Goal: Task Accomplishment & Management: Manage account settings

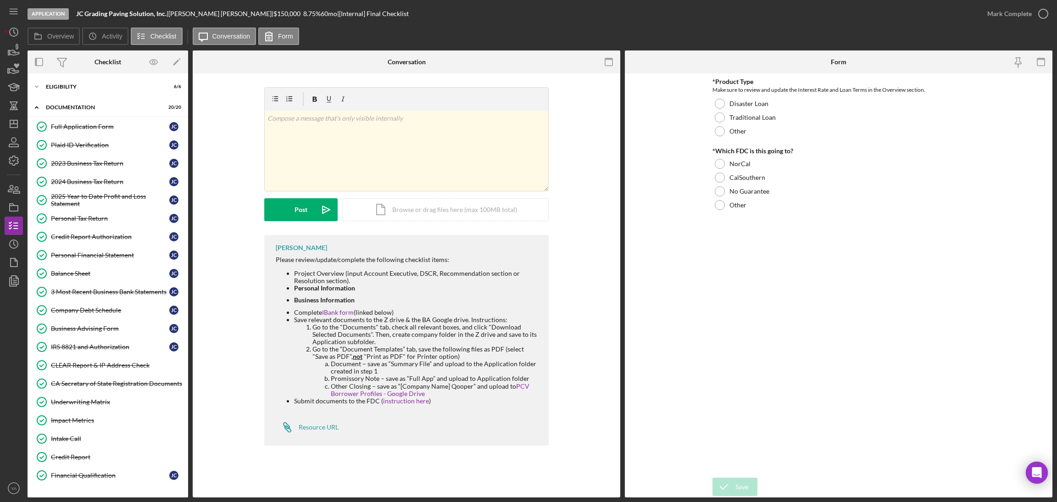
scroll to position [194, 0]
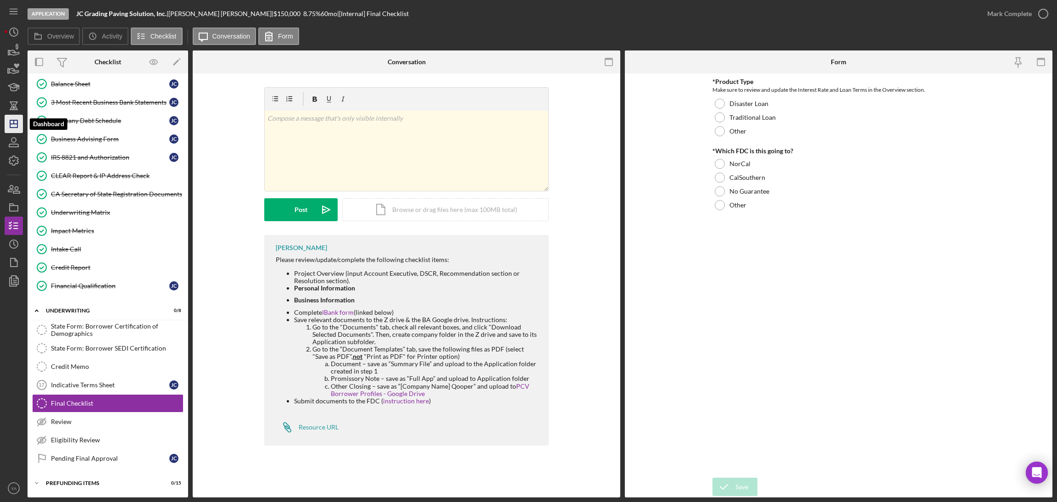
click at [15, 125] on icon "Icon/Dashboard" at bounding box center [13, 123] width 23 height 23
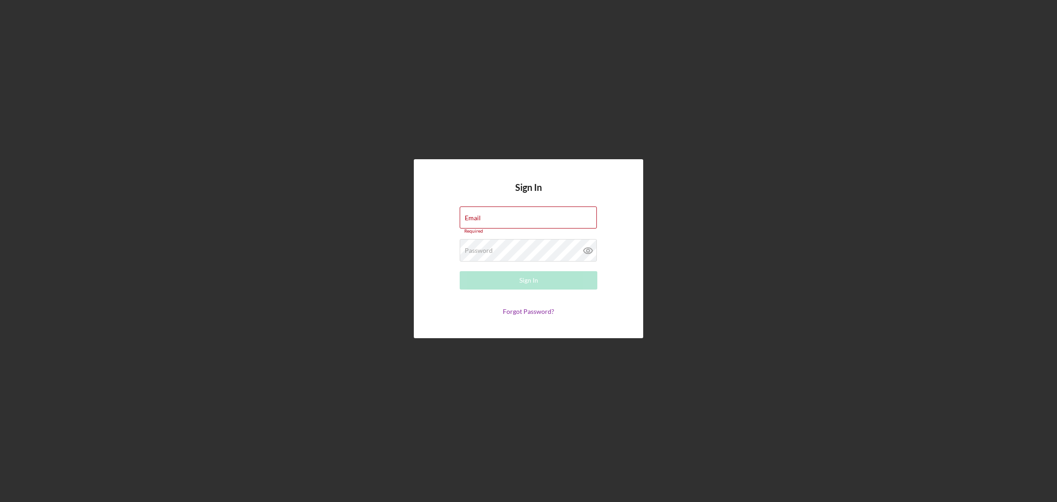
type input "[EMAIL_ADDRESS][DOMAIN_NAME]"
drag, startPoint x: 536, startPoint y: 265, endPoint x: 542, endPoint y: 270, distance: 7.5
click at [536, 265] on form "Email [EMAIL_ADDRESS][DOMAIN_NAME] Required Password Required Sign In Forgot Pa…" at bounding box center [528, 260] width 183 height 109
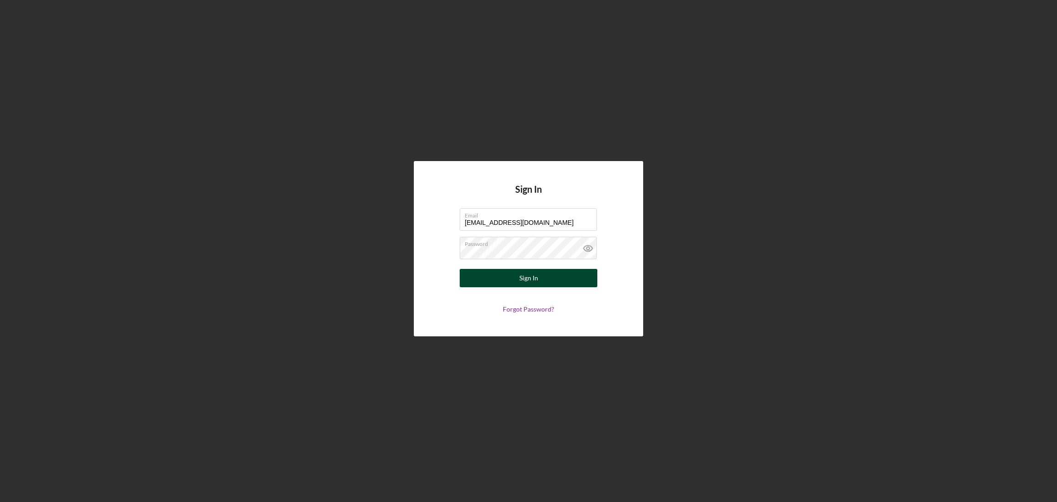
click at [544, 272] on button "Sign In" at bounding box center [529, 278] width 138 height 18
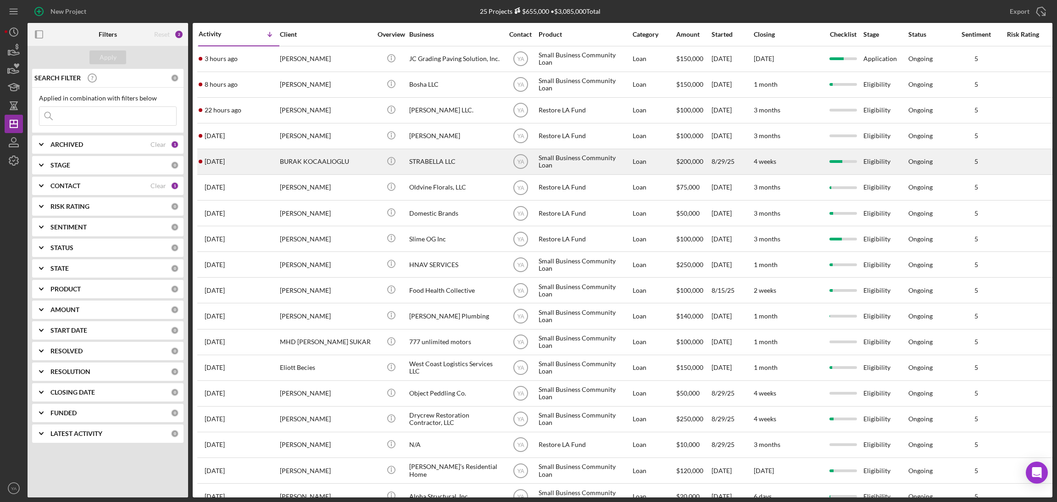
click at [439, 164] on div "STRABELLA LLC" at bounding box center [455, 162] width 92 height 24
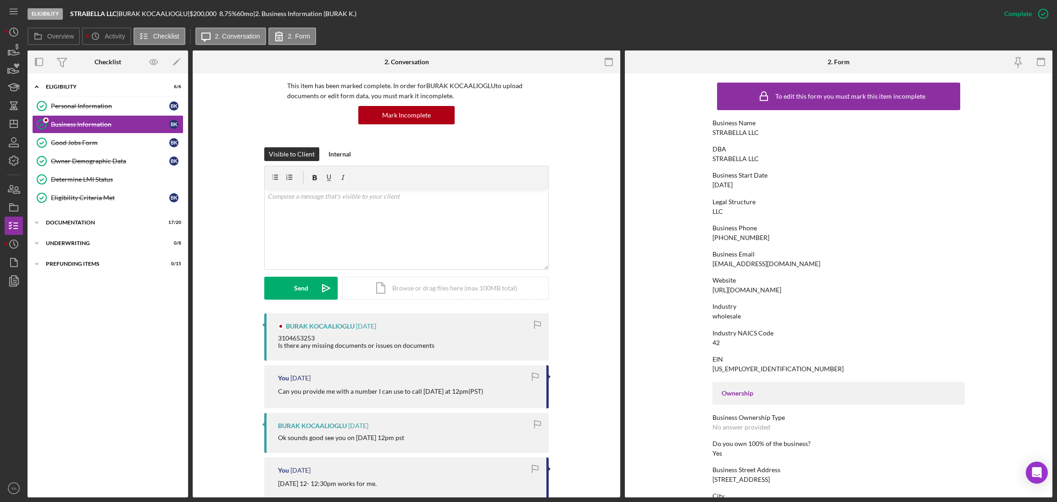
scroll to position [138, 0]
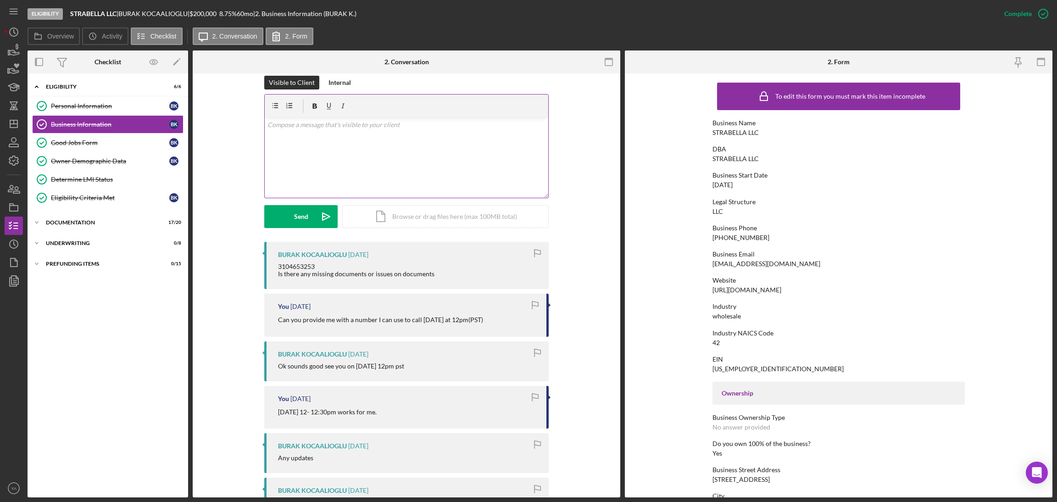
click at [362, 189] on div "v Color teal Color pink Remove color Add row above Add row below Add column bef…" at bounding box center [406, 157] width 283 height 80
click at [420, 120] on p "Nothing so far, will let you know if anything comes up" at bounding box center [406, 125] width 278 height 10
click at [295, 207] on div "Send" at bounding box center [301, 216] width 14 height 23
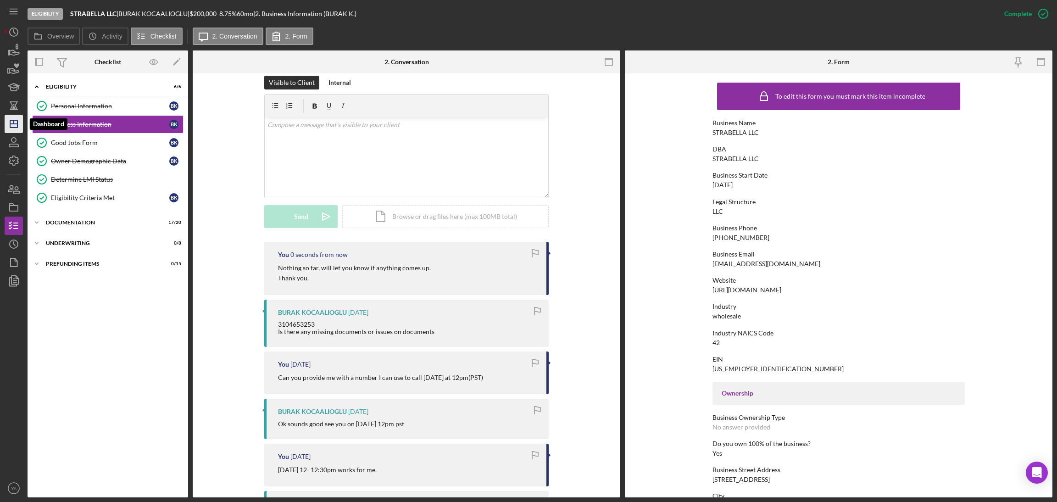
click at [7, 125] on icon "Icon/Dashboard" at bounding box center [13, 123] width 23 height 23
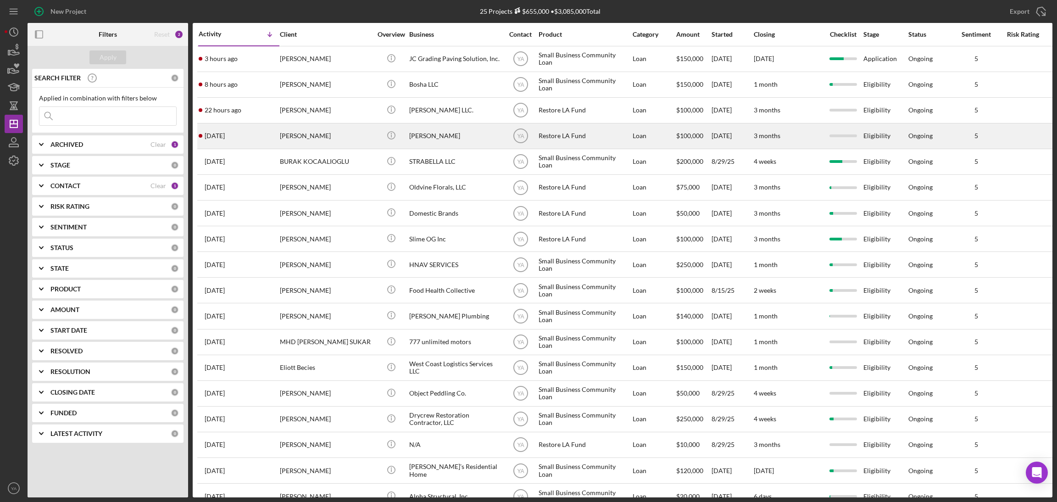
click at [380, 143] on div "Icon/Info" at bounding box center [391, 136] width 34 height 24
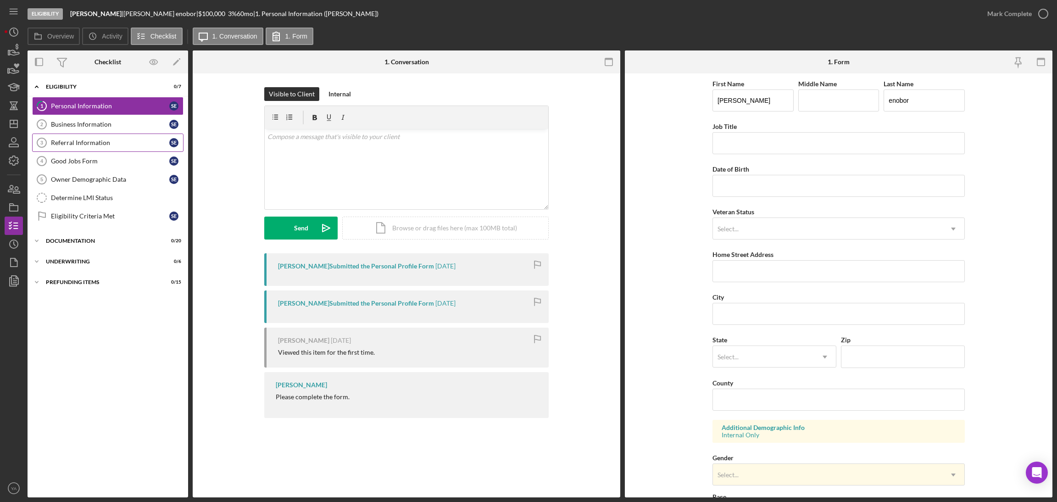
click at [87, 135] on link "Referral Information 3 Referral Information s e" at bounding box center [107, 142] width 151 height 18
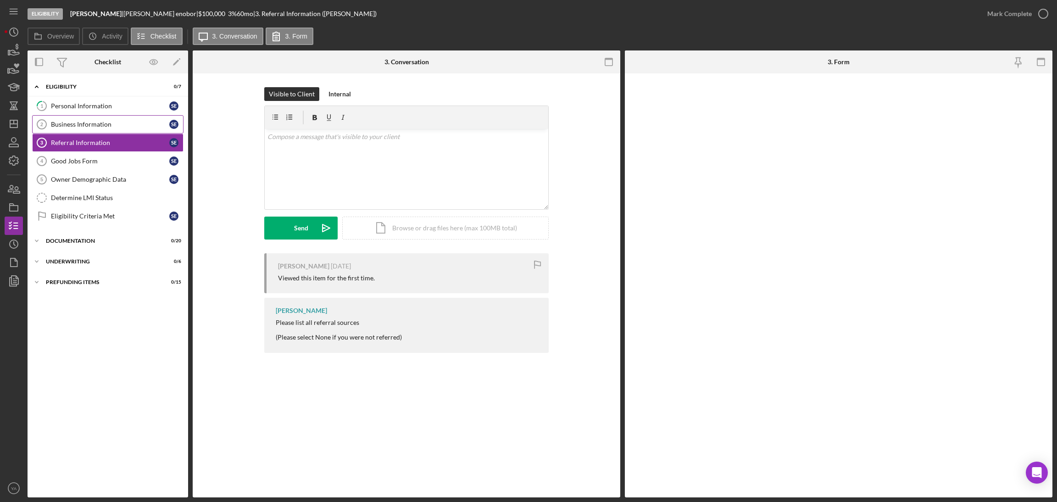
click at [98, 125] on div "Business Information" at bounding box center [110, 124] width 118 height 7
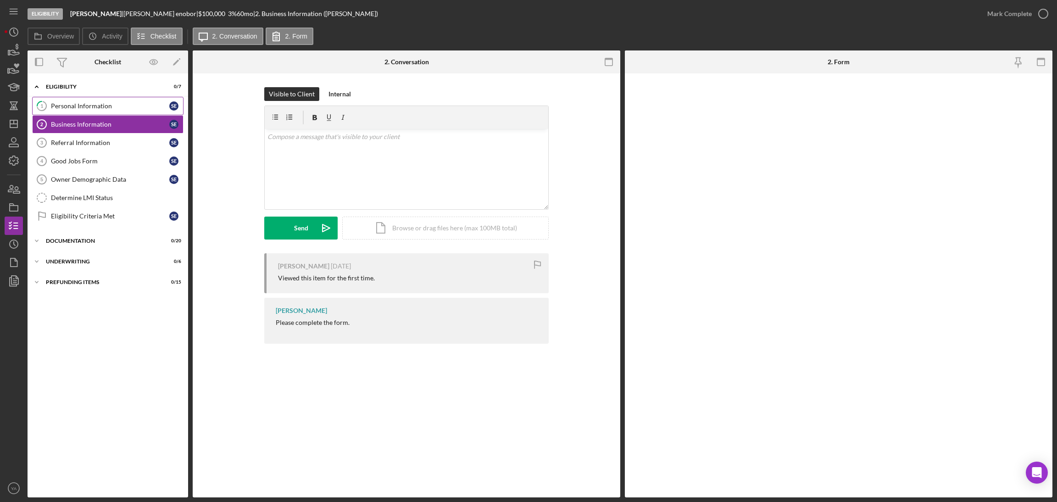
click at [111, 104] on div "Personal Information" at bounding box center [110, 105] width 118 height 7
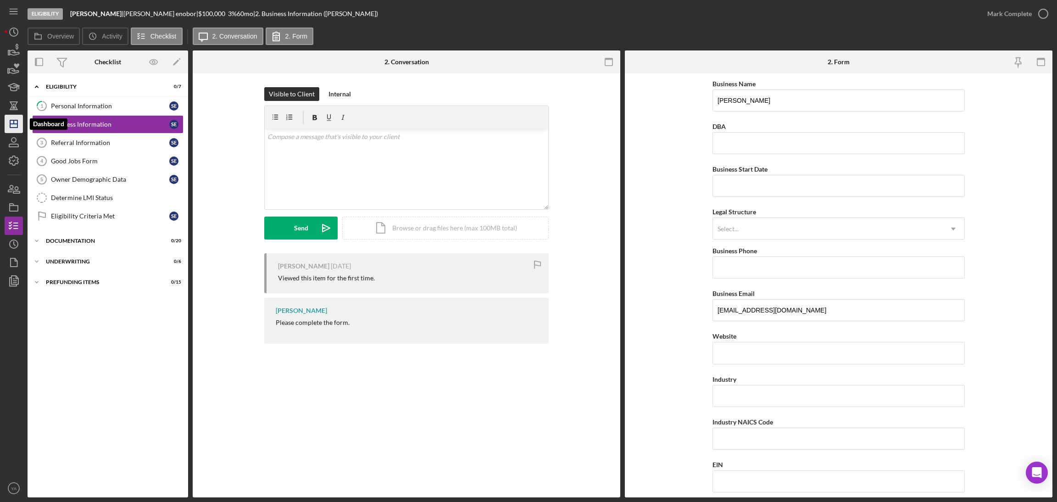
click at [18, 132] on icon "Icon/Dashboard" at bounding box center [13, 123] width 23 height 23
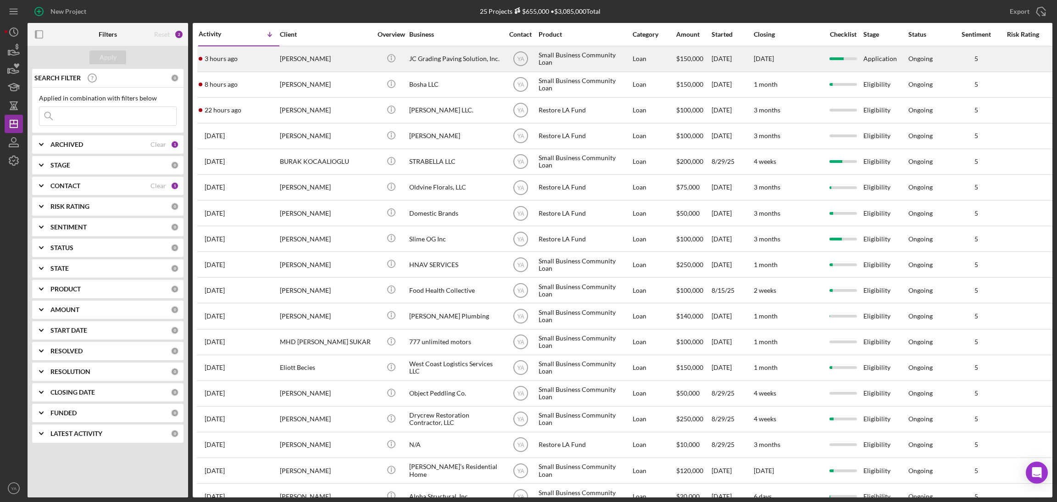
click at [467, 61] on div "JC Grading Paving Solution, Inc." at bounding box center [455, 59] width 92 height 24
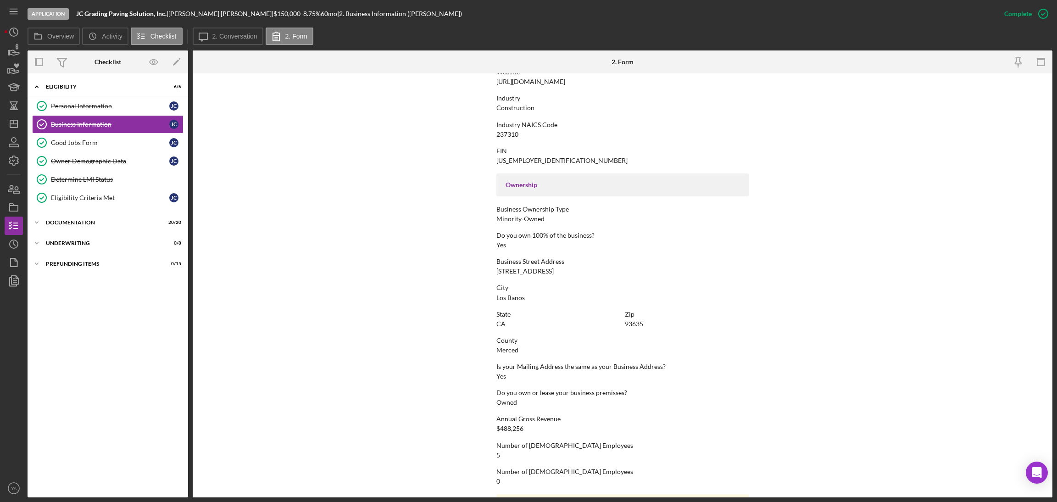
scroll to position [267, 0]
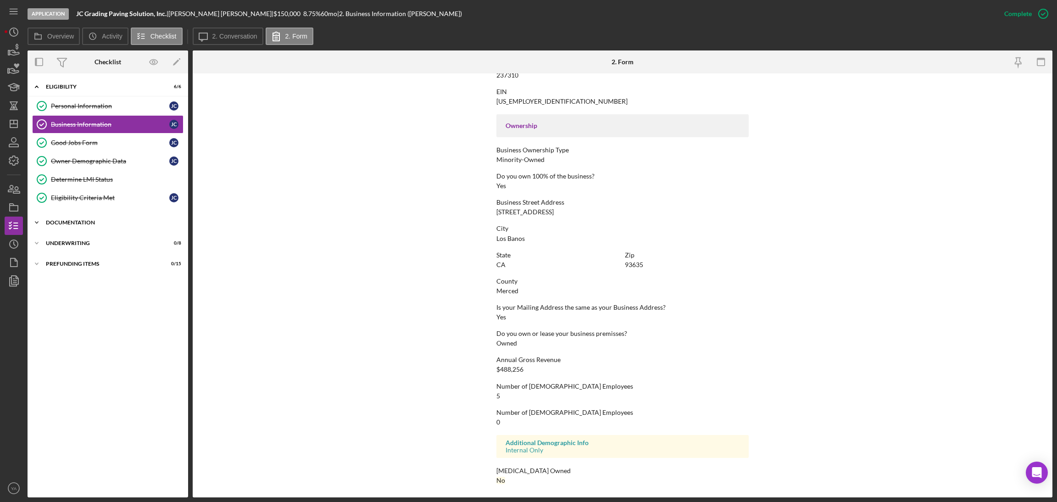
click at [94, 227] on div "Icon/Expander Documentation 20 / 20" at bounding box center [108, 222] width 161 height 18
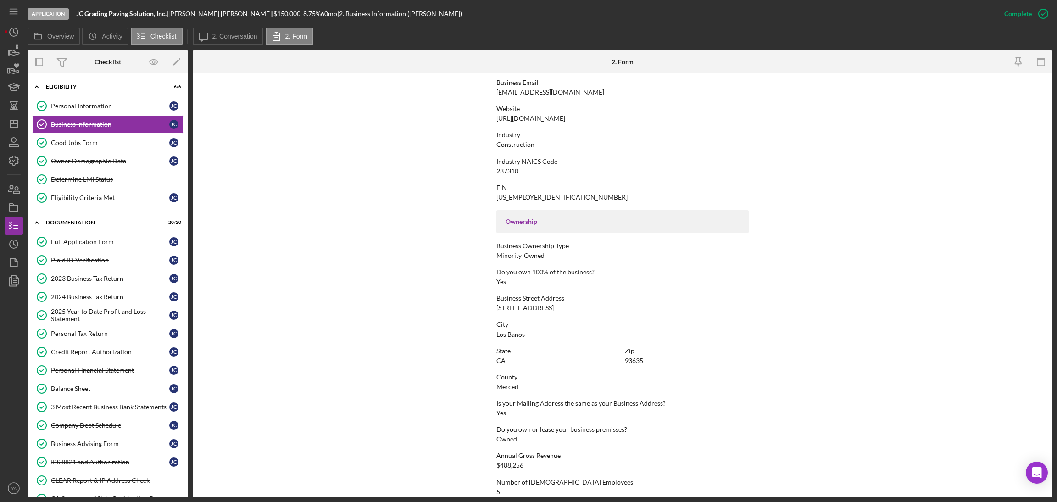
scroll to position [0, 0]
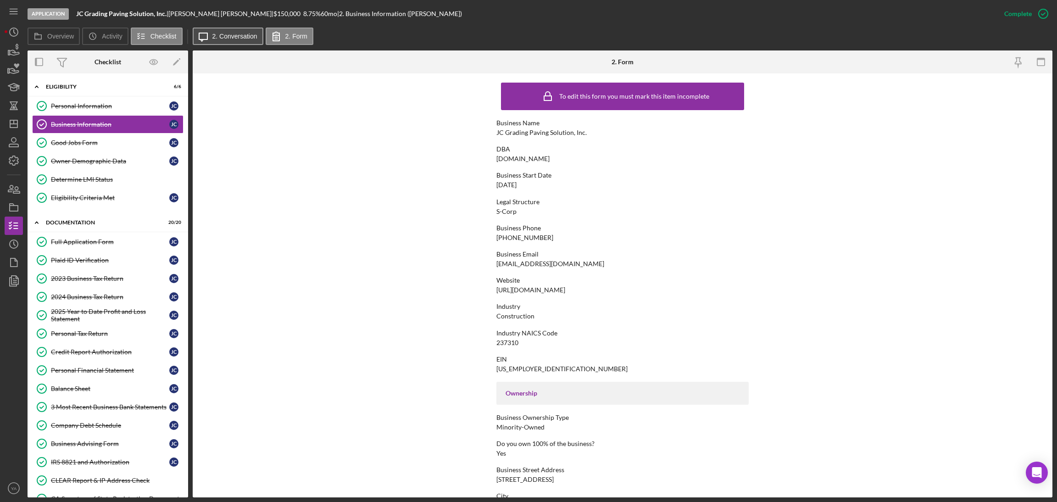
click at [247, 44] on button "Icon/Message 2. Conversation" at bounding box center [228, 36] width 71 height 17
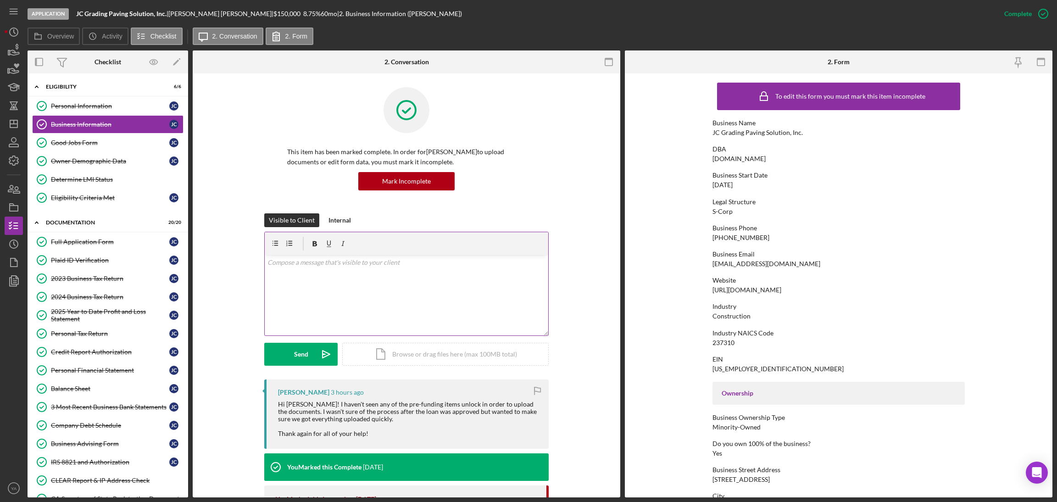
click at [353, 282] on div "v Color teal Color pink Remove color Add row above Add row below Add column bef…" at bounding box center [406, 295] width 283 height 80
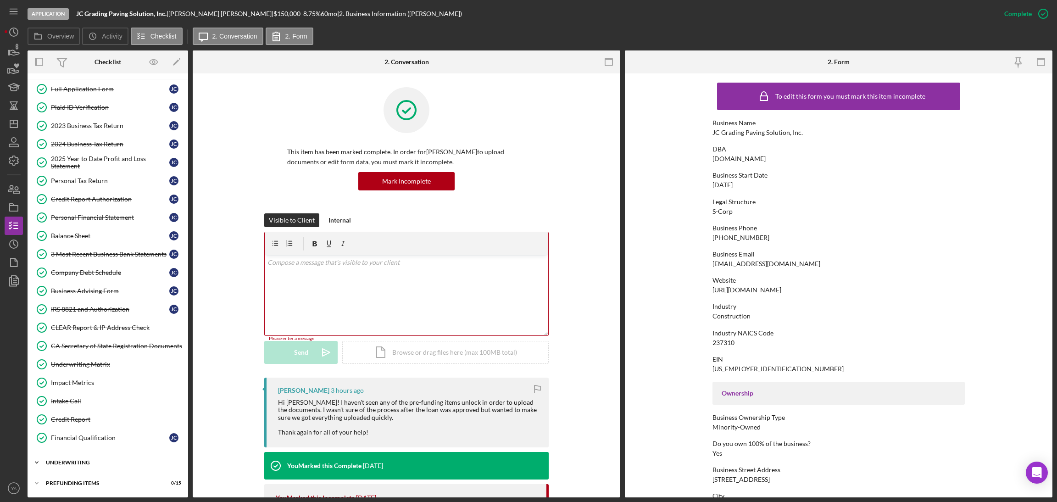
click at [104, 462] on div "Underwriting" at bounding box center [111, 463] width 131 height 6
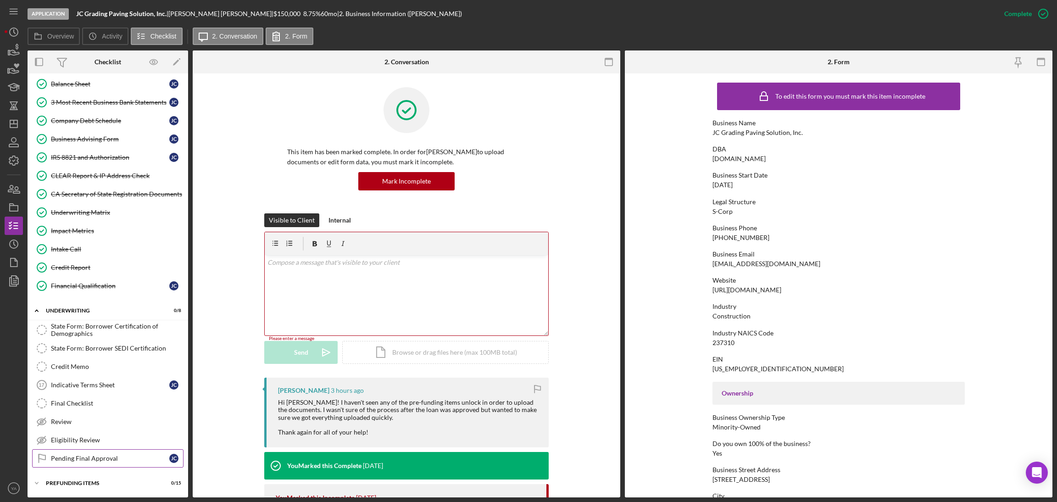
scroll to position [310, 0]
click at [73, 315] on div "Icon/Expander Underwriting 0 / 8" at bounding box center [108, 310] width 161 height 19
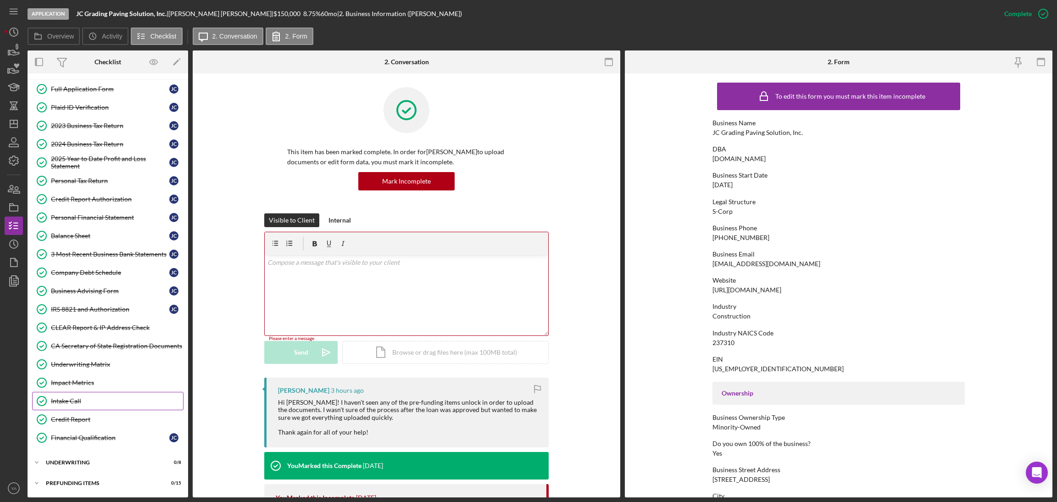
scroll to position [156, 0]
click at [83, 458] on div "Icon/Expander Underwriting 0 / 8" at bounding box center [108, 462] width 161 height 18
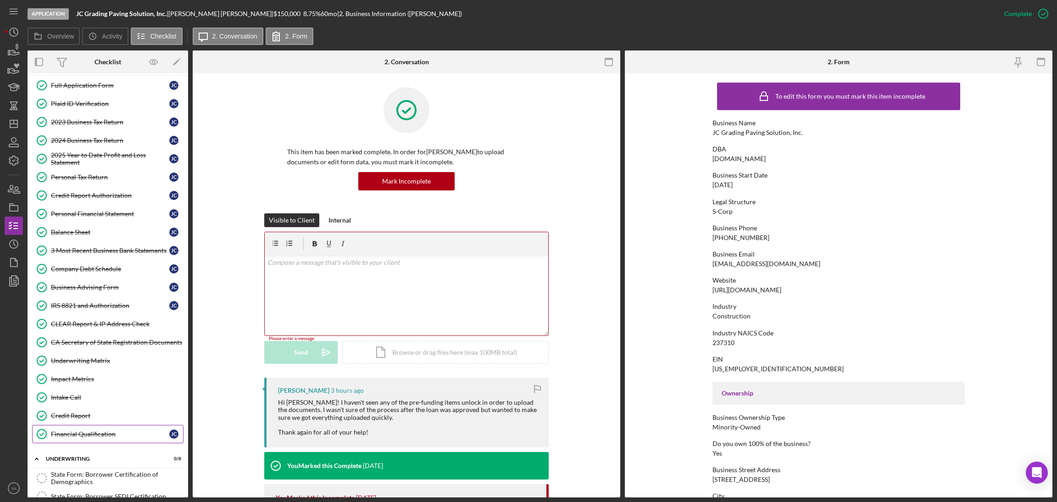
scroll to position [310, 0]
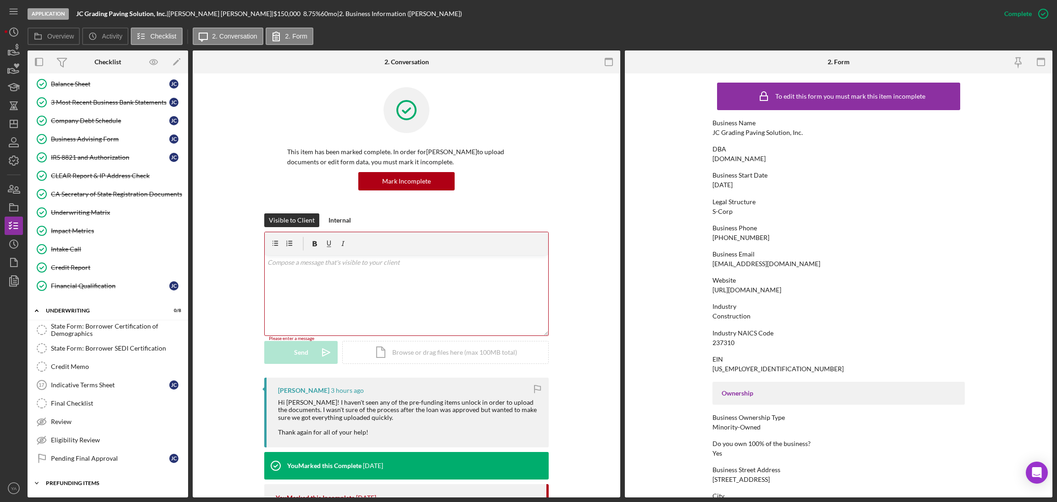
click at [84, 477] on div "Icon/Expander Prefunding Items 0 / 15" at bounding box center [108, 483] width 161 height 18
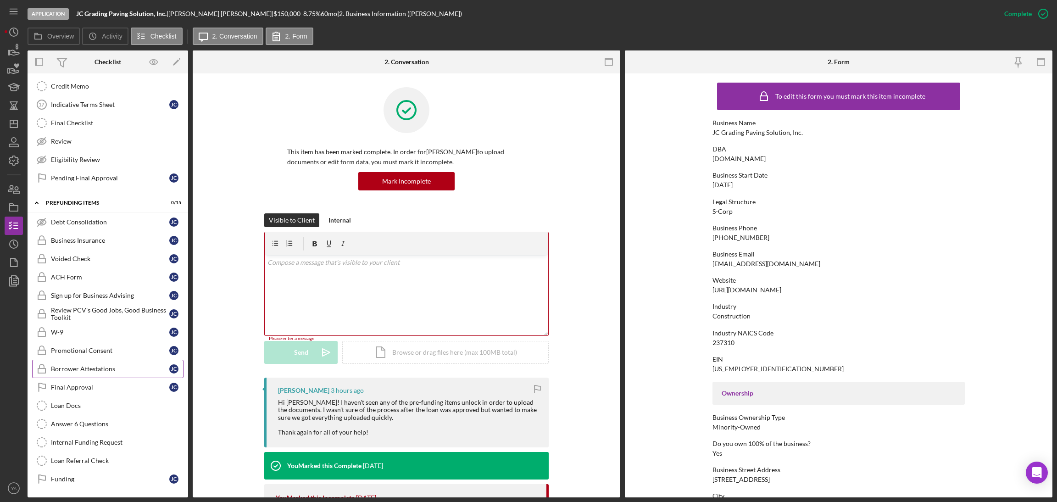
scroll to position [593, 0]
click at [88, 205] on div "Icon/Expander Prefunding Items 0 / 15" at bounding box center [108, 203] width 161 height 19
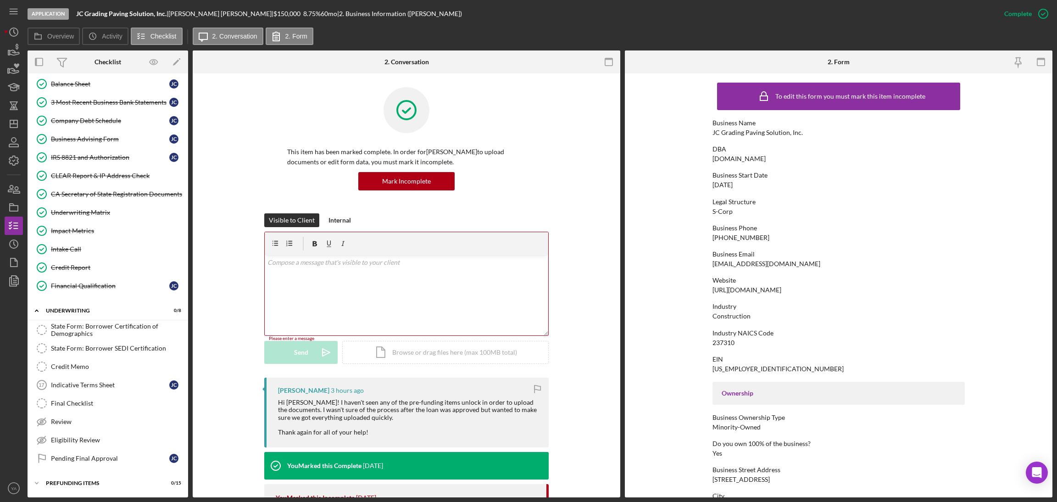
click at [357, 311] on div "v Color teal Color pink Remove color Add row above Add row below Add column bef…" at bounding box center [406, 295] width 283 height 80
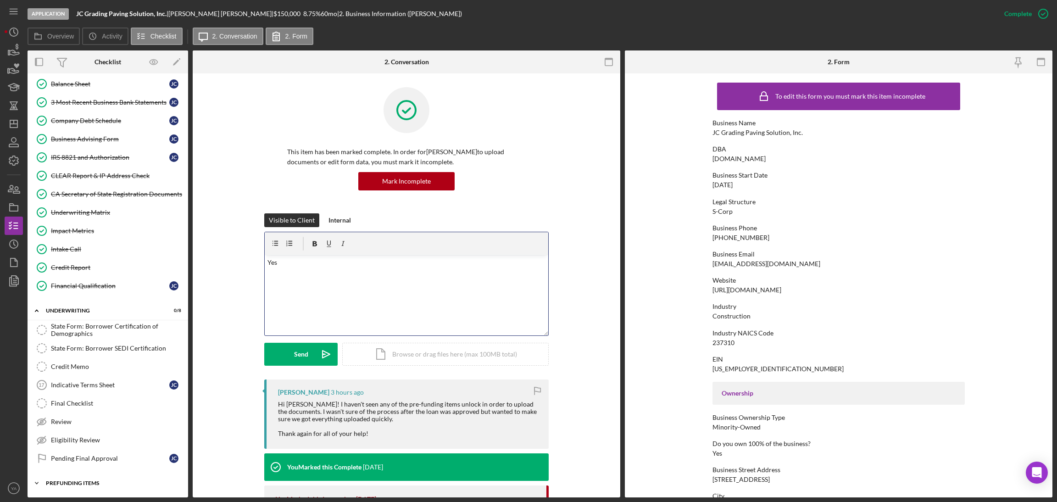
click at [94, 477] on div "Icon/Expander Prefunding Items 0 / 15" at bounding box center [108, 483] width 161 height 18
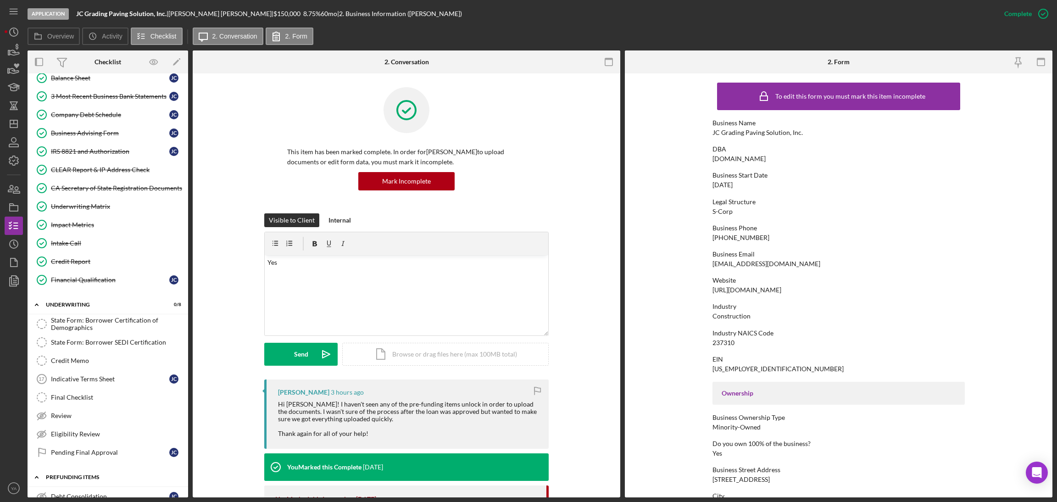
scroll to position [593, 0]
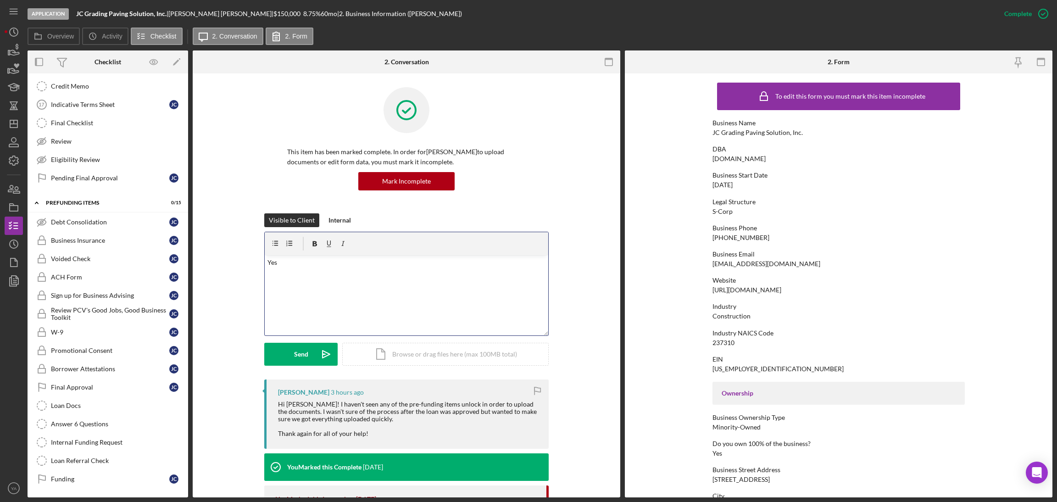
click at [408, 328] on div "v Color teal Color pink Remove color Add row above Add row below Add column bef…" at bounding box center [406, 295] width 283 height 80
drag, startPoint x: 277, startPoint y: 262, endPoint x: 227, endPoint y: 257, distance: 49.8
click at [227, 257] on div "Visible to Client Internal v Color teal Color pink Remove color Add row above A…" at bounding box center [406, 296] width 400 height 166
drag, startPoint x: 101, startPoint y: 201, endPoint x: 53, endPoint y: 199, distance: 48.2
click at [53, 200] on div "Prefunding Items" at bounding box center [111, 203] width 131 height 6
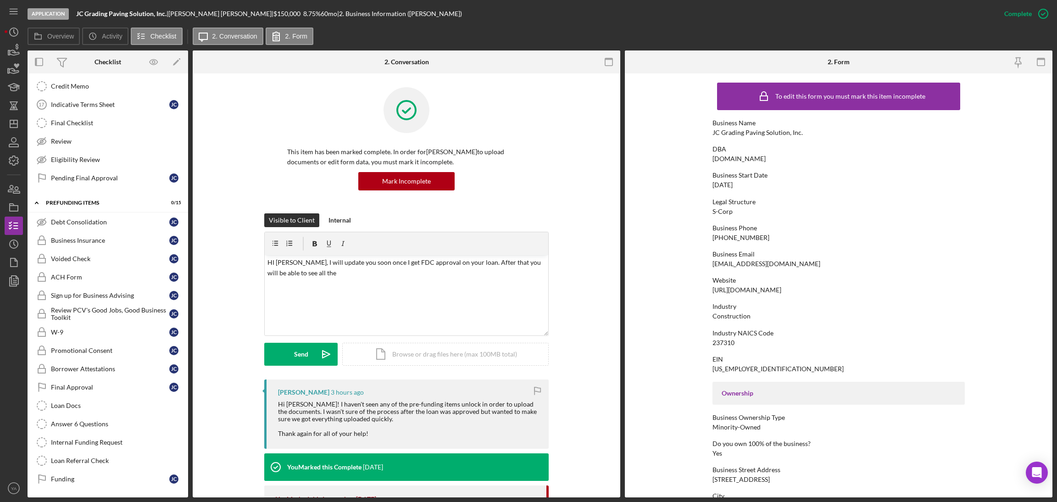
scroll to position [311, 0]
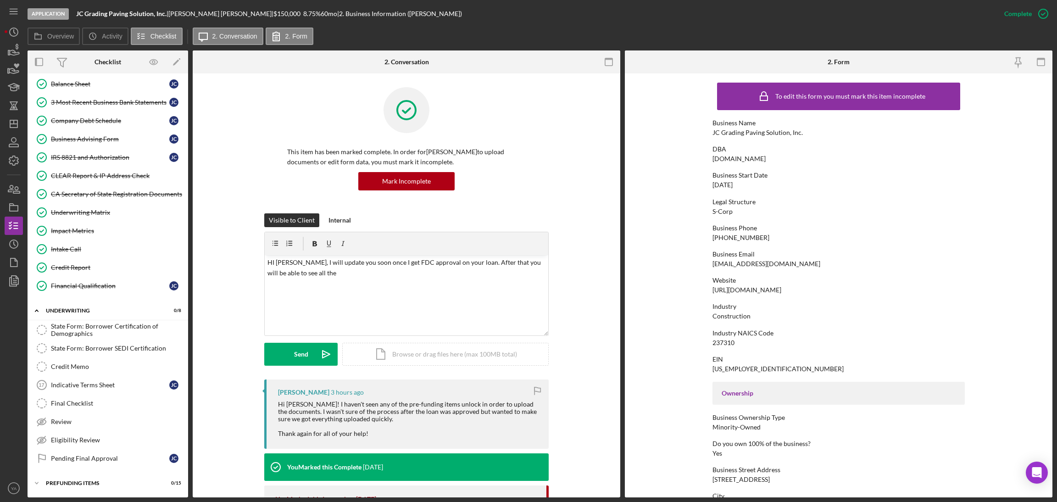
click at [370, 405] on div "Hi Yash! I haven't seen any of the pre-funding items unlock in order to upload …" at bounding box center [408, 418] width 261 height 37
drag, startPoint x: 370, startPoint y: 405, endPoint x: 415, endPoint y: 403, distance: 45.5
click at [415, 403] on div "Hi Yash! I haven't seen any of the pre-funding items unlock in order to upload …" at bounding box center [408, 418] width 261 height 37
copy div "pre-funding items"
click at [332, 279] on div "v Color teal Color pink Remove color Add row above Add row below Add column bef…" at bounding box center [406, 295] width 283 height 80
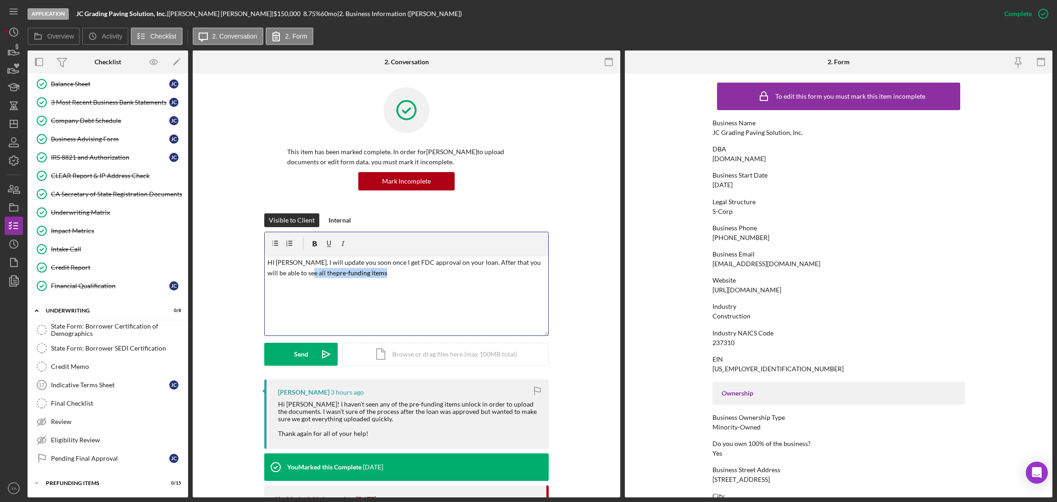
drag, startPoint x: 353, startPoint y: 275, endPoint x: 294, endPoint y: 275, distance: 59.2
click at [294, 275] on p "HI Jose, I will update you soon once I get FDC approval on your loan. After tha…" at bounding box center [406, 267] width 278 height 21
click at [293, 273] on p "HI Jose, I will update you soon once I get FDC approval on your loan. After tha…" at bounding box center [406, 267] width 278 height 21
click at [347, 274] on p "HI Jose, I will update you soon once I get FDC approval on your loan. After tha…" at bounding box center [406, 267] width 278 height 21
click at [269, 287] on p "HI Jose, I will update you soon once I get FDC approval on your loan. After tha…" at bounding box center [406, 282] width 278 height 51
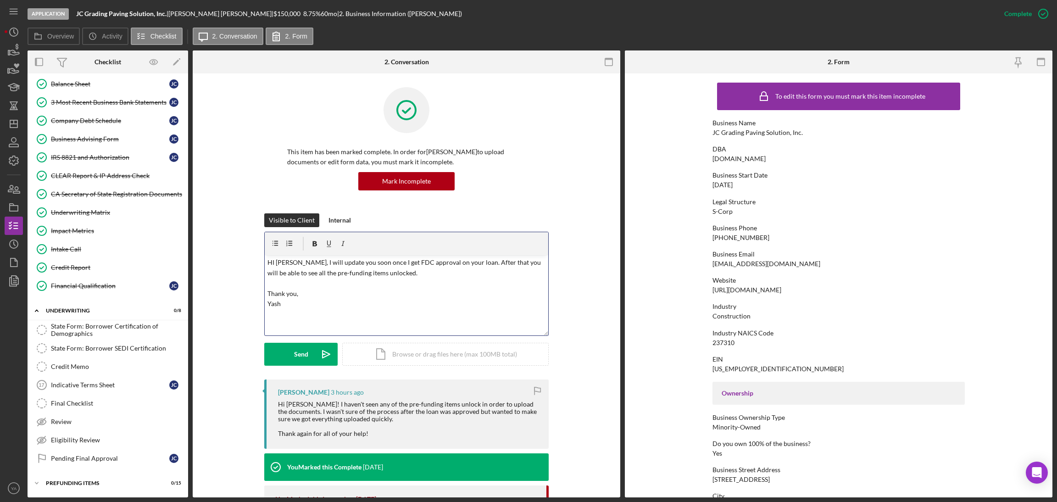
click at [267, 297] on p "HI Jose, I will update you soon once I get FDC approval on your loan. After tha…" at bounding box center [406, 282] width 278 height 51
drag, startPoint x: 301, startPoint y: 312, endPoint x: 266, endPoint y: 305, distance: 36.0
click at [266, 305] on div "v Color teal Color pink Remove color Add row above Add row below Add column bef…" at bounding box center [406, 295] width 283 height 80
click at [324, 289] on p "HI Jose, I will update you soon once I get FDC approval on your loan. After tha…" at bounding box center [406, 282] width 278 height 51
click at [296, 356] on div "Send" at bounding box center [301, 354] width 14 height 23
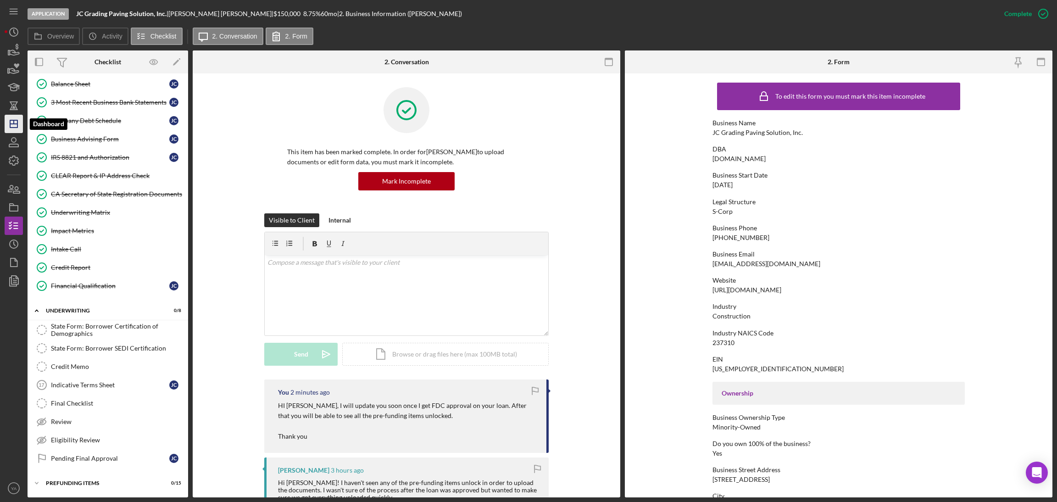
click at [16, 130] on icon "Icon/Dashboard" at bounding box center [13, 123] width 23 height 23
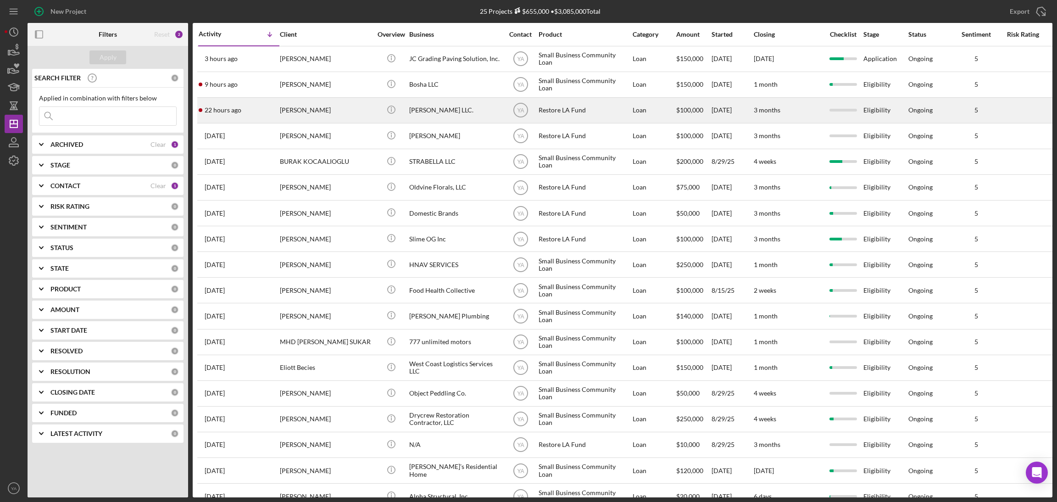
click at [469, 103] on div "Bruce Waynne LLC." at bounding box center [455, 110] width 92 height 24
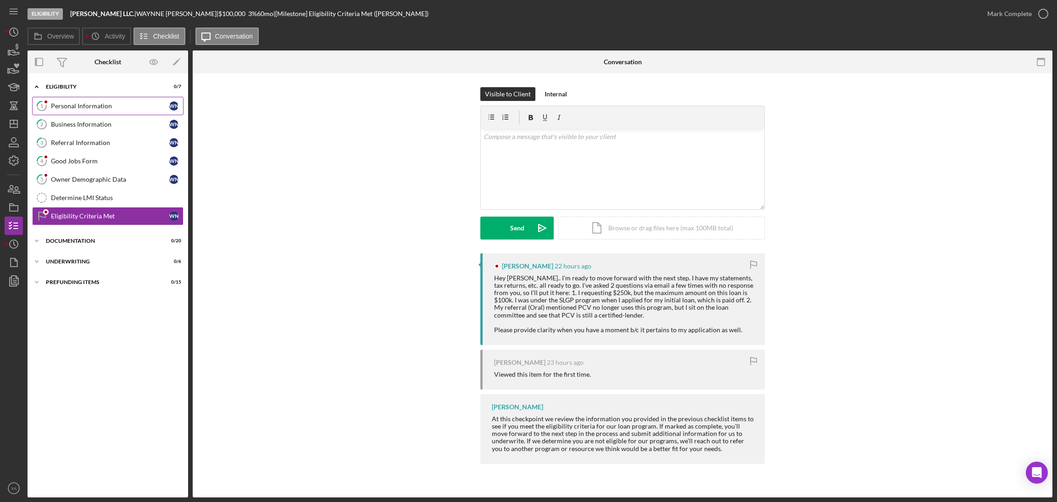
click at [93, 112] on link "1 Personal Information W N" at bounding box center [107, 106] width 151 height 18
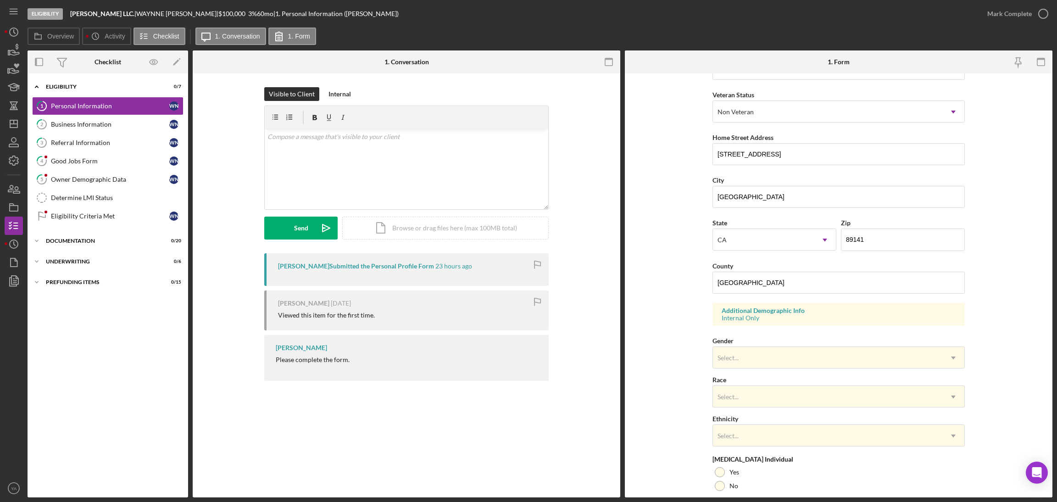
scroll to position [189, 0]
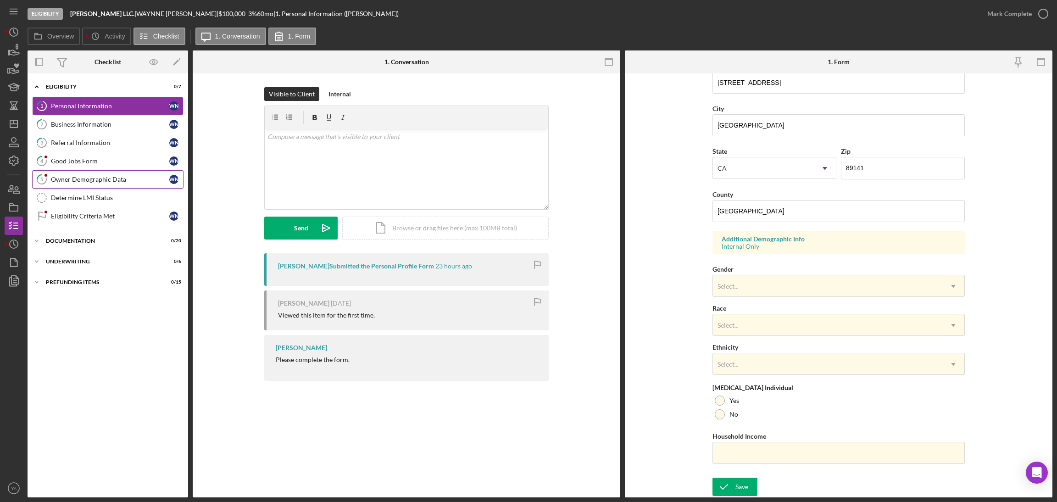
click at [120, 176] on div "Owner Demographic Data" at bounding box center [110, 179] width 118 height 7
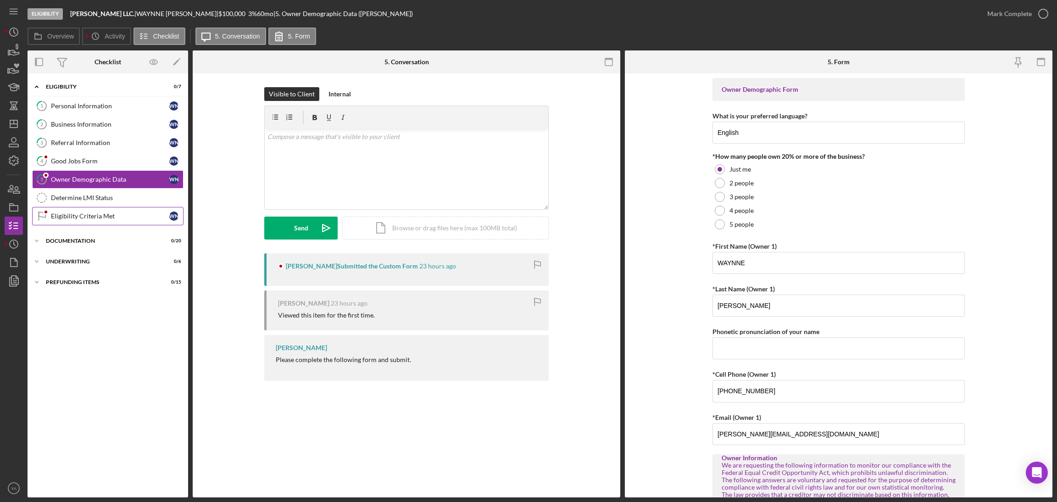
click at [119, 215] on div "Eligibility Criteria Met" at bounding box center [110, 215] width 118 height 7
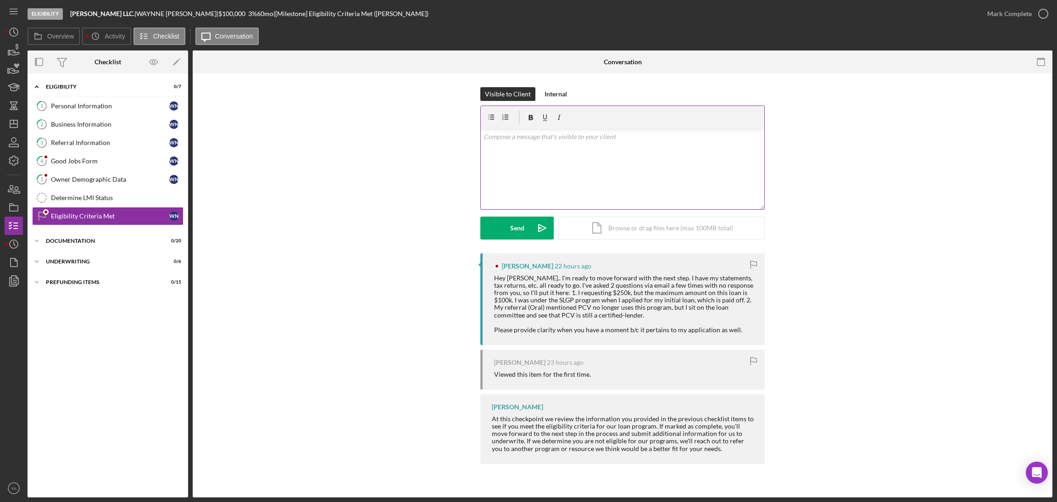
click at [585, 198] on div "v Color teal Color pink Remove color Add row above Add row below Add column bef…" at bounding box center [622, 169] width 283 height 80
click at [126, 143] on div "Referral Information" at bounding box center [110, 142] width 118 height 7
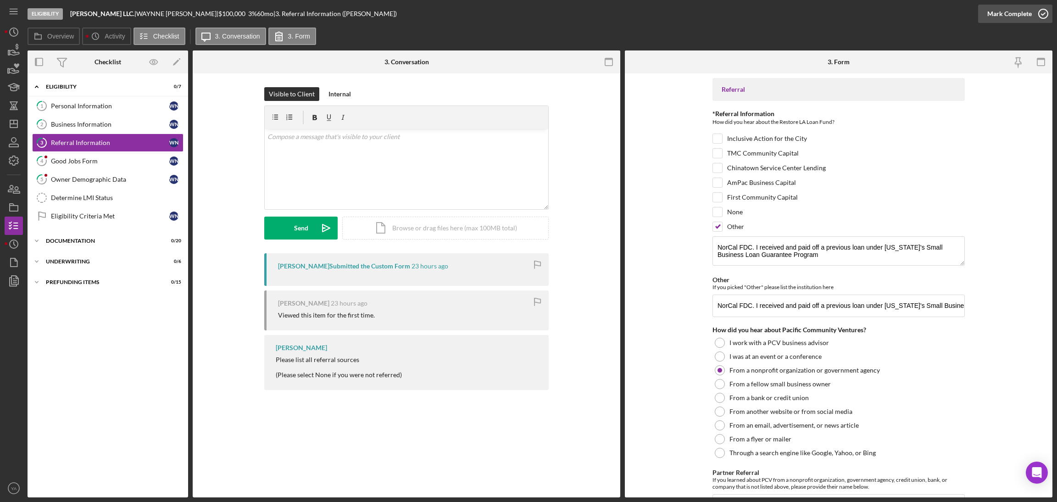
click at [1039, 19] on icon "button" at bounding box center [1043, 13] width 23 height 23
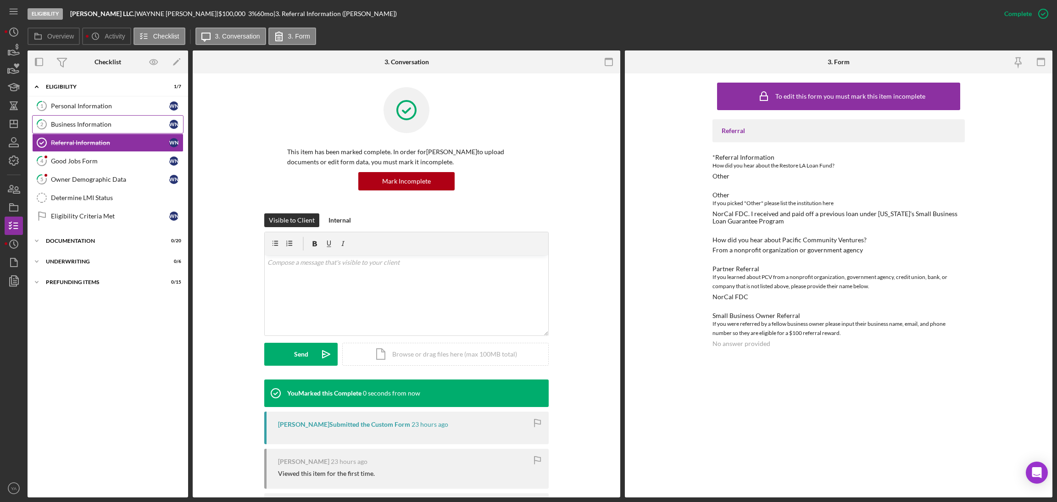
click at [128, 127] on div "Business Information" at bounding box center [110, 124] width 118 height 7
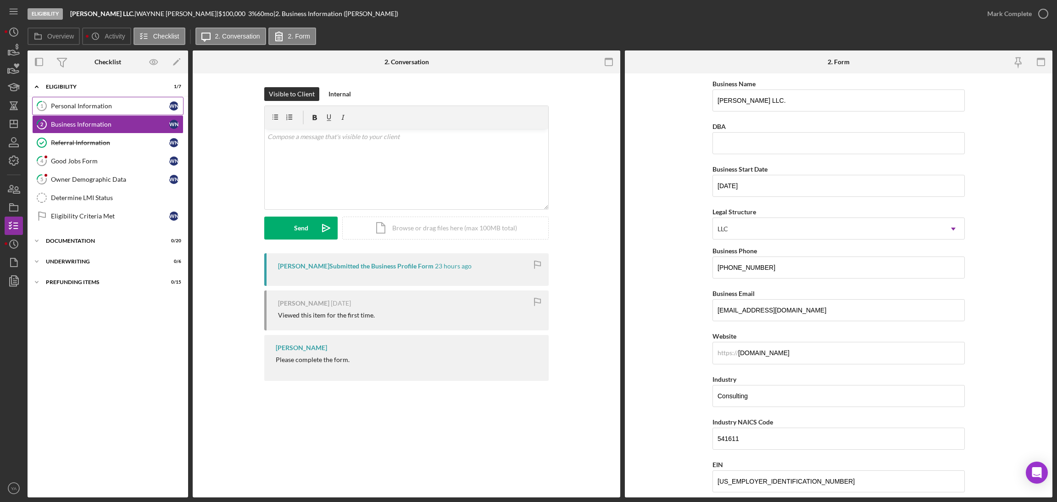
click at [129, 105] on div "Personal Information" at bounding box center [110, 105] width 118 height 7
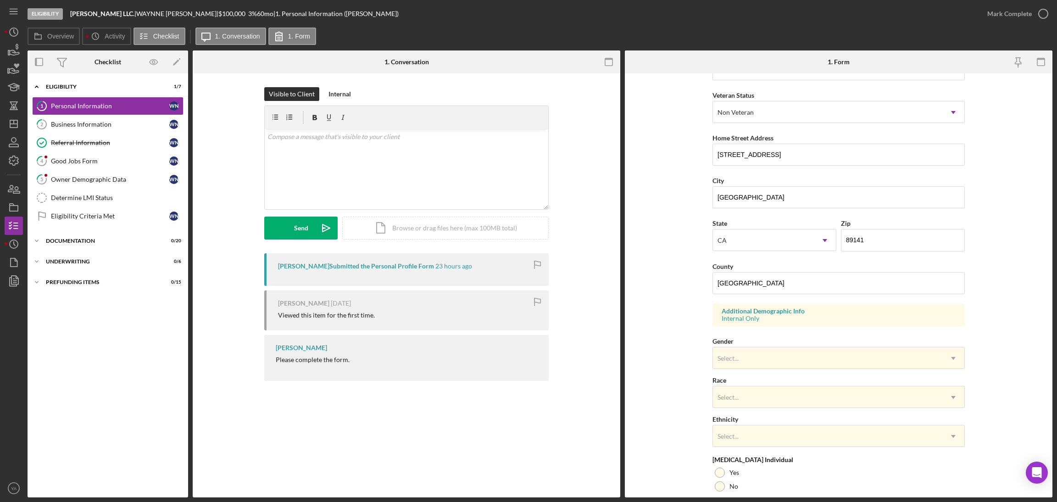
scroll to position [138, 0]
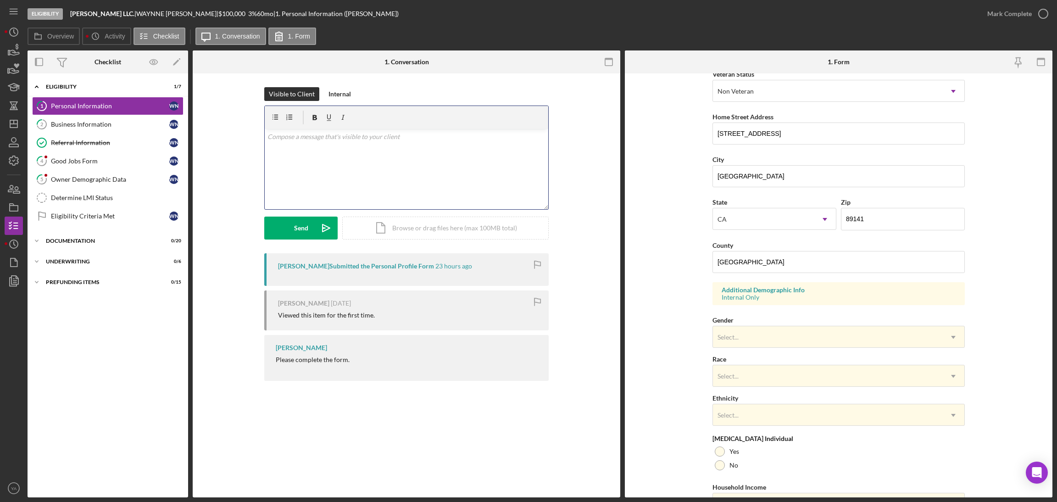
click at [444, 196] on div "v Color teal Color pink Remove color Add row above Add row below Add column bef…" at bounding box center [406, 169] width 283 height 80
click at [275, 146] on p "Hi Bruce, Cna you please update the county." at bounding box center [406, 142] width 278 height 21
click at [387, 149] on p "Hi Bruce, Can you please update the county." at bounding box center [406, 142] width 278 height 21
click at [266, 152] on div "v Color teal Color pink Remove color Add row above Add row below Add column bef…" at bounding box center [406, 169] width 283 height 80
click at [412, 139] on p "Hi Bruce, Can you please update the county" at bounding box center [406, 137] width 278 height 10
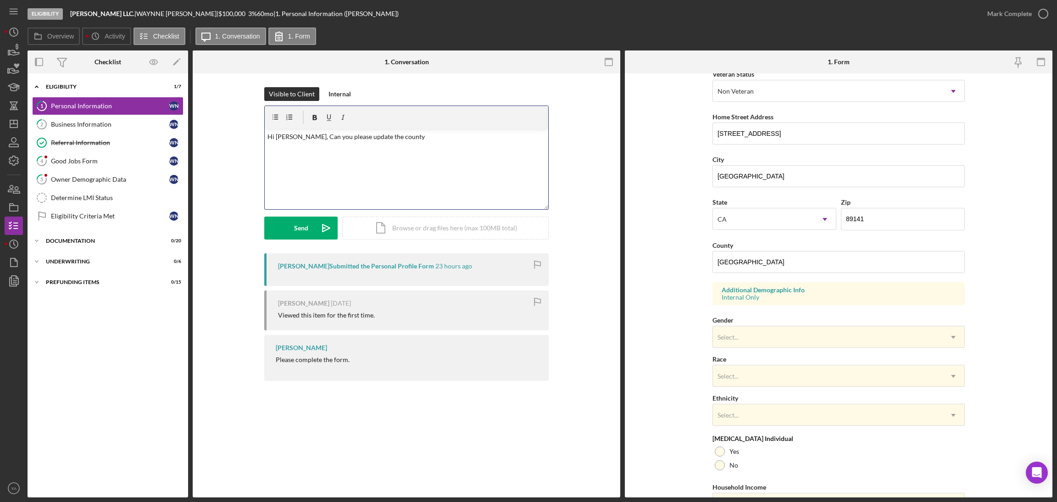
click at [298, 136] on p "Hi Bruce, Can you please update the county" at bounding box center [406, 137] width 278 height 10
click at [421, 151] on div "v Color teal Color pink Remove color Add row above Add row below Add column bef…" at bounding box center [406, 169] width 283 height 80
click at [292, 228] on button "Send Icon/icon-invite-send" at bounding box center [300, 228] width 73 height 23
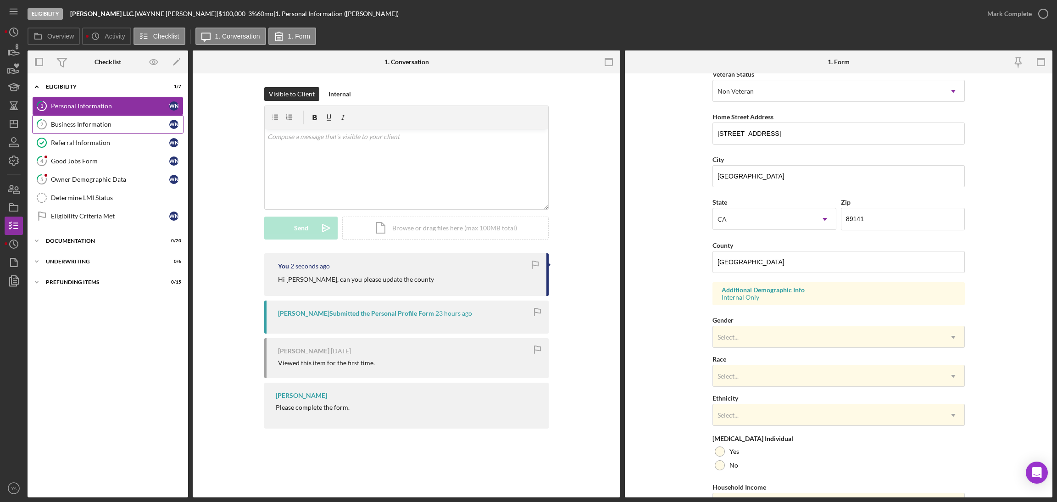
click at [102, 129] on link "2 Business Information W N" at bounding box center [107, 124] width 151 height 18
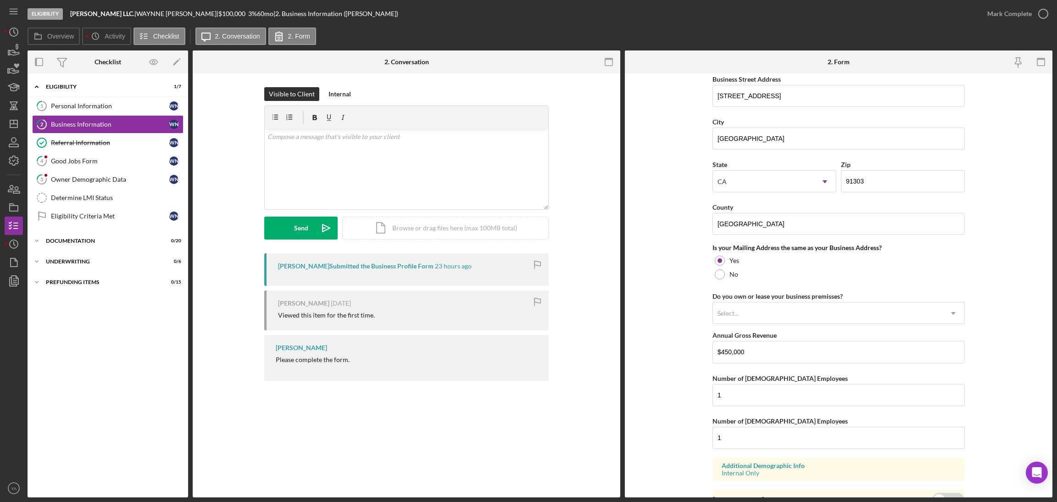
scroll to position [528, 0]
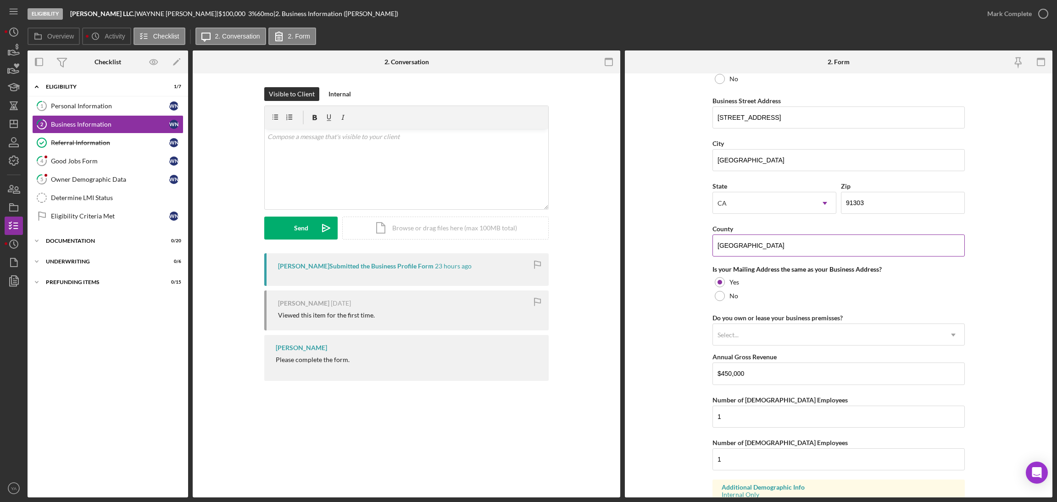
drag, startPoint x: 753, startPoint y: 245, endPoint x: 716, endPoint y: 248, distance: 37.3
click at [716, 248] on input "Los Angeles" at bounding box center [838, 245] width 252 height 22
click at [632, 240] on form "Business Name Bruce Waynne LLC. DBA Business Start Date 03/03/2003 Legal Struct…" at bounding box center [839, 285] width 428 height 424
click at [134, 145] on div "Referral Information" at bounding box center [110, 142] width 118 height 7
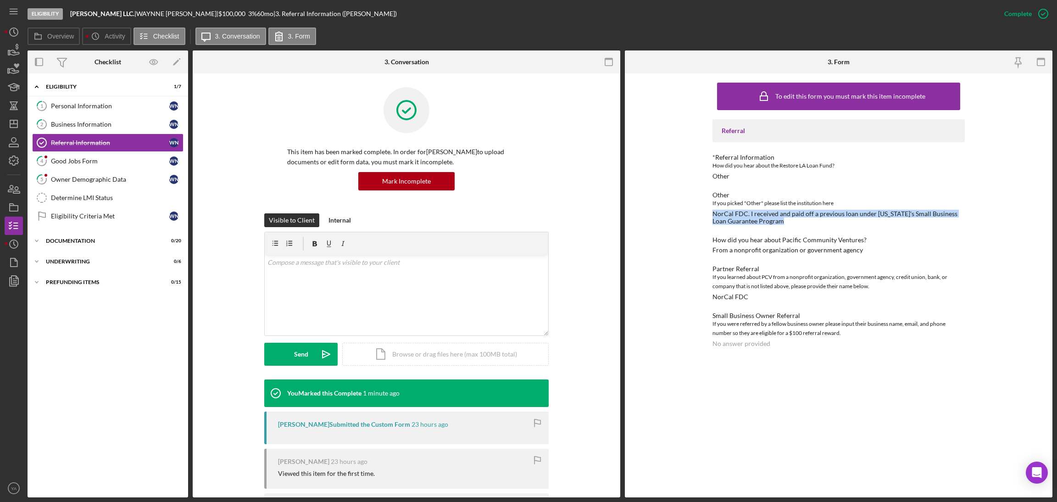
drag, startPoint x: 714, startPoint y: 210, endPoint x: 794, endPoint y: 223, distance: 81.7
click at [794, 223] on div "NorCal FDC. I received and paid off a previous loan under California's Small Bu…" at bounding box center [838, 217] width 252 height 15
click at [109, 156] on link "4 Good Jobs Form W N" at bounding box center [107, 161] width 151 height 18
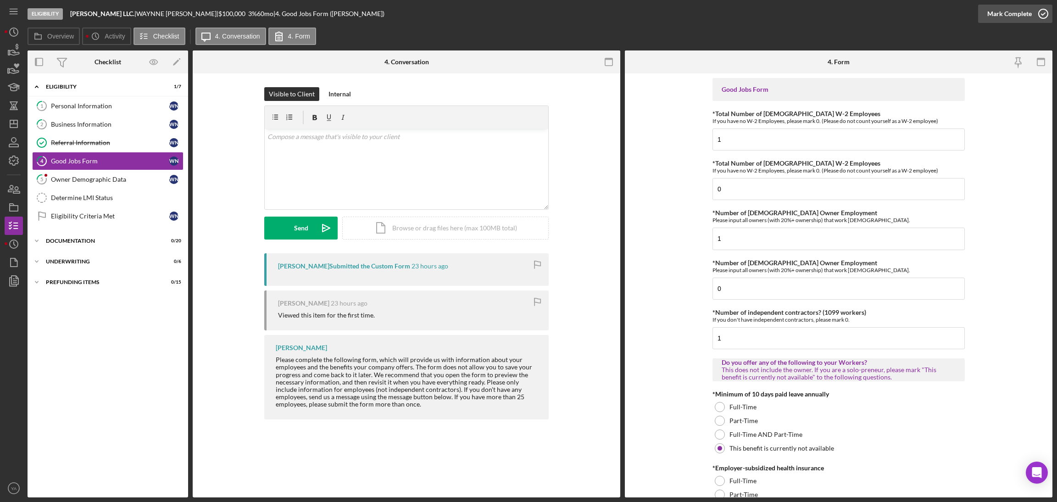
click at [1014, 17] on div "Mark Complete" at bounding box center [1009, 14] width 44 height 18
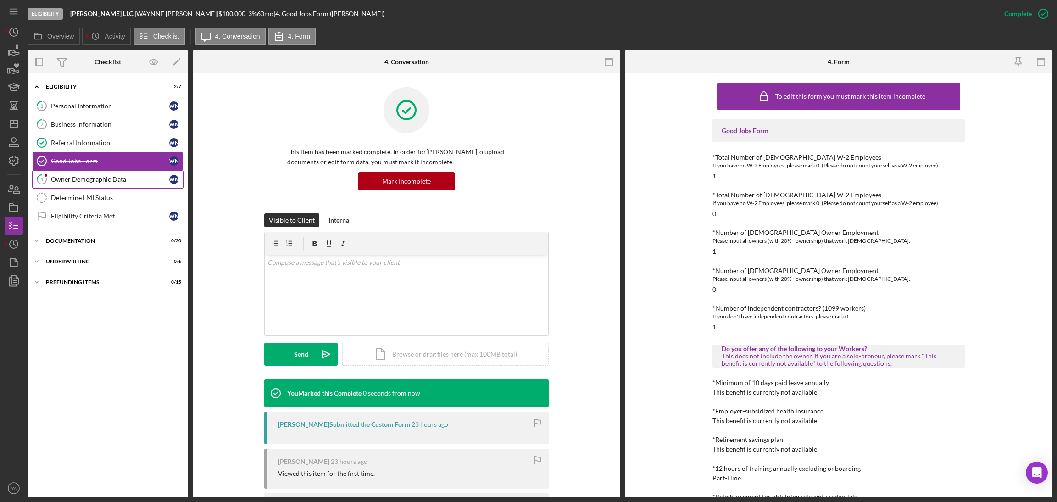
click at [125, 173] on link "5 Owner Demographic Data W N" at bounding box center [107, 179] width 151 height 18
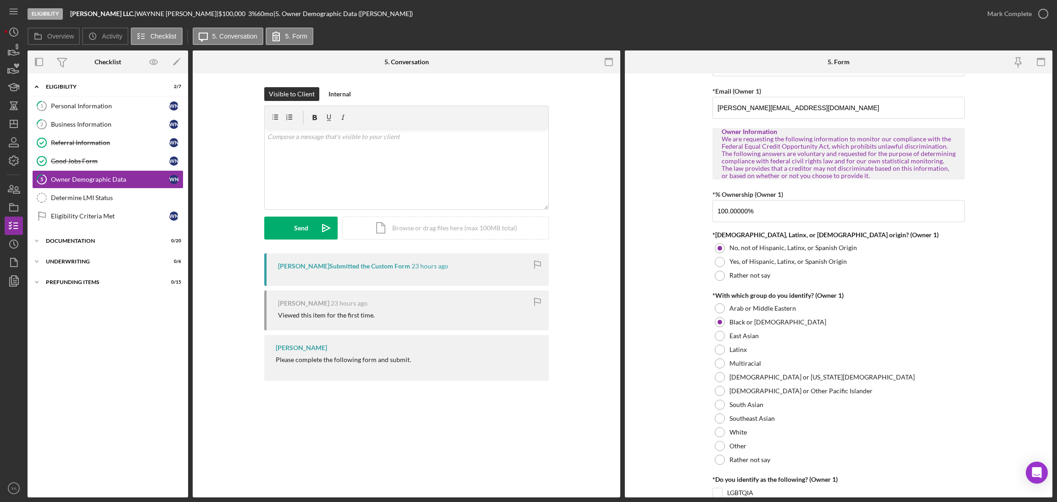
scroll to position [275, 0]
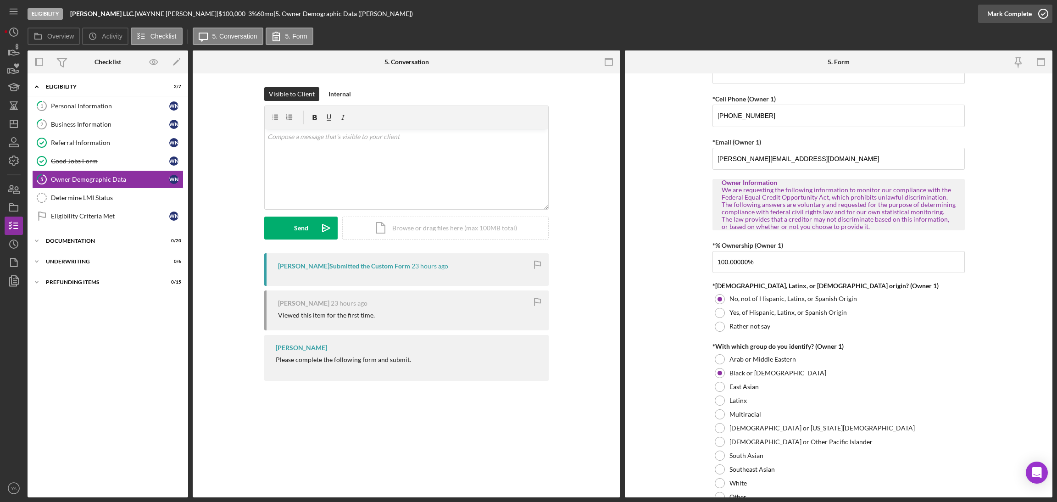
click at [1001, 17] on div "Mark Complete" at bounding box center [1009, 14] width 44 height 18
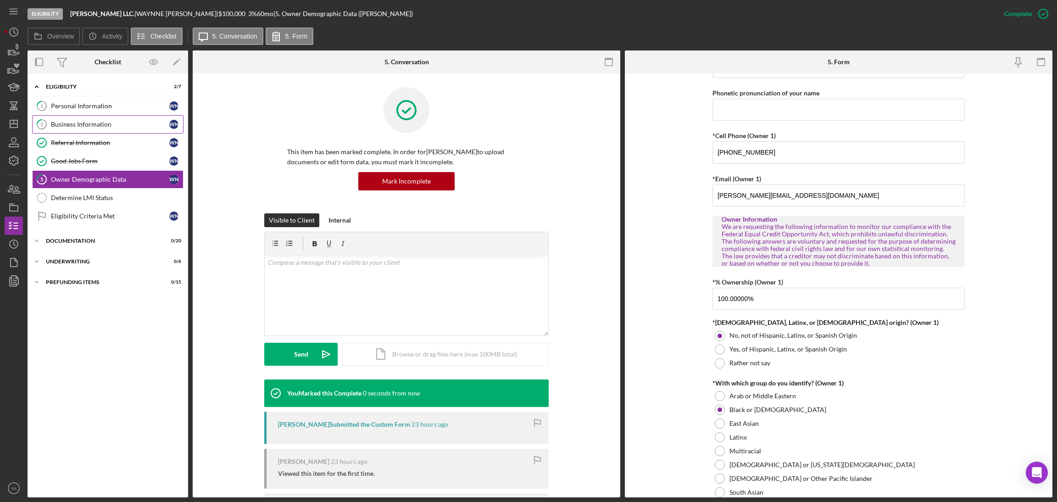
scroll to position [311, 0]
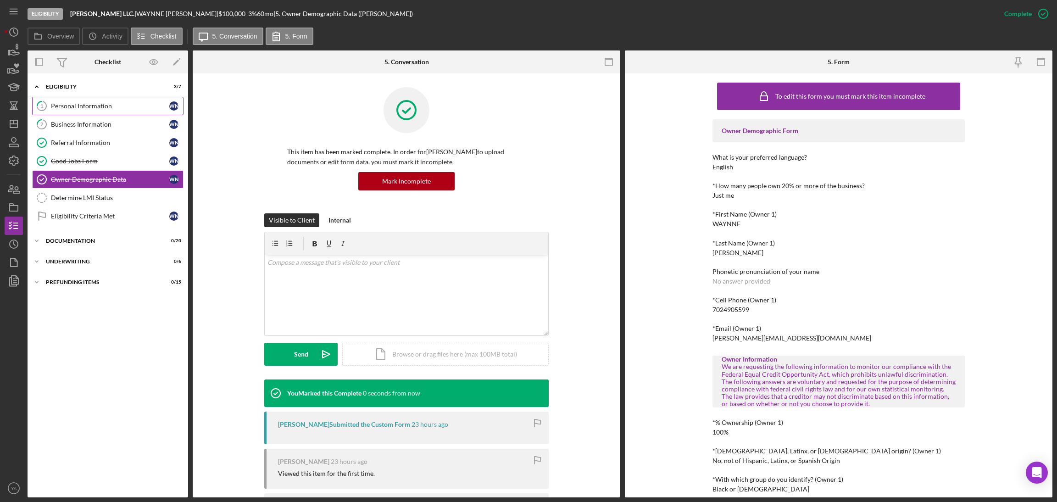
click at [68, 100] on link "1 Personal Information W N" at bounding box center [107, 106] width 151 height 18
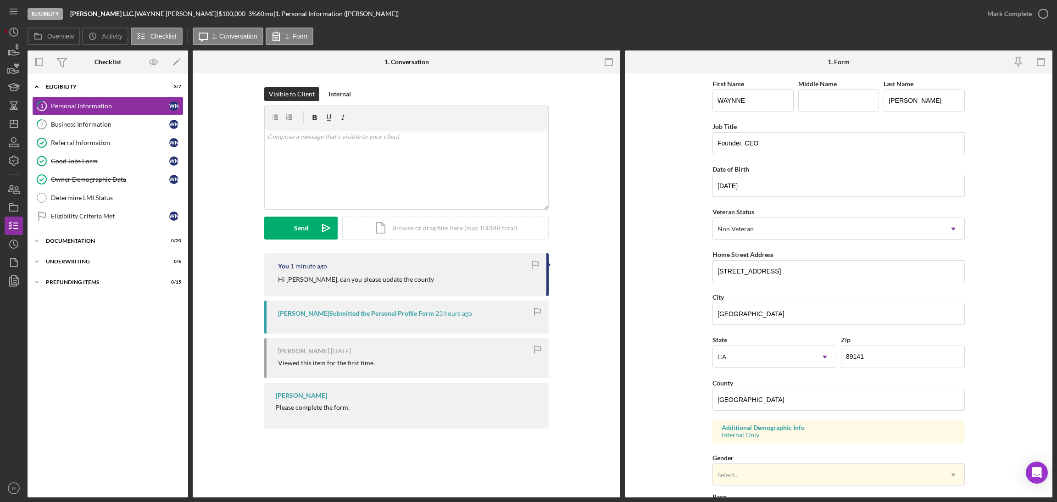
scroll to position [189, 0]
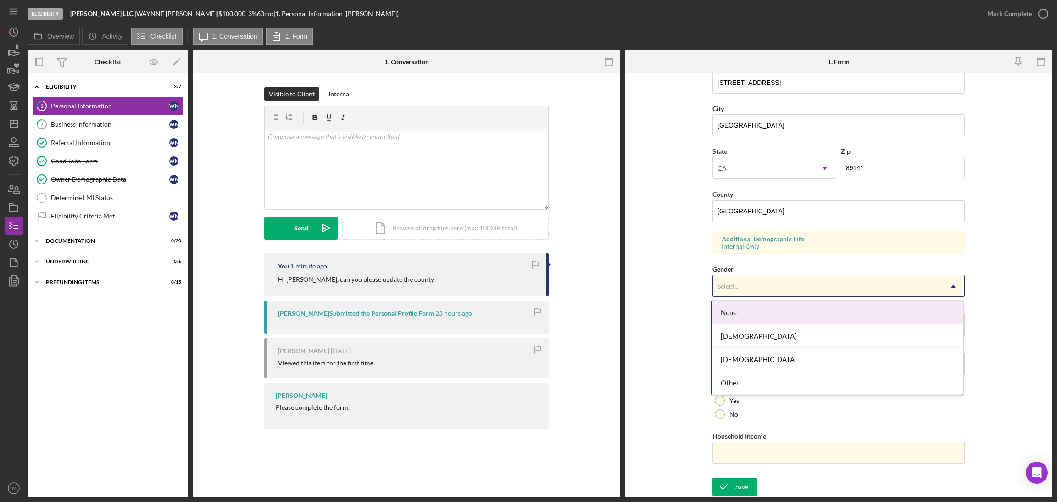
click at [758, 279] on div "Select..." at bounding box center [827, 286] width 229 height 21
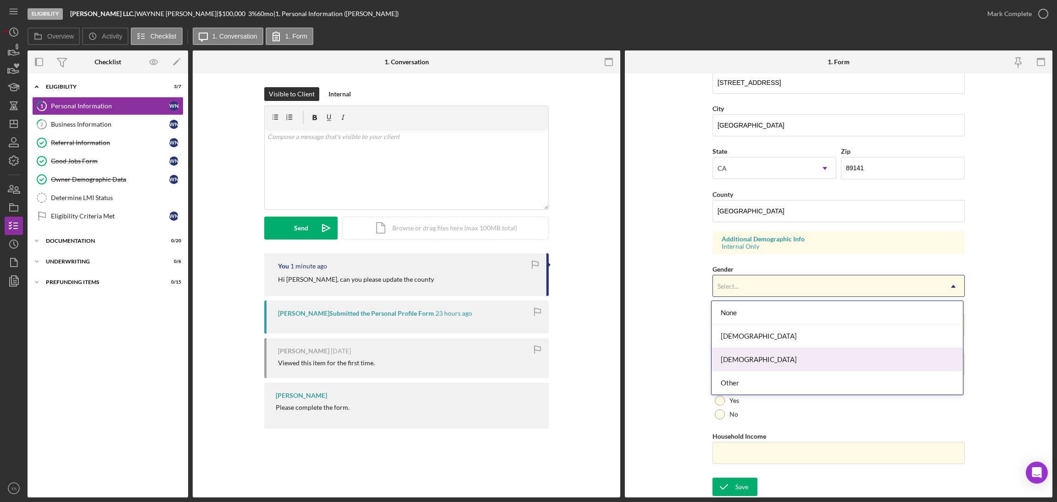
click at [745, 355] on div "Male" at bounding box center [836, 359] width 251 height 23
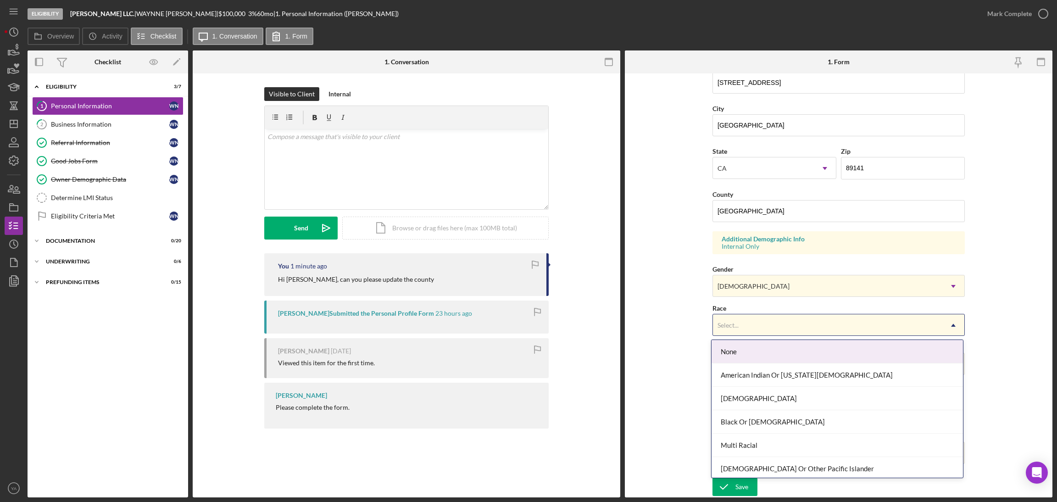
click at [755, 328] on div "Select..." at bounding box center [827, 325] width 229 height 21
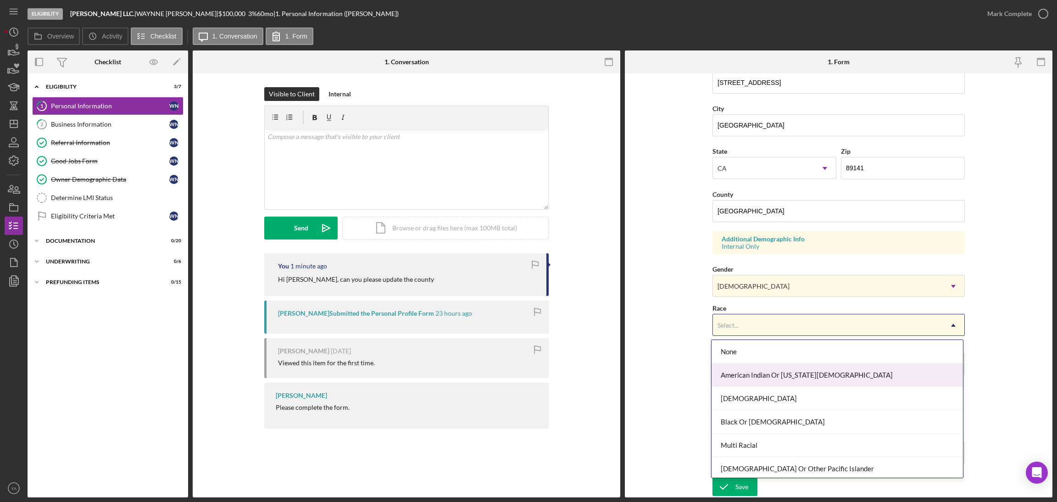
click at [797, 373] on div "American Indian Or Alaska Native" at bounding box center [836, 374] width 251 height 23
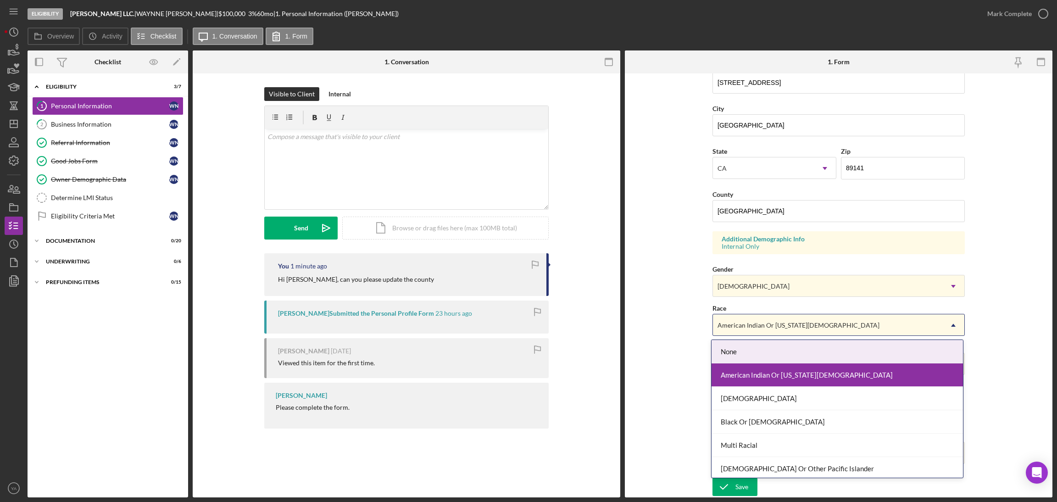
click at [798, 322] on div "American Indian Or Alaska Native" at bounding box center [798, 325] width 162 height 7
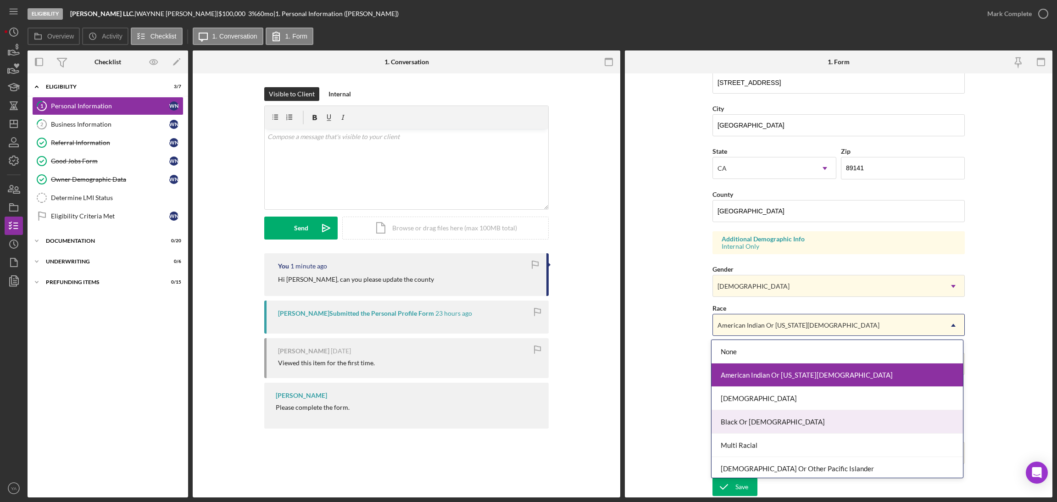
click at [768, 421] on div "Black Or African American" at bounding box center [836, 421] width 251 height 23
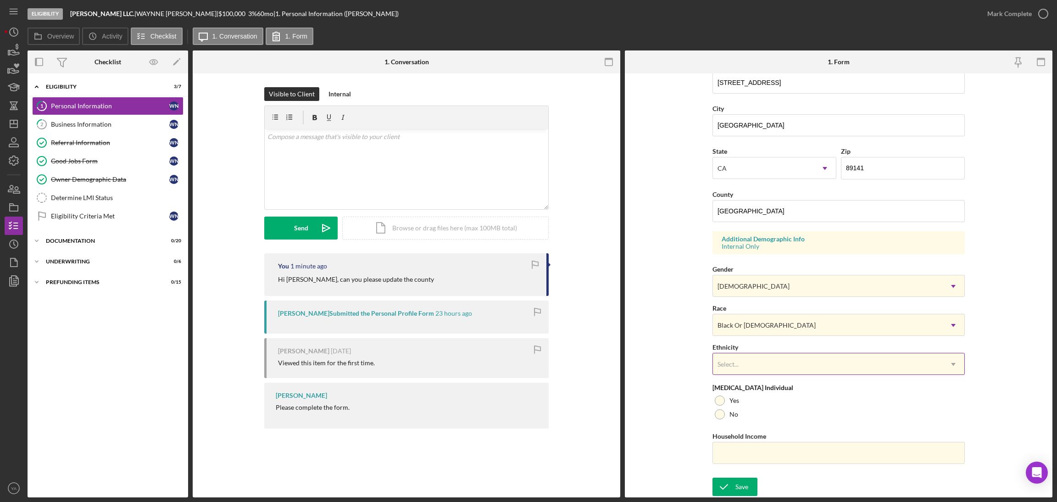
click at [774, 365] on div "Select..." at bounding box center [827, 364] width 229 height 21
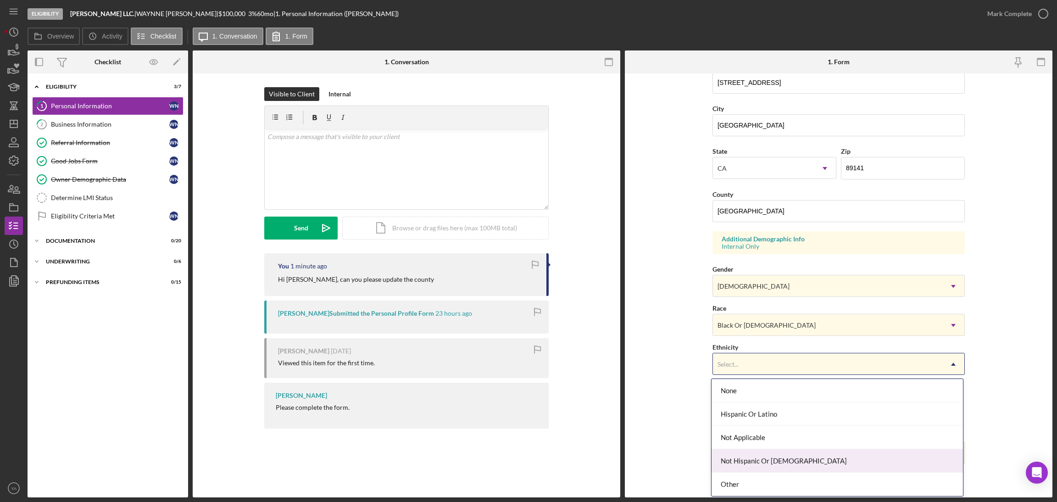
click at [756, 457] on div "Not Hispanic Or Latino" at bounding box center [836, 460] width 251 height 23
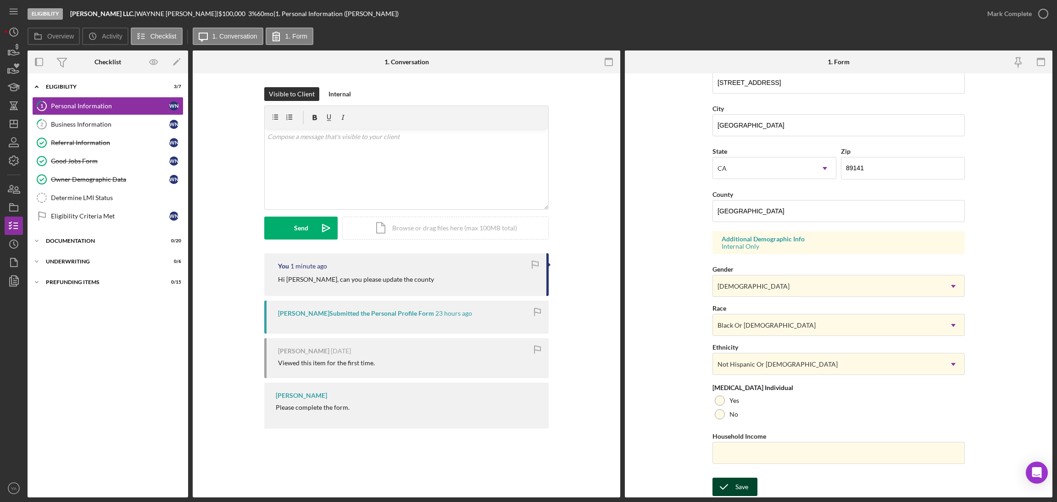
click at [722, 487] on icon "submit" at bounding box center [723, 486] width 23 height 23
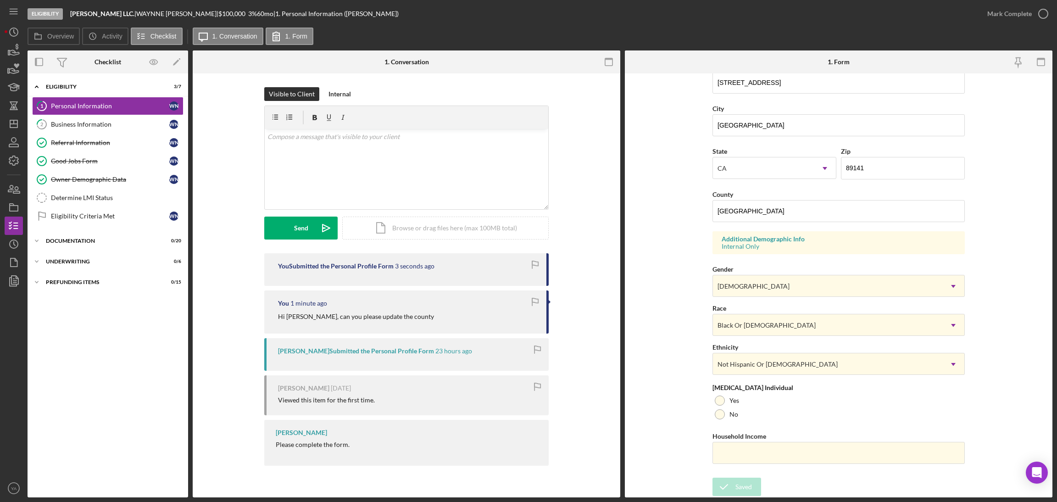
scroll to position [0, 0]
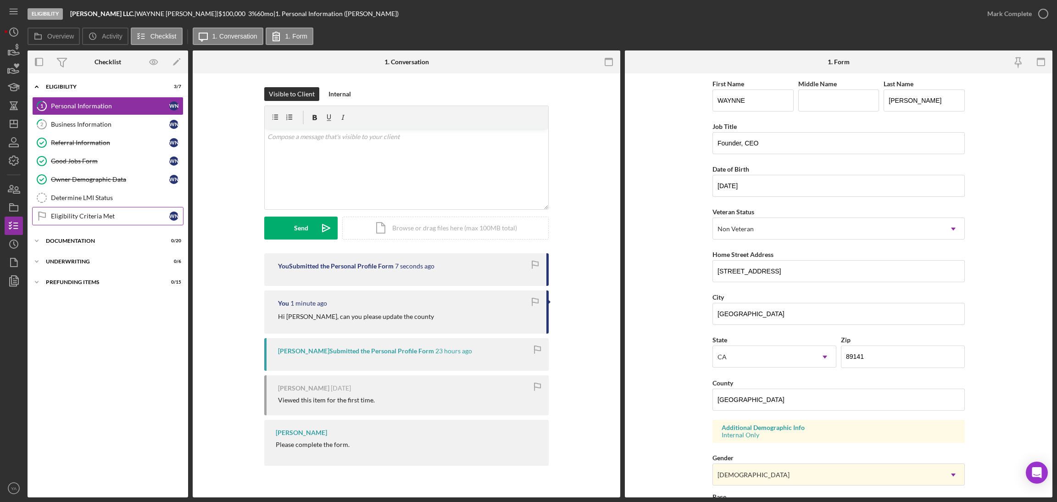
click at [94, 212] on link "Eligibility Criteria Met Eligibility Criteria Met W N" at bounding box center [107, 216] width 151 height 18
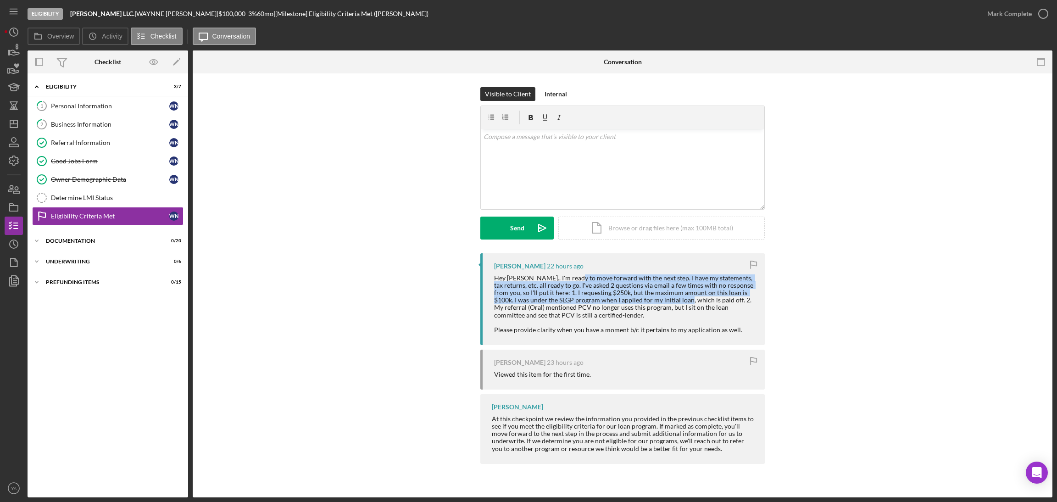
drag, startPoint x: 585, startPoint y: 279, endPoint x: 681, endPoint y: 304, distance: 98.5
click at [681, 304] on div "Hey Raymond.. I'm ready to move forward with the next step. I have my statement…" at bounding box center [624, 303] width 261 height 59
click at [579, 278] on div "Hey Raymond.. I'm ready to move forward with the next step. I have my statement…" at bounding box center [624, 303] width 261 height 59
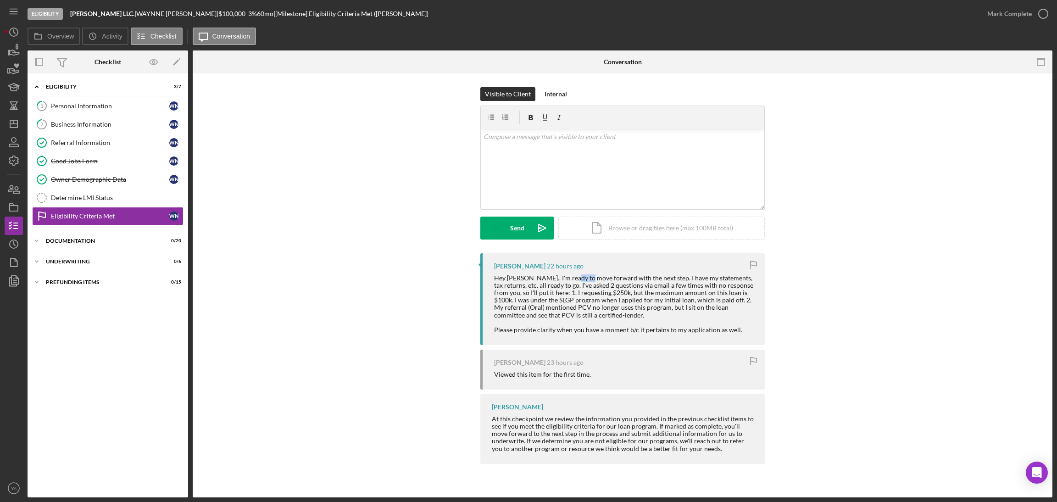
click at [579, 278] on div "Hey Raymond.. I'm ready to move forward with the next step. I have my statement…" at bounding box center [624, 303] width 261 height 59
click at [529, 278] on div "Hey Raymond.. I'm ready to move forward with the next step. I have my statement…" at bounding box center [624, 303] width 261 height 59
click at [15, 118] on icon "Icon/Dashboard" at bounding box center [13, 123] width 23 height 23
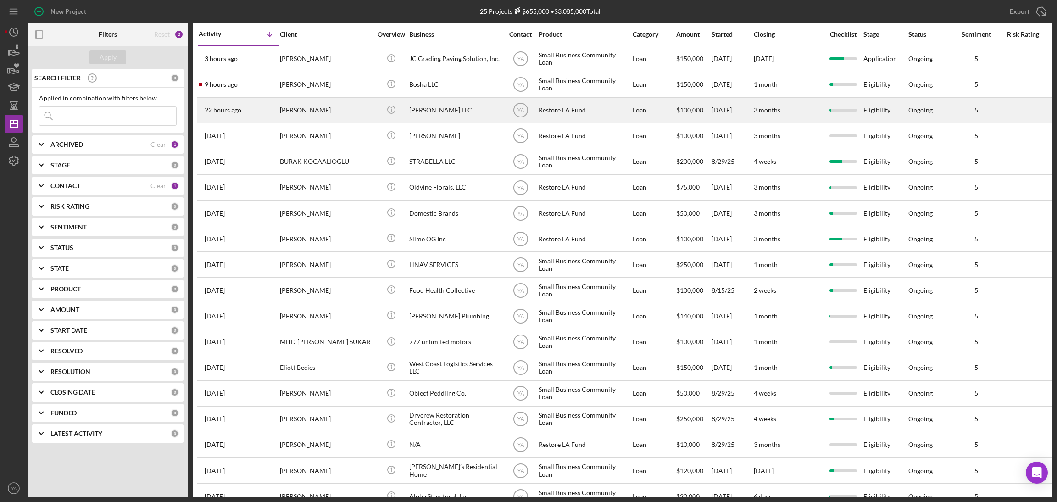
click at [443, 107] on div "Bruce Waynne LLC." at bounding box center [455, 110] width 92 height 24
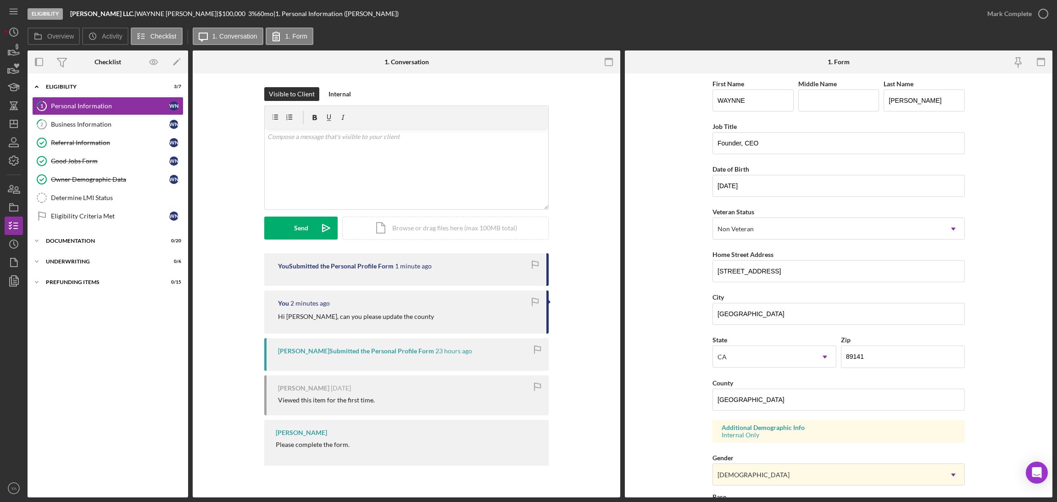
click at [81, 12] on b "Bruce Waynne LLC." at bounding box center [102, 14] width 64 height 8
drag, startPoint x: 81, startPoint y: 12, endPoint x: 123, endPoint y: 12, distance: 42.2
click at [123, 12] on b "Bruce Waynne LLC." at bounding box center [102, 14] width 64 height 8
copy b "Bruce Waynne LLC."
click at [100, 212] on link "Eligibility Criteria Met Eligibility Criteria Met W N" at bounding box center [107, 216] width 151 height 18
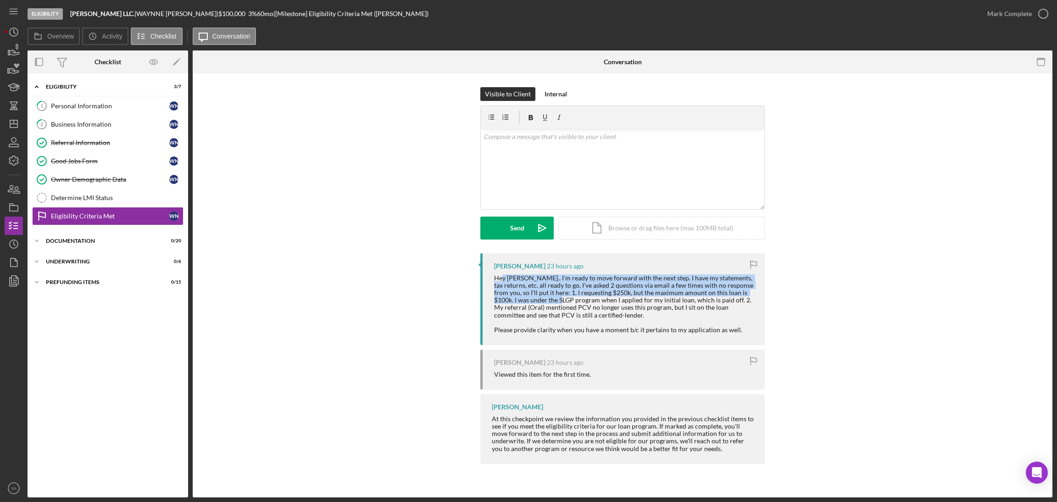
drag, startPoint x: 502, startPoint y: 274, endPoint x: 556, endPoint y: 300, distance: 60.5
click at [556, 300] on div "Hey Raymond.. I'm ready to move forward with the next step. I have my statement…" at bounding box center [624, 303] width 261 height 59
click at [555, 282] on div "Hey Raymond.. I'm ready to move forward with the next step. I have my statement…" at bounding box center [624, 303] width 261 height 59
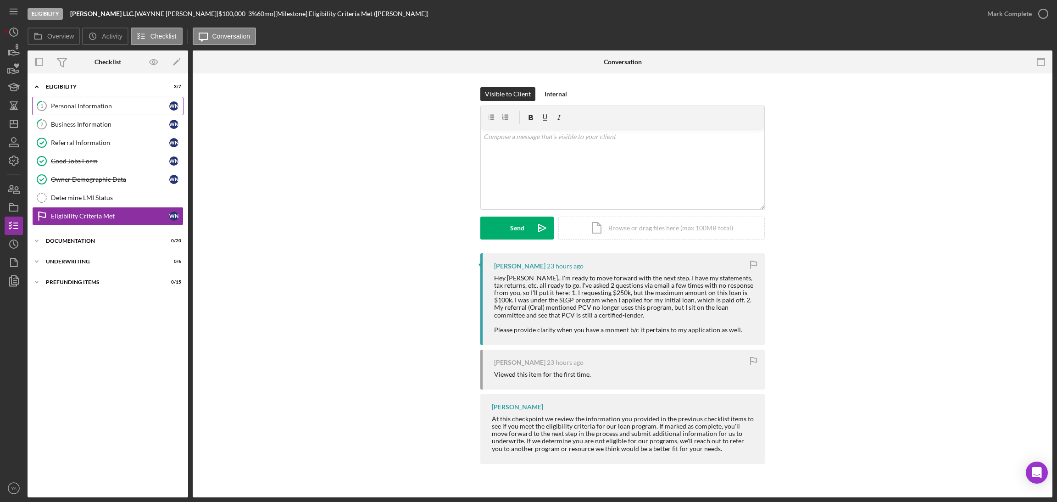
click at [140, 111] on link "1 Personal Information W N" at bounding box center [107, 106] width 151 height 18
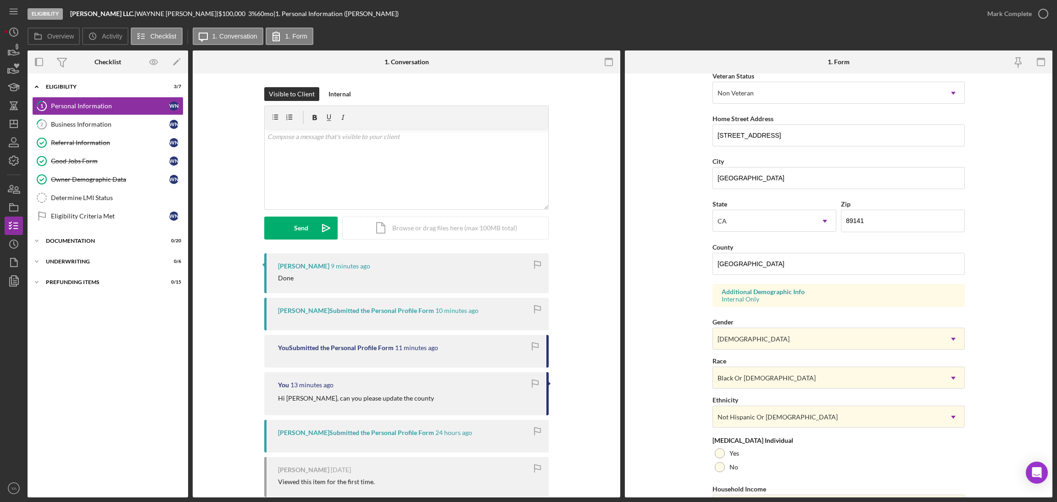
scroll to position [51, 0]
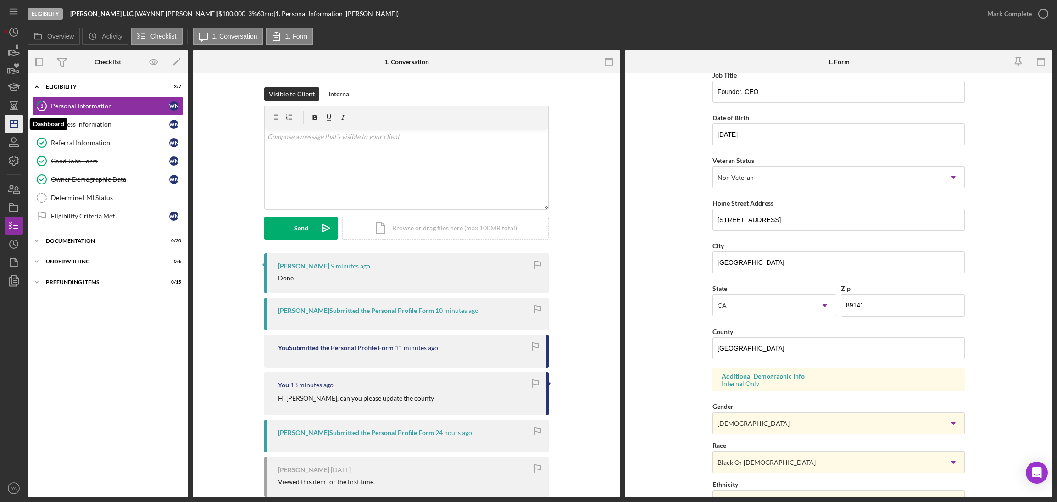
click at [6, 122] on icon "Icon/Dashboard" at bounding box center [13, 123] width 23 height 23
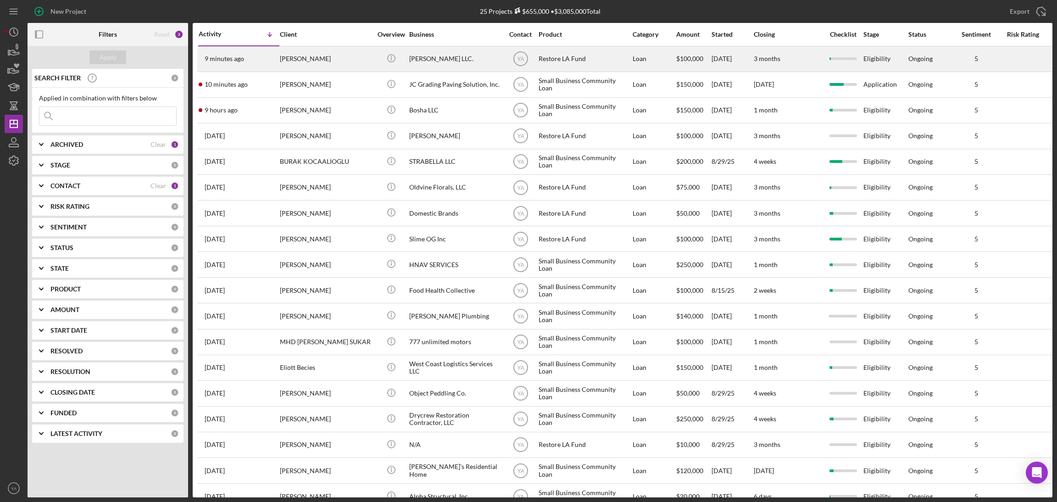
click at [463, 61] on div "Bruce Waynne LLC." at bounding box center [455, 59] width 92 height 24
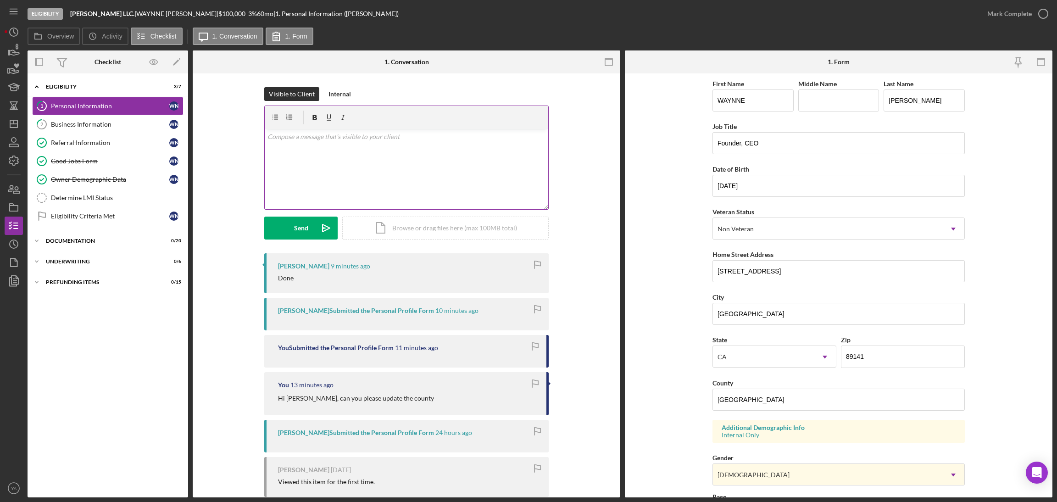
click at [376, 191] on div "v Color teal Color pink Remove color Add row above Add row below Add column bef…" at bounding box center [406, 169] width 283 height 80
click at [342, 235] on div "Icon/Document Browse or drag files here (max 100MB total) Tap to choose files o…" at bounding box center [445, 228] width 206 height 23
click at [327, 222] on icon "Icon/icon-invite-send" at bounding box center [326, 228] width 23 height 23
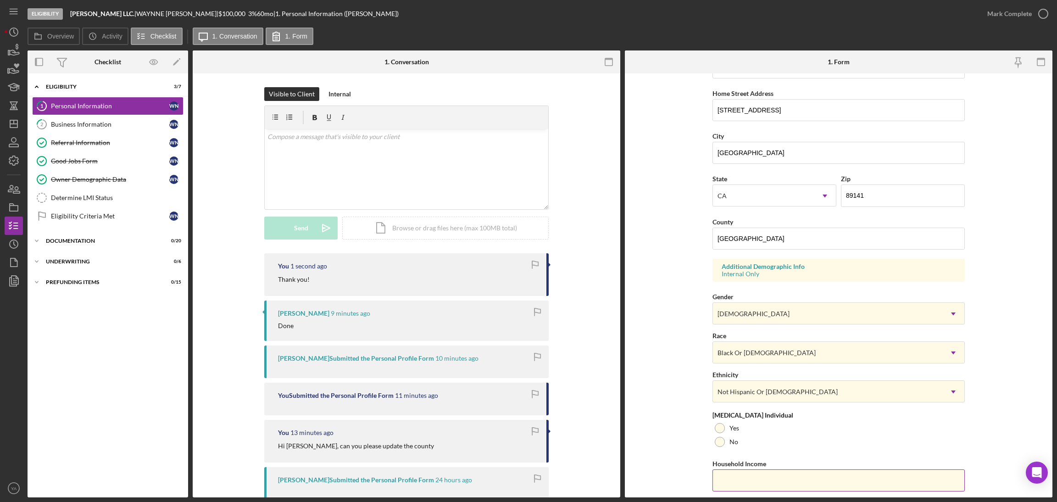
scroll to position [189, 0]
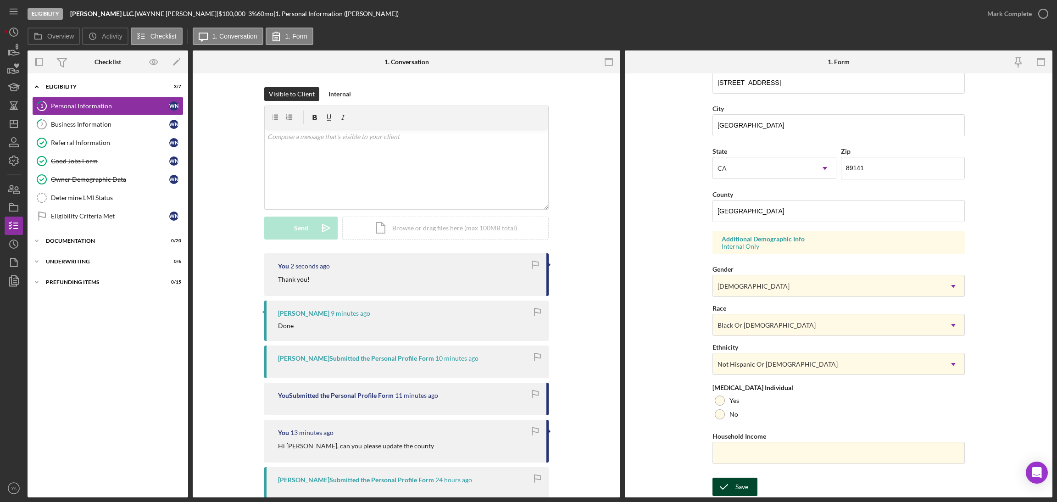
click at [755, 478] on div "Save Save" at bounding box center [838, 488] width 252 height 20
click at [755, 479] on button "Save" at bounding box center [734, 487] width 45 height 18
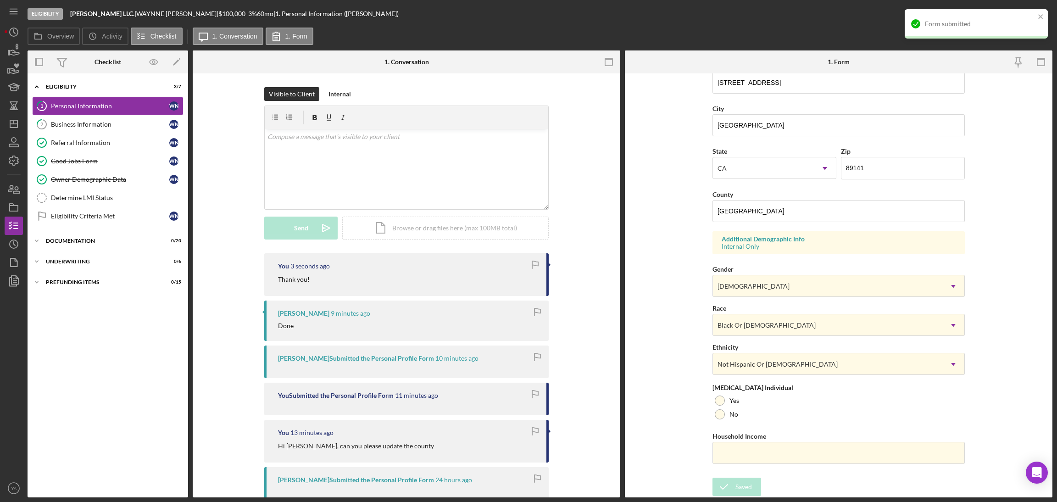
click at [1033, 10] on div "Form submitted" at bounding box center [976, 23] width 143 height 29
click at [1047, 11] on div "Form submitted" at bounding box center [976, 9] width 147 height 4
click at [1044, 18] on icon "button" at bounding box center [1043, 13] width 23 height 23
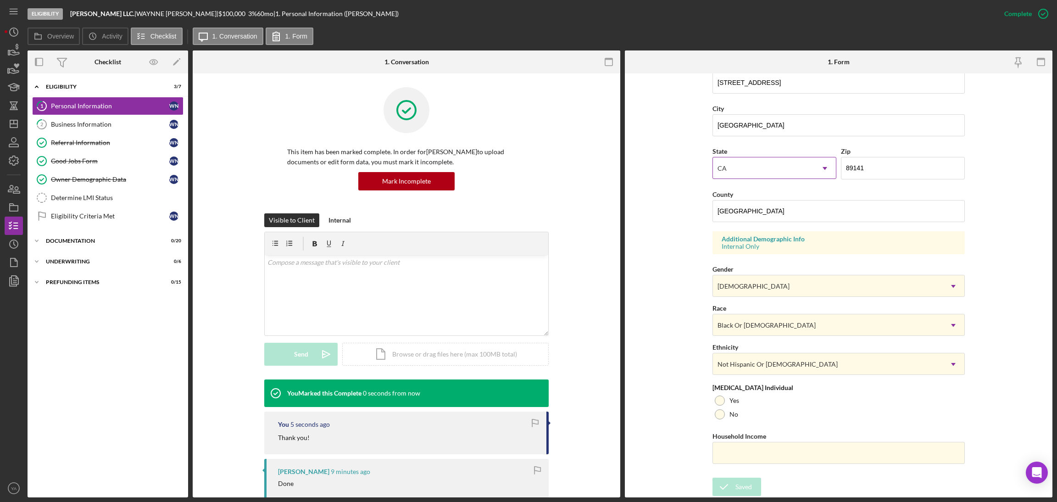
scroll to position [4, 0]
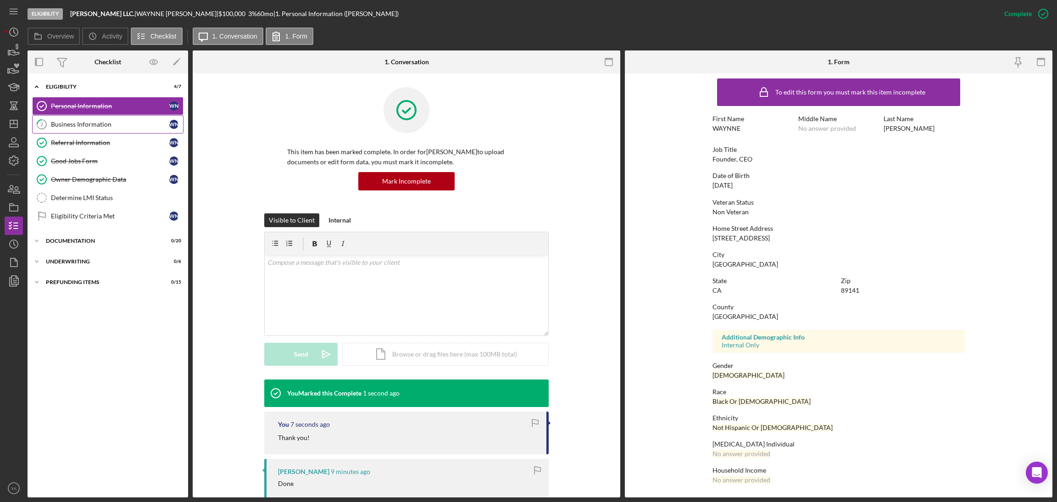
click at [90, 128] on div "Business Information" at bounding box center [110, 124] width 118 height 7
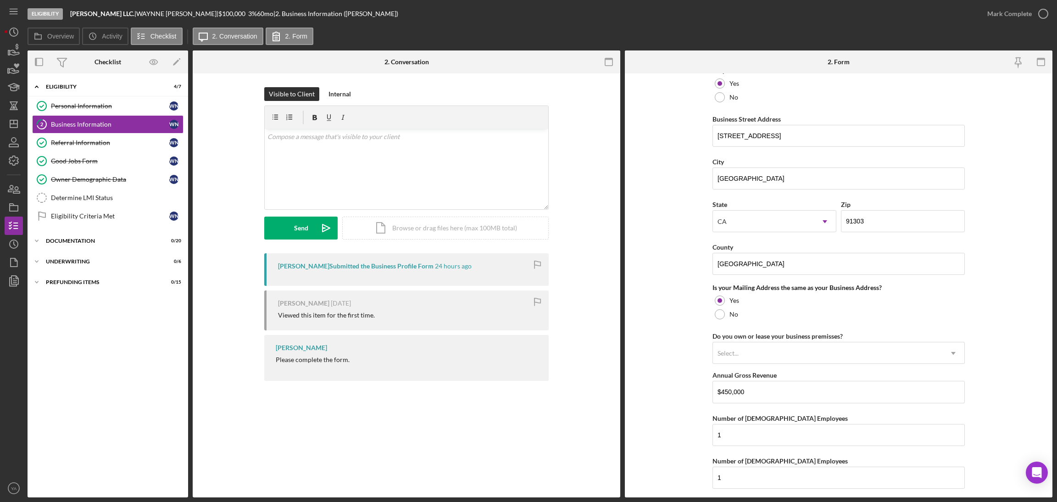
scroll to position [596, 0]
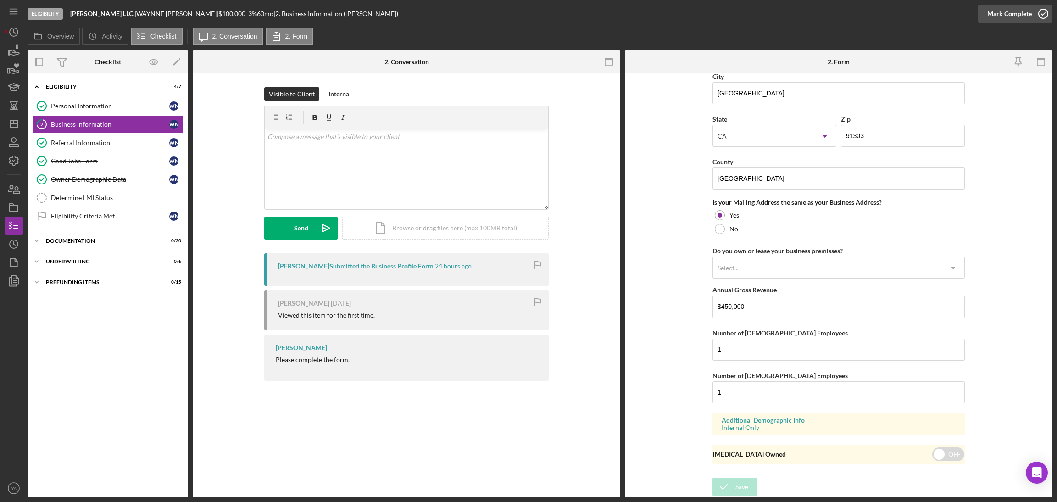
click at [1044, 15] on icon "button" at bounding box center [1043, 13] width 23 height 23
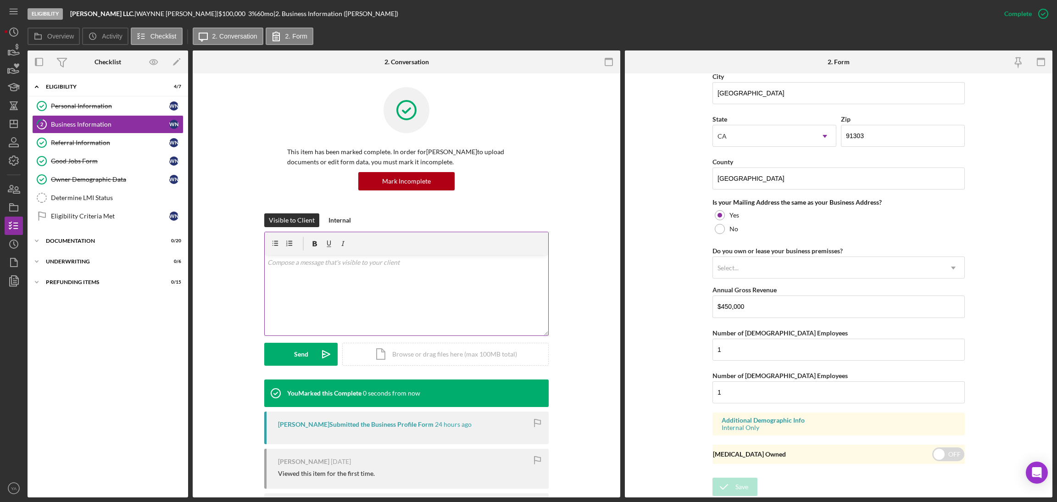
scroll to position [268, 0]
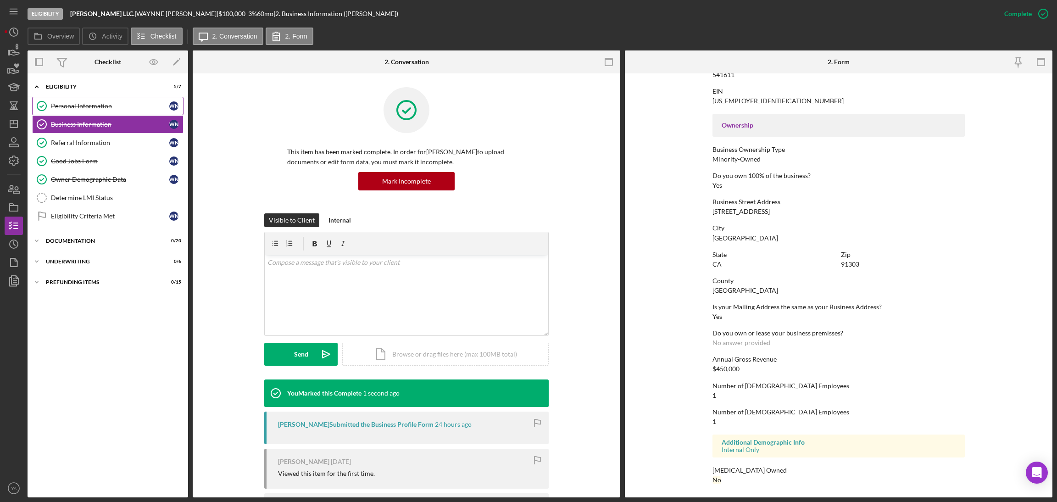
click at [123, 111] on link "Personal Information Personal Information W N" at bounding box center [107, 106] width 151 height 18
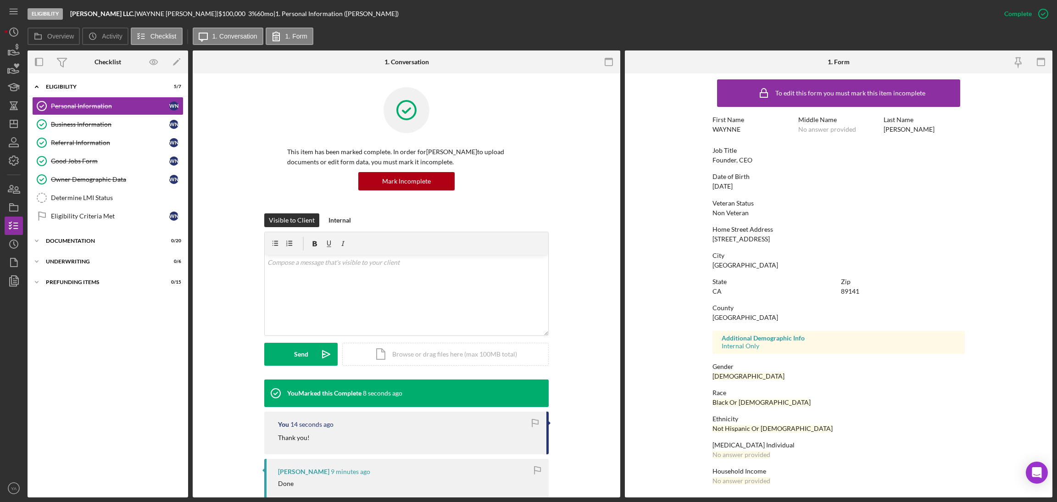
scroll to position [4, 0]
click at [71, 119] on link "Business Information Business Information W N" at bounding box center [107, 124] width 151 height 18
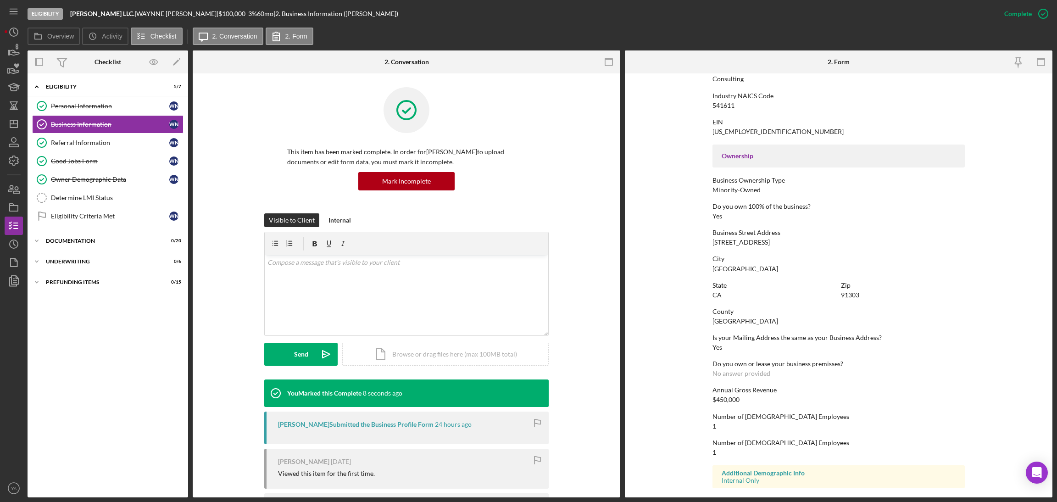
scroll to position [267, 0]
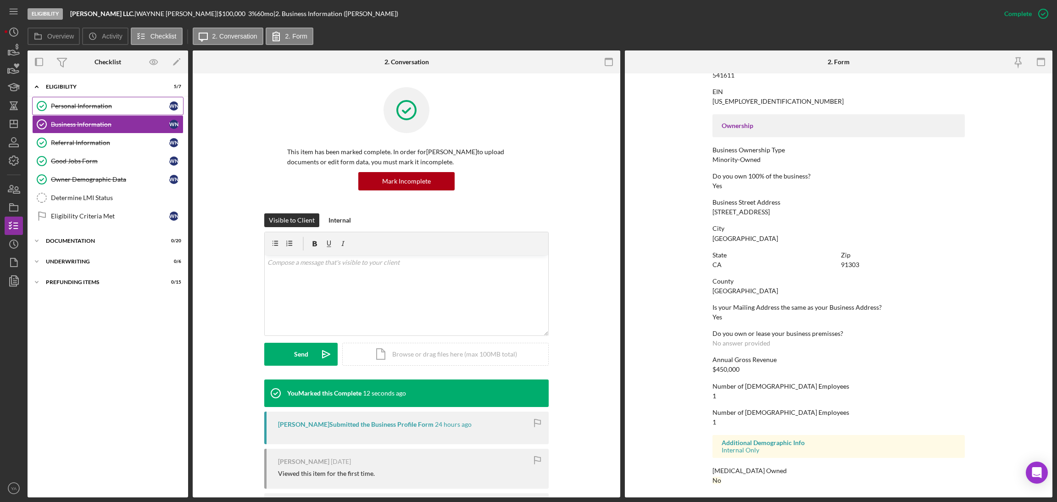
click at [146, 112] on link "Personal Information Personal Information W N" at bounding box center [107, 106] width 151 height 18
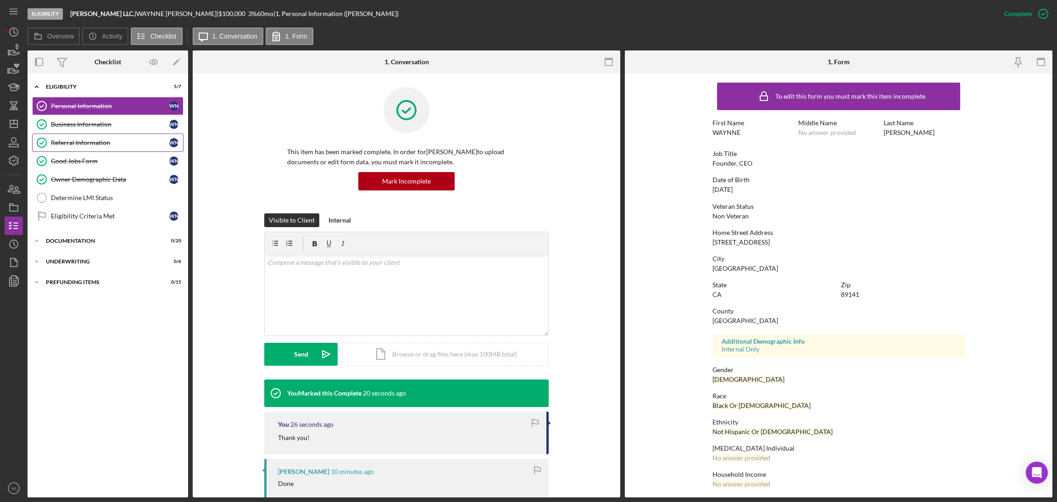
click at [136, 135] on link "Referral Information Referral Information W N" at bounding box center [107, 142] width 151 height 18
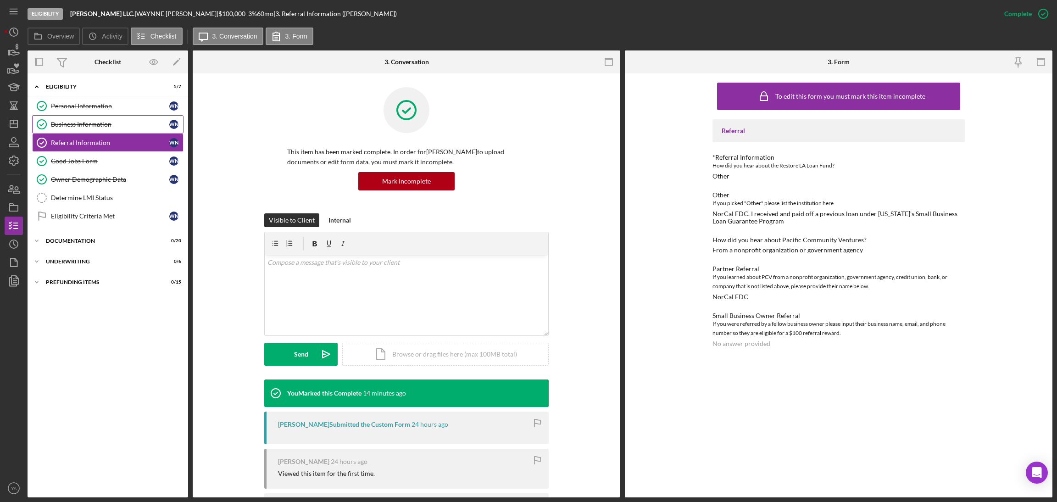
click at [136, 118] on link "Business Information Business Information W N" at bounding box center [107, 124] width 151 height 18
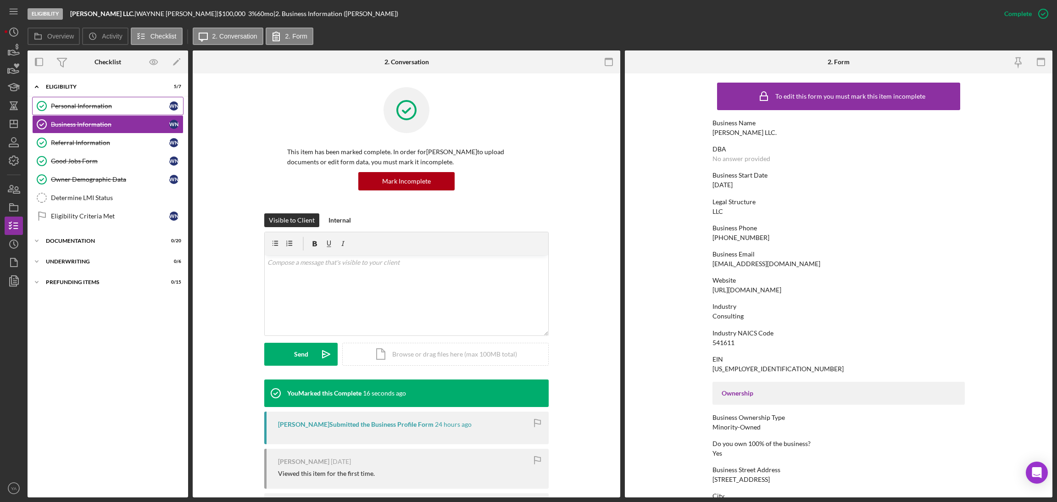
click at [89, 109] on div "Personal Information" at bounding box center [110, 105] width 118 height 7
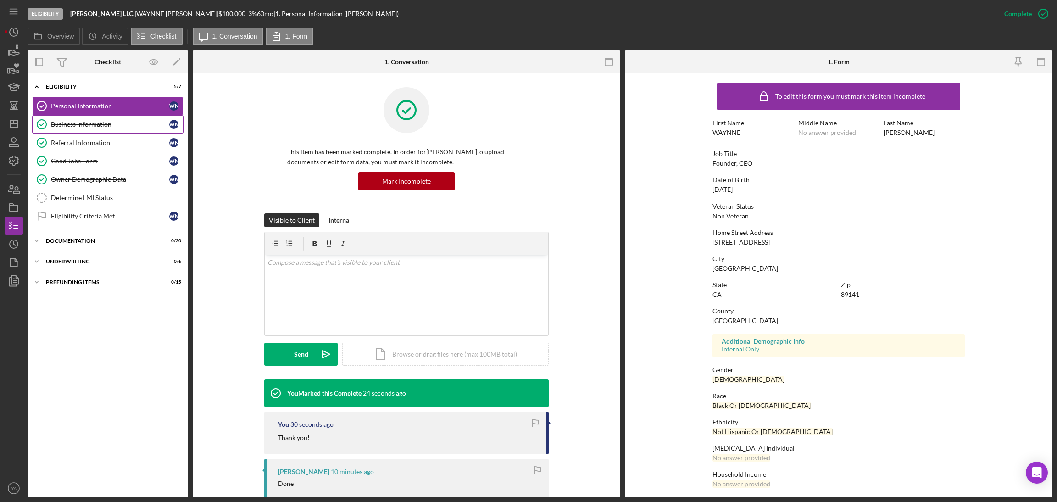
click at [95, 125] on div "Business Information" at bounding box center [110, 124] width 118 height 7
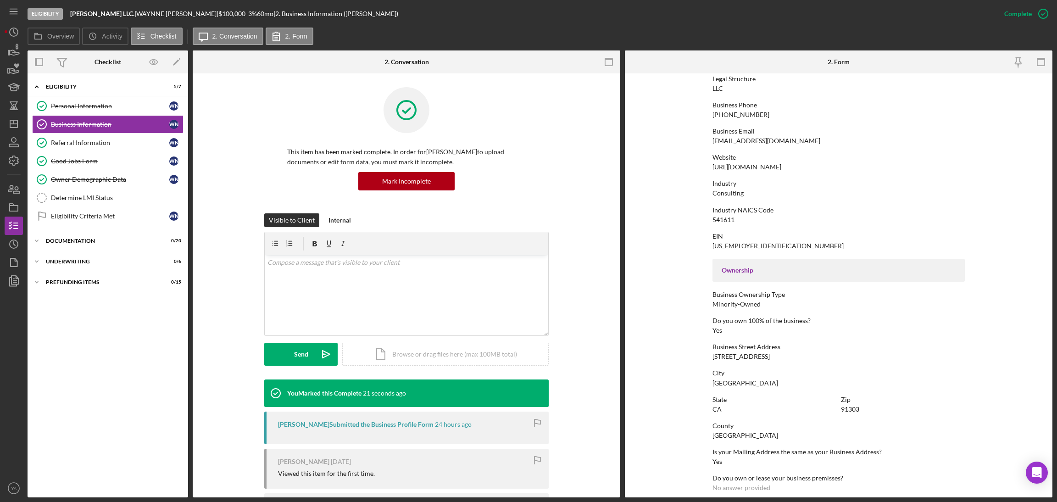
scroll to position [267, 0]
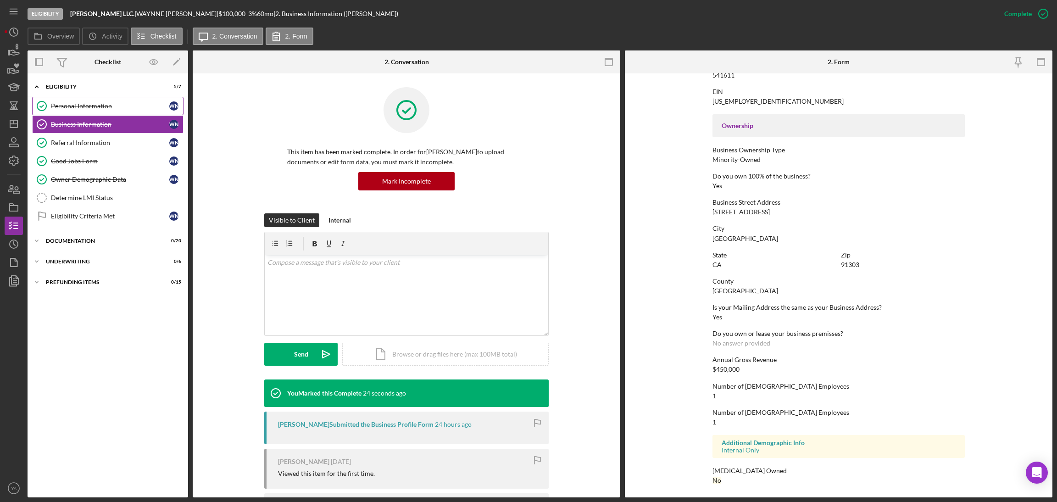
click at [128, 112] on link "Personal Information Personal Information W N" at bounding box center [107, 106] width 151 height 18
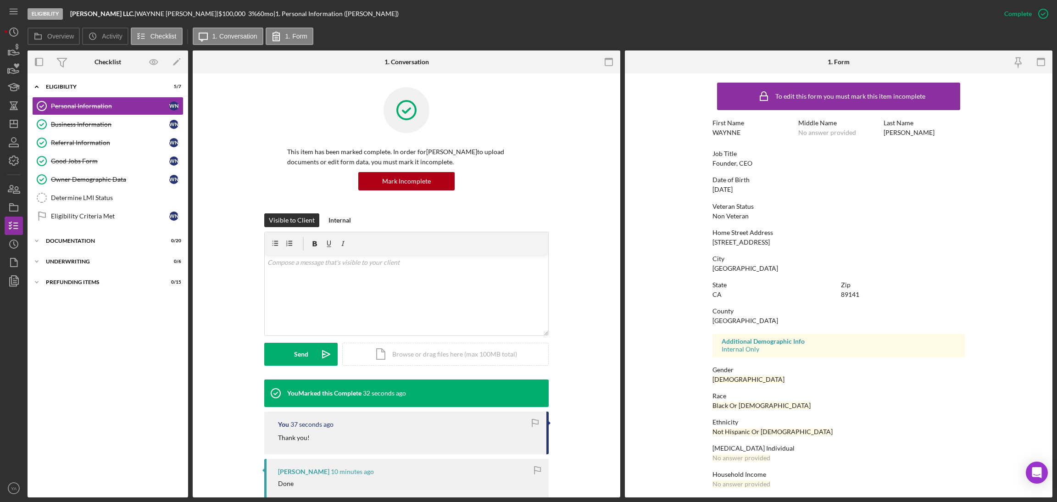
drag, startPoint x: 705, startPoint y: 240, endPoint x: 778, endPoint y: 240, distance: 73.4
click at [778, 240] on form "To edit this form you must mark this item incomplete First Name WAYNNE Middle N…" at bounding box center [839, 285] width 428 height 424
copy div "6606 VARIEL AVE, 509"
click at [1014, 23] on div "Complete Mark Incomplete" at bounding box center [1023, 14] width 57 height 28
click at [1017, 21] on div "Mark Incomplete" at bounding box center [1007, 14] width 49 height 18
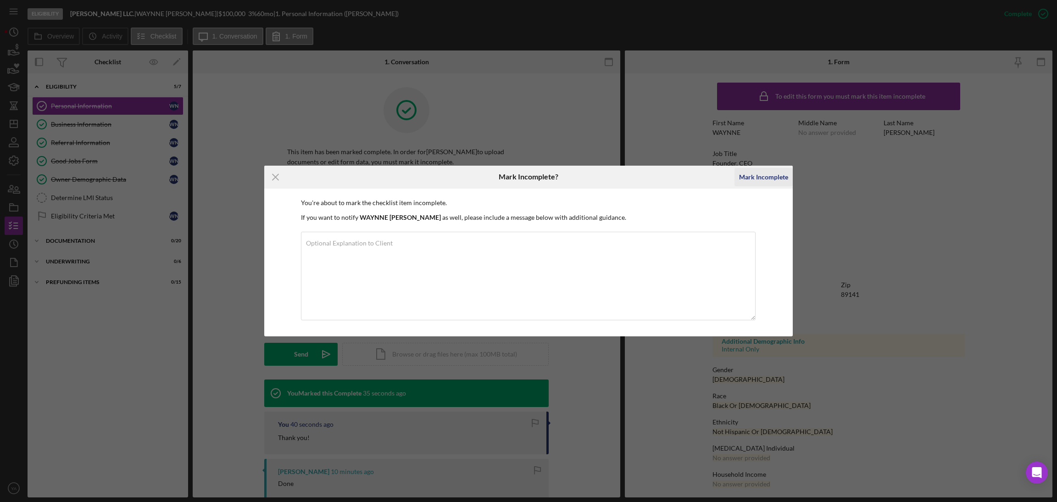
click at [777, 172] on div "Mark Incomplete" at bounding box center [763, 177] width 49 height 18
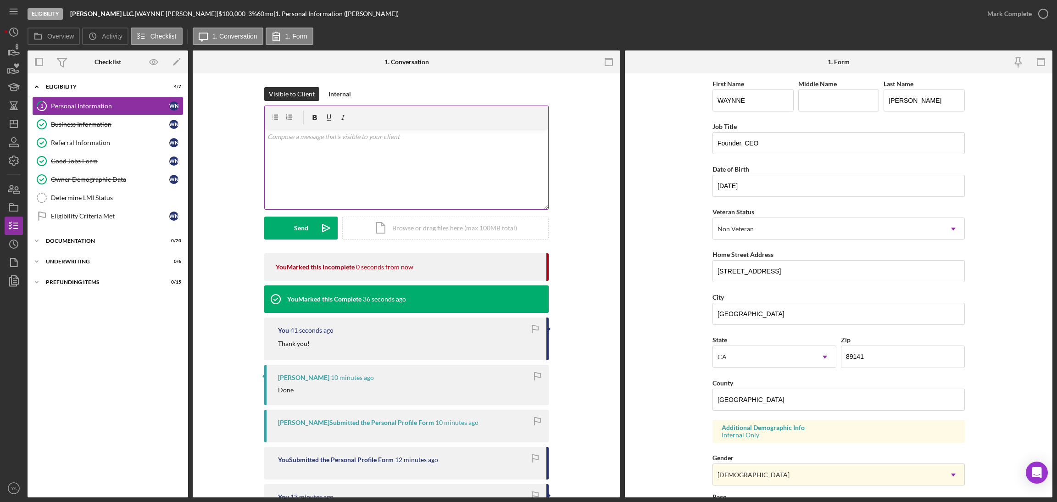
click at [360, 186] on div "v Color teal Color pink Remove color Add row above Add row below Add column bef…" at bounding box center [406, 169] width 283 height 80
click at [416, 136] on mark "6606 VARIEL AVE, 509" at bounding box center [444, 137] width 57 height 8
click at [491, 139] on p "Just want to confirm whether you personla address : 6606 VARIEL AVE, 509" at bounding box center [406, 137] width 278 height 10
click at [378, 150] on p "Just want to confirm whether you personla address : 6606 VARIEL AVE, 509 is sam…" at bounding box center [406, 142] width 278 height 21
click at [478, 132] on p "Just want to confirm whether you personla address : 6606 VARIEL AVE, 509 is sam…" at bounding box center [406, 142] width 278 height 21
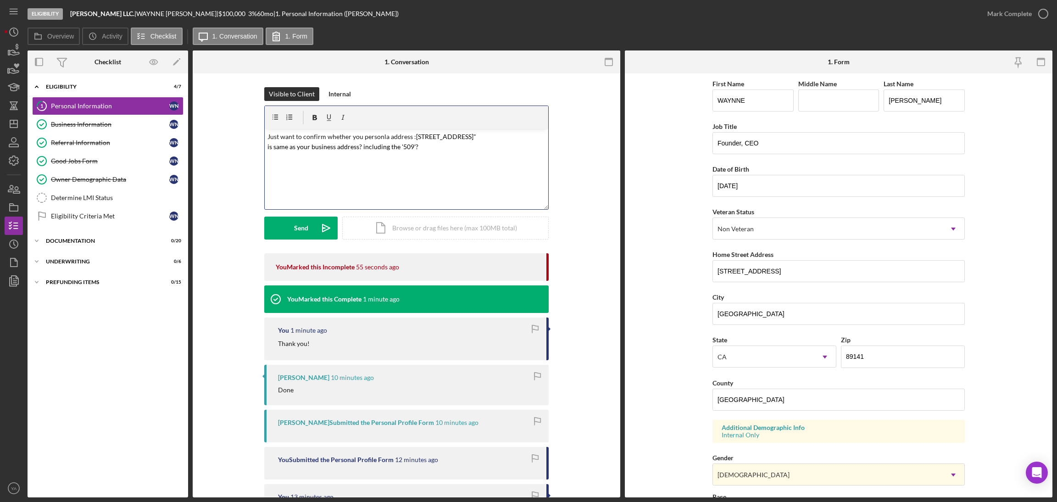
click at [413, 135] on mark "6606 VARIEL AVE, 509" is same as your business address? including the '509'?" at bounding box center [371, 142] width 209 height 18
click at [467, 157] on div "v Color teal Color pink Remove color Add row above Add row below Add column bef…" at bounding box center [406, 169] width 283 height 80
click at [414, 136] on p "Just want to confirm whether you personla address : " 6606 VARIEL AVE, 509" is …" at bounding box center [406, 142] width 278 height 21
click at [476, 134] on mark "6606 VARIEL AVE, 509" is same as your business address? including the '509'?" at bounding box center [371, 142] width 209 height 18
click at [483, 136] on p "Just want to confirm whether you personla address : 6606 VARIEL AVE, 509" is sa…" at bounding box center [406, 142] width 278 height 21
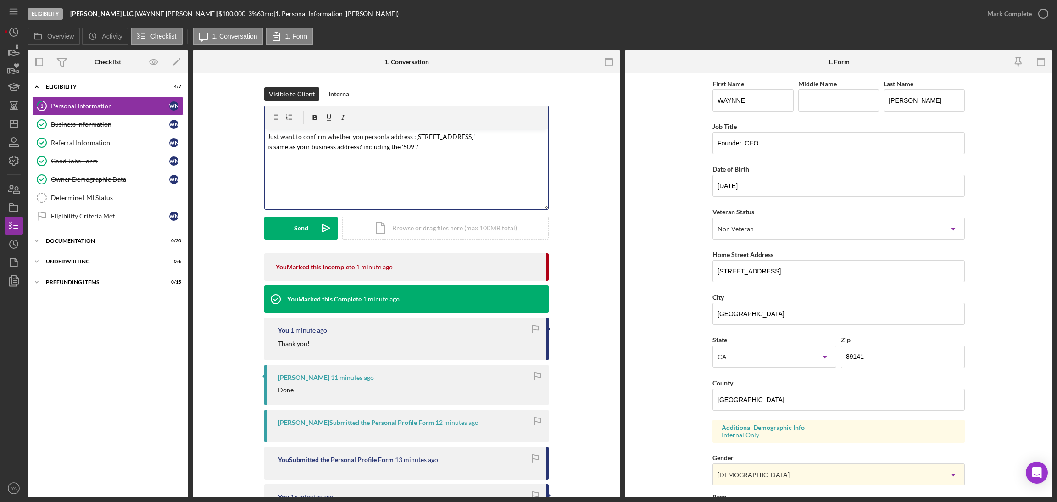
click at [411, 138] on p "Just want to confirm whether you personla address : 6606 VARIEL AVE, 509' is sa…" at bounding box center [406, 142] width 278 height 21
click at [298, 137] on p "Just want to confirm whether you personla address : ' 6606 VARIEL AVE, 509' is …" at bounding box center [406, 142] width 278 height 21
drag, startPoint x: 379, startPoint y: 139, endPoint x: 373, endPoint y: 135, distance: 6.4
click at [373, 135] on p "Just want to confirm whether you personla address : ' 6606 VARIEL AVE, 509' is …" at bounding box center [406, 142] width 278 height 21
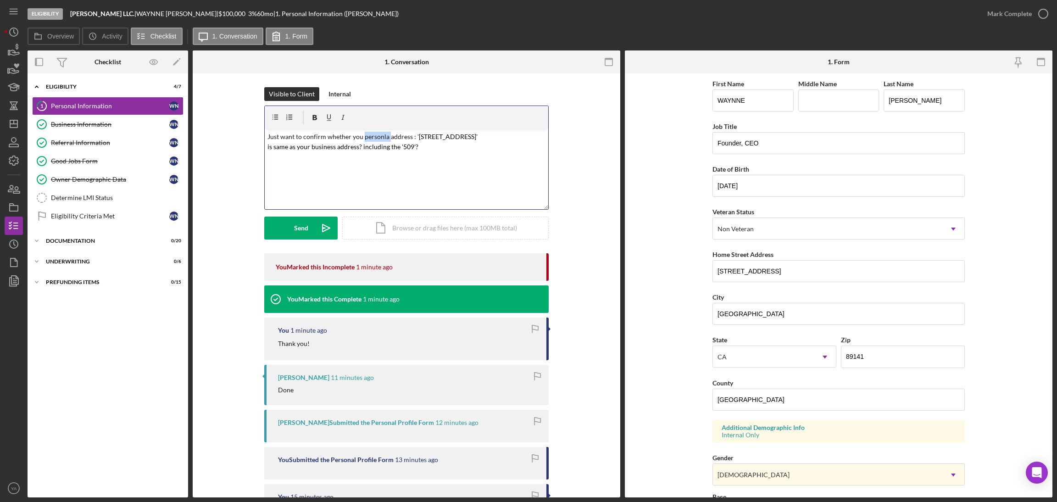
click at [380, 139] on p "Just want to confirm whether you personla address : ' 6606 VARIEL AVE, 509' is …" at bounding box center [406, 142] width 278 height 21
click at [386, 136] on p "Just want to confirm whether you personla address : ' 6606 VARIEL AVE, 509' is …" at bounding box center [406, 142] width 278 height 21
click at [412, 161] on div "v Color teal Color pink Remove color Add row above Add row below Add column bef…" at bounding box center [406, 169] width 283 height 80
click at [358, 144] on mark "6606 VARIEL AVE, 509' is same as your business address? including the '509'?" at bounding box center [372, 142] width 210 height 18
click at [430, 150] on p "Just want to confirm whether you personal address : ' 6606 VARIEL AVE, 509' is …" at bounding box center [406, 142] width 278 height 21
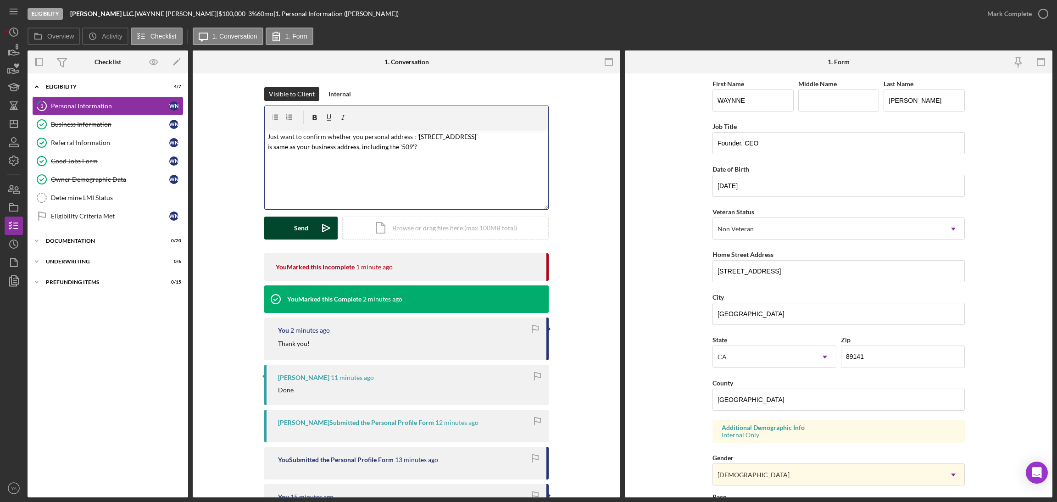
click at [304, 231] on div "Send" at bounding box center [301, 228] width 14 height 23
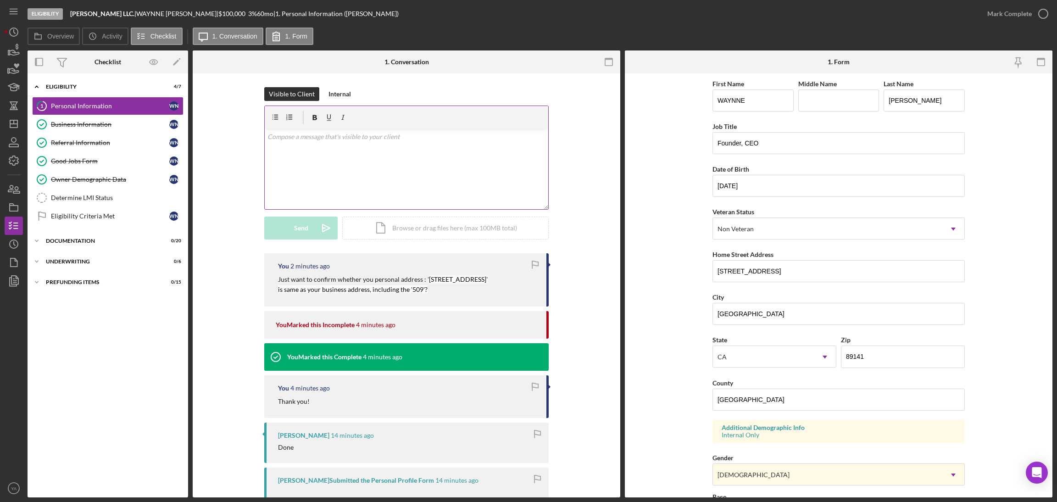
click at [406, 198] on div "v Color teal Color pink Remove color Add row above Add row below Add column bef…" at bounding box center [406, 169] width 283 height 80
click at [119, 147] on link "Referral Information Referral Information W N" at bounding box center [107, 142] width 151 height 18
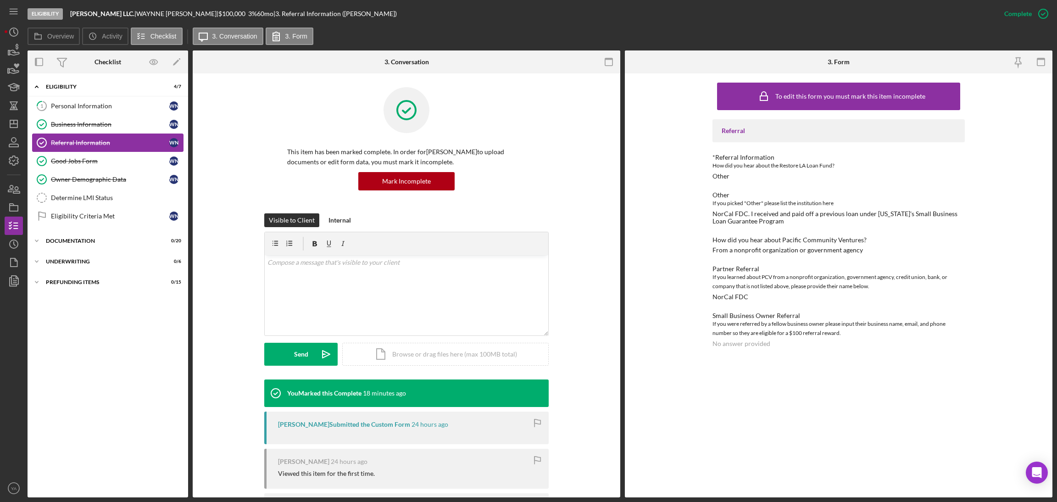
click at [105, 136] on link "Referral Information Referral Information W N" at bounding box center [107, 142] width 151 height 18
click at [112, 129] on link "Business Information Business Information W N" at bounding box center [107, 124] width 151 height 18
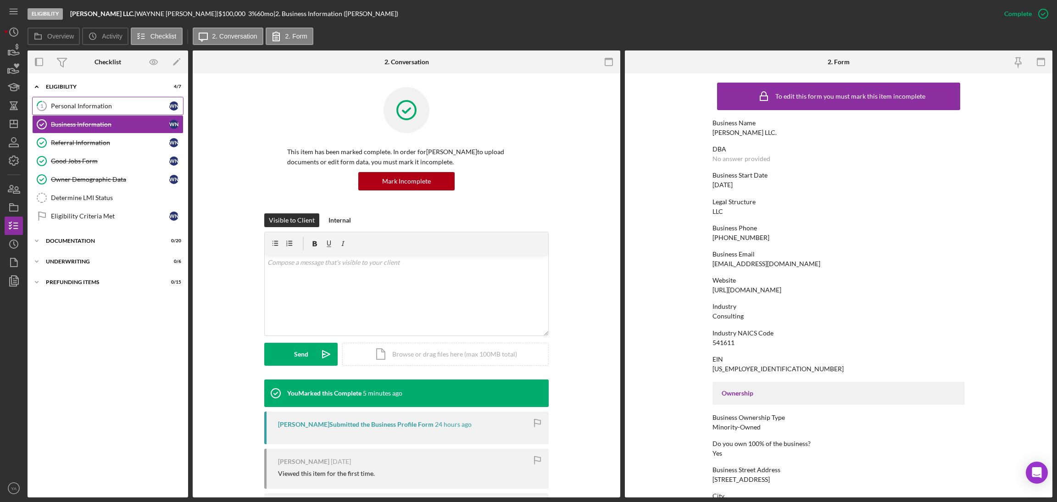
click at [129, 111] on link "1 Personal Information W N" at bounding box center [107, 106] width 151 height 18
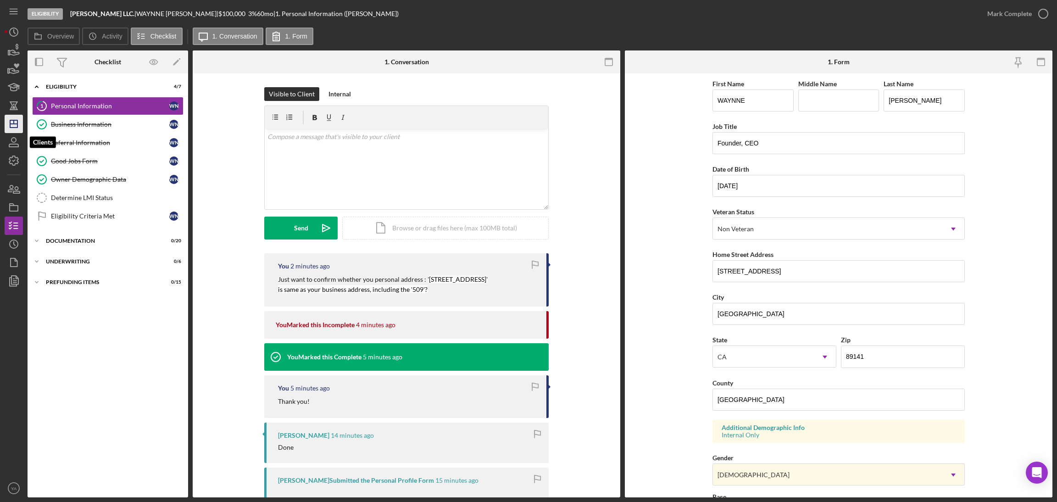
click at [19, 126] on icon "Icon/Dashboard" at bounding box center [13, 123] width 23 height 23
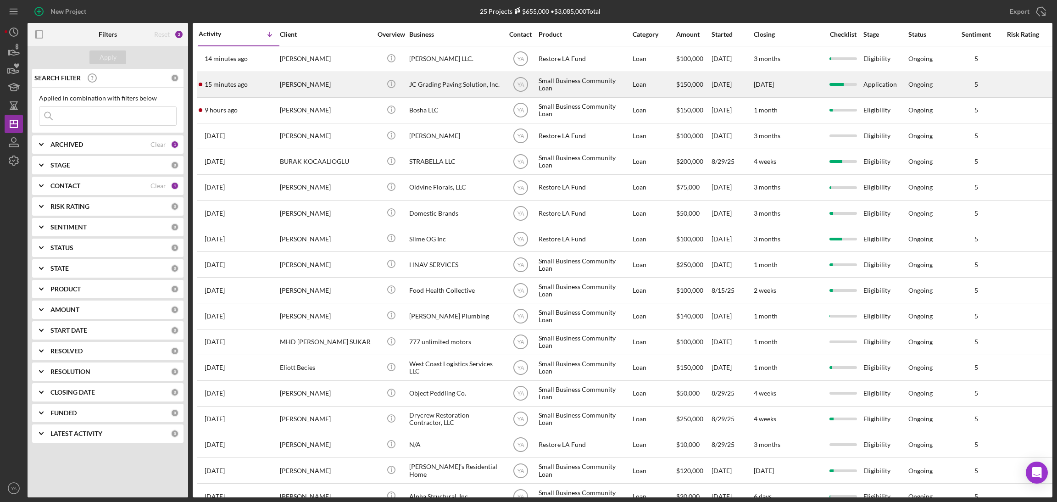
click at [440, 92] on div "JC Grading Paving Solution, Inc." at bounding box center [455, 84] width 92 height 24
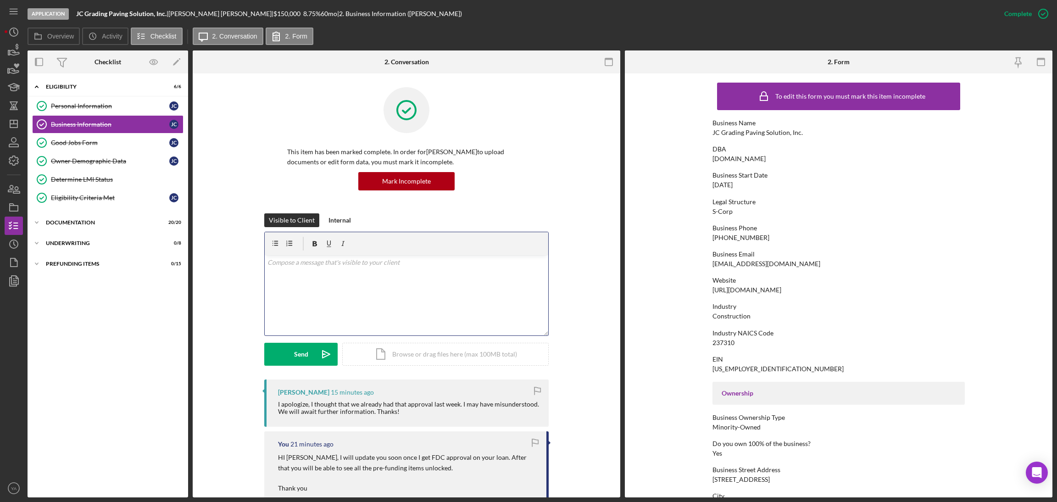
click at [369, 319] on div "v Color teal Color pink Remove color Add row above Add row below Add column bef…" at bounding box center [406, 295] width 283 height 80
click at [349, 264] on p "Approval for the Loan Commettee" at bounding box center [406, 262] width 278 height 10
drag, startPoint x: 398, startPoint y: 265, endPoint x: 424, endPoint y: 284, distance: 32.5
click at [422, 288] on div "v Color teal Color pink Remove color Add row above Add row below Add column bef…" at bounding box center [406, 295] width 283 height 80
click at [520, 264] on p "Approval for the Loan Committee, FDC is still pending but it doesn't take long" at bounding box center [406, 262] width 278 height 10
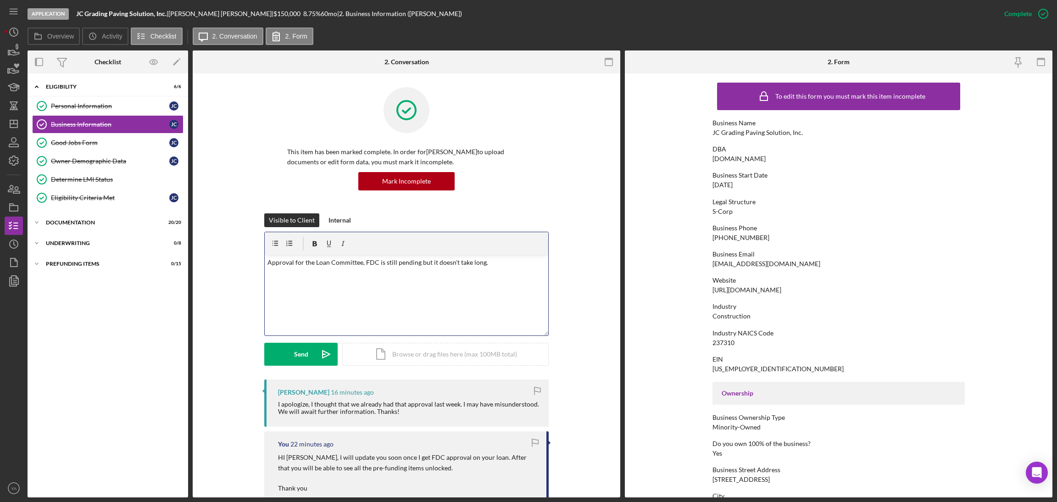
click at [271, 265] on p "Approval for the Loan Committee, FDC is still pending but it doesn't take long." at bounding box center [406, 262] width 278 height 10
click at [362, 266] on p "Approval for the Loan Committee, FDC is still pending but it doesn't take long." at bounding box center [406, 262] width 278 height 10
click at [501, 268] on div "v Color teal Color pink Remove color Add row above Add row below Add column bef…" at bounding box center [406, 295] width 283 height 80
click at [483, 281] on div "v Color teal Color pink Remove color Add row above Add row below Add column bef…" at bounding box center [406, 295] width 283 height 80
click at [411, 273] on p "Approval for the Loan Committee, FDC is still pending but it doesn't take long.…" at bounding box center [406, 267] width 278 height 21
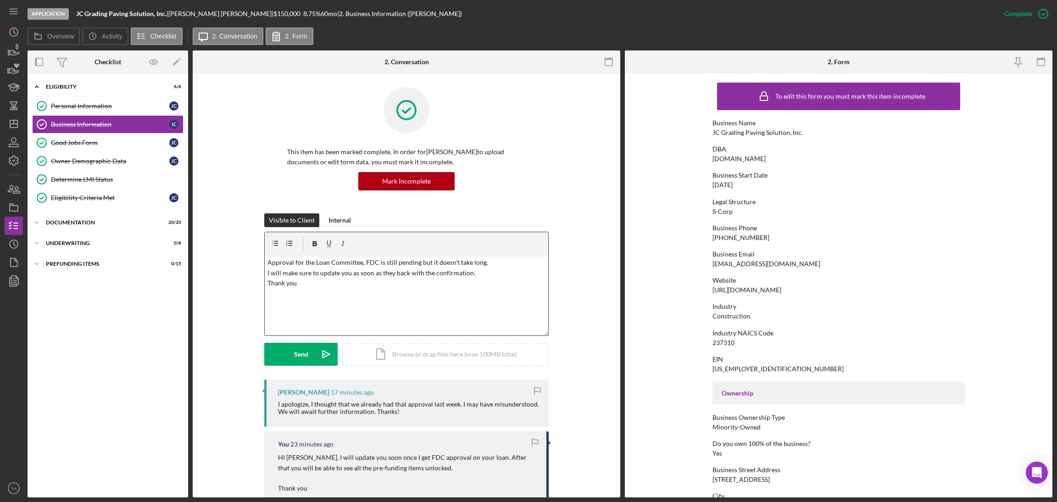
click at [299, 262] on p "Approval for the Loan Committee, FDC is still pending but it doesn't take long.…" at bounding box center [406, 272] width 278 height 31
click at [271, 264] on p "Approval from the Loan Committee, FDC is still pending but it doesn't take long…" at bounding box center [406, 272] width 278 height 31
click at [347, 254] on div at bounding box center [406, 243] width 283 height 23
click at [360, 256] on div "v Color teal Color pink Remove color Add row above Add row below Add column bef…" at bounding box center [406, 295] width 283 height 80
click at [392, 272] on p "I mentioned approval from the Loan Committee, FDC is still pending but it doesn…" at bounding box center [406, 272] width 278 height 31
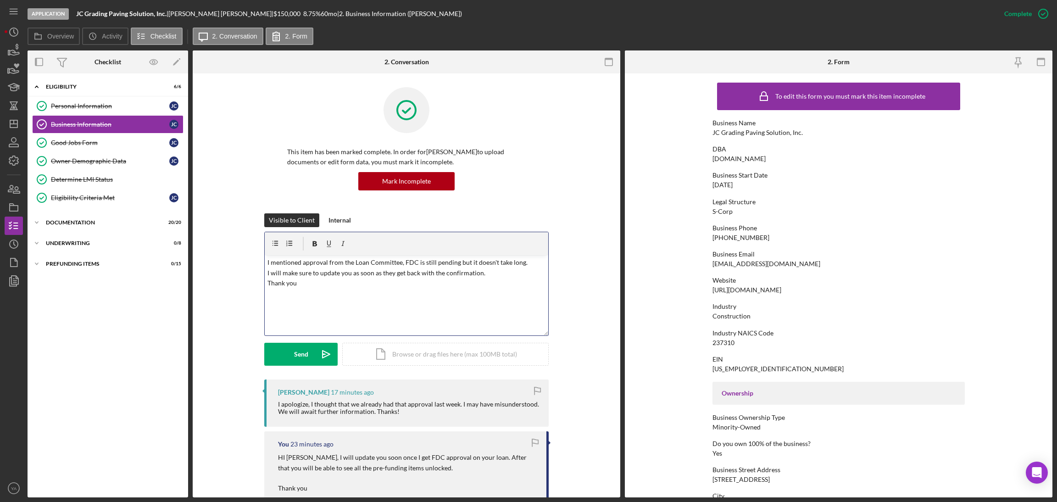
click at [487, 272] on p "I mentioned approval from the Loan Committee, FDC is still pending but it doesn…" at bounding box center [406, 272] width 278 height 31
click at [408, 174] on div "Mark Incomplete" at bounding box center [406, 181] width 49 height 18
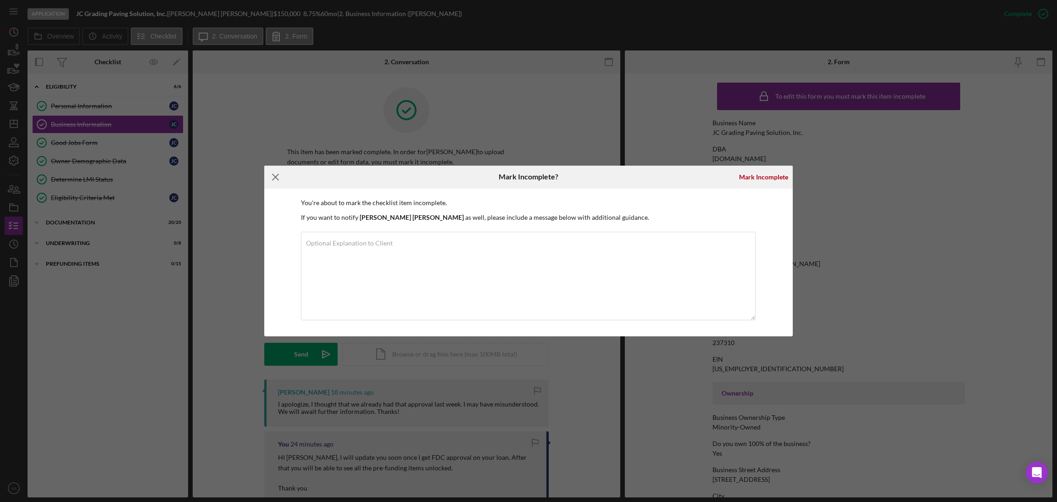
click at [273, 181] on icon "Icon/Menu Close" at bounding box center [275, 177] width 23 height 23
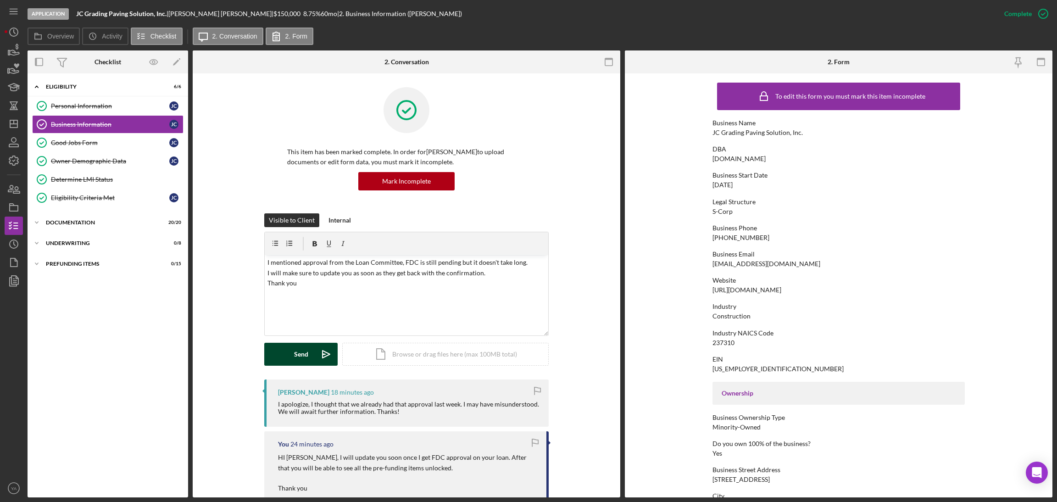
click at [311, 345] on button "Send Icon/icon-invite-send" at bounding box center [300, 354] width 73 height 23
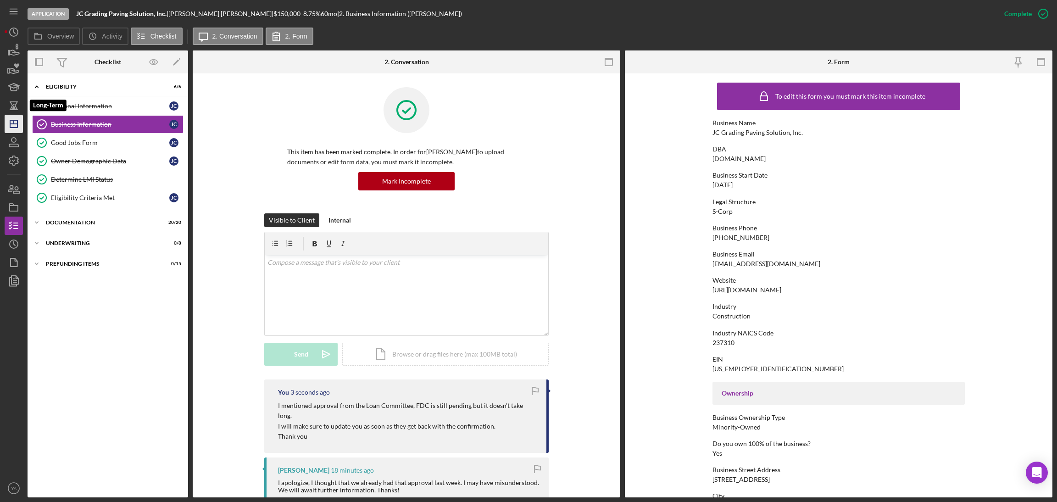
click at [13, 117] on icon "Icon/Dashboard" at bounding box center [13, 123] width 23 height 23
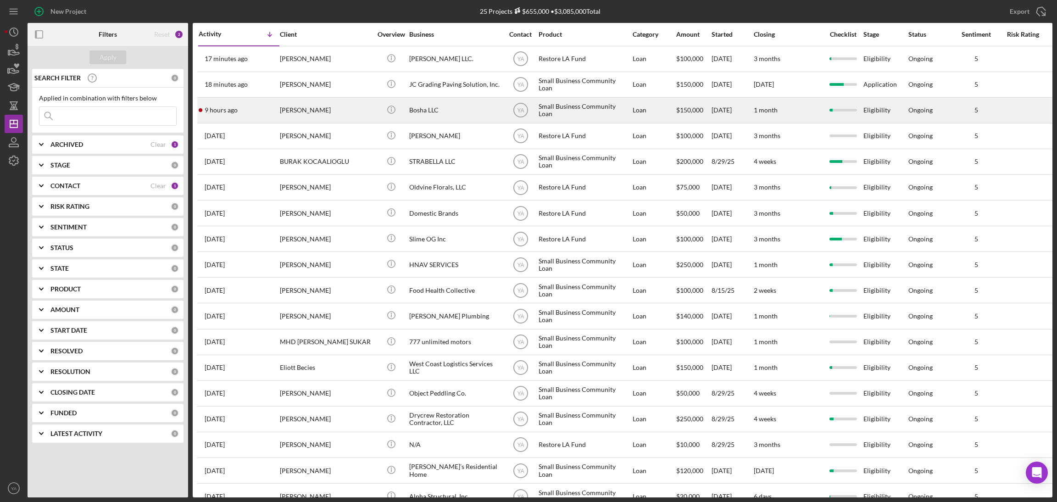
click at [337, 116] on div "Selamawet Tsegaye" at bounding box center [326, 110] width 92 height 24
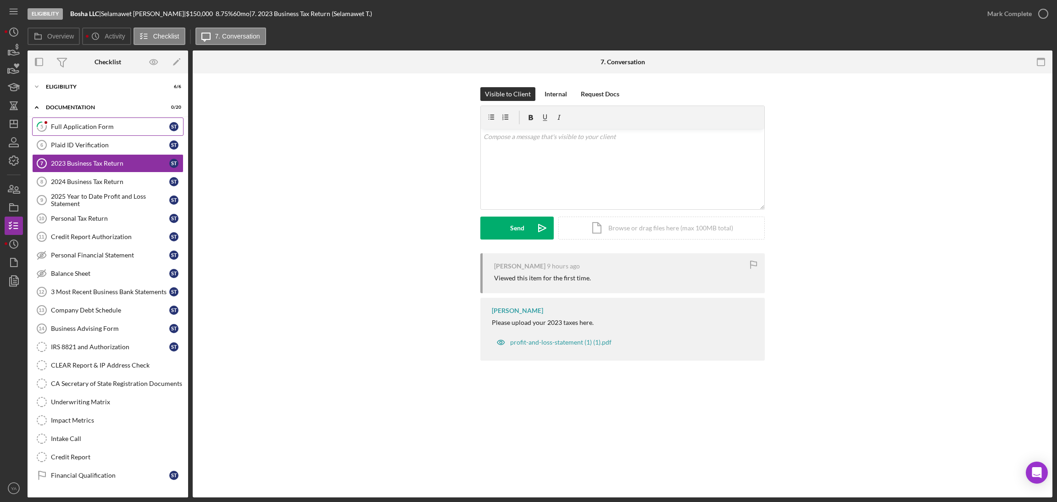
click at [116, 126] on div "Full Application Form" at bounding box center [110, 126] width 118 height 7
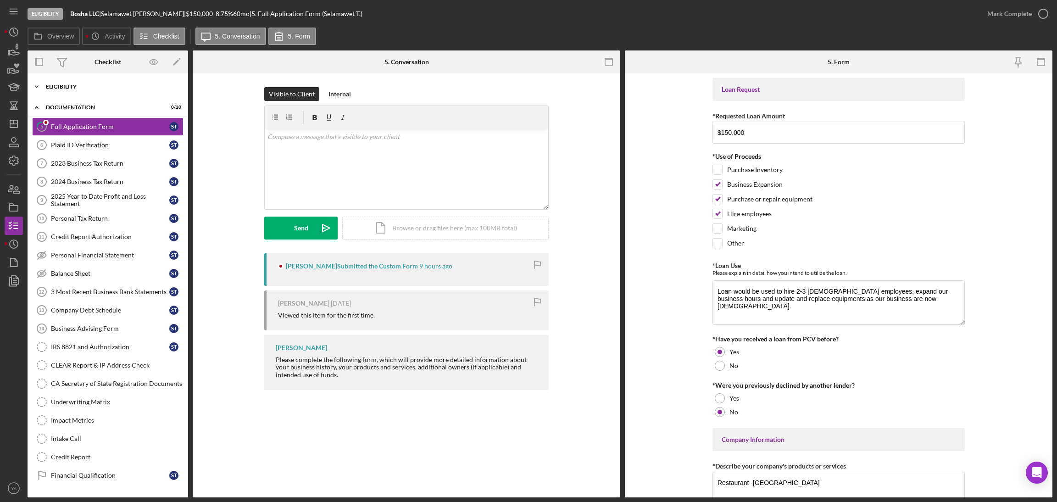
click at [72, 90] on div "Icon/Expander Eligibility 6 / 6" at bounding box center [108, 87] width 161 height 18
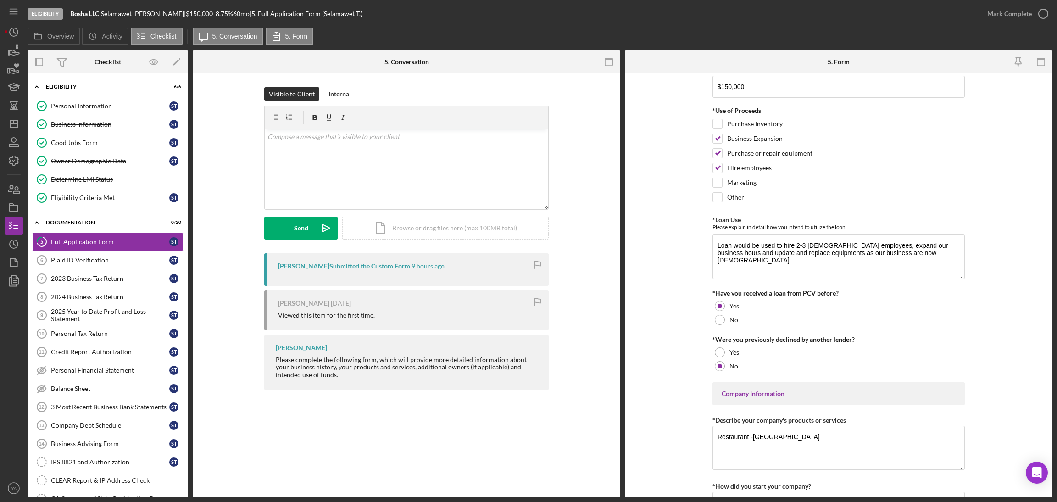
scroll to position [206, 0]
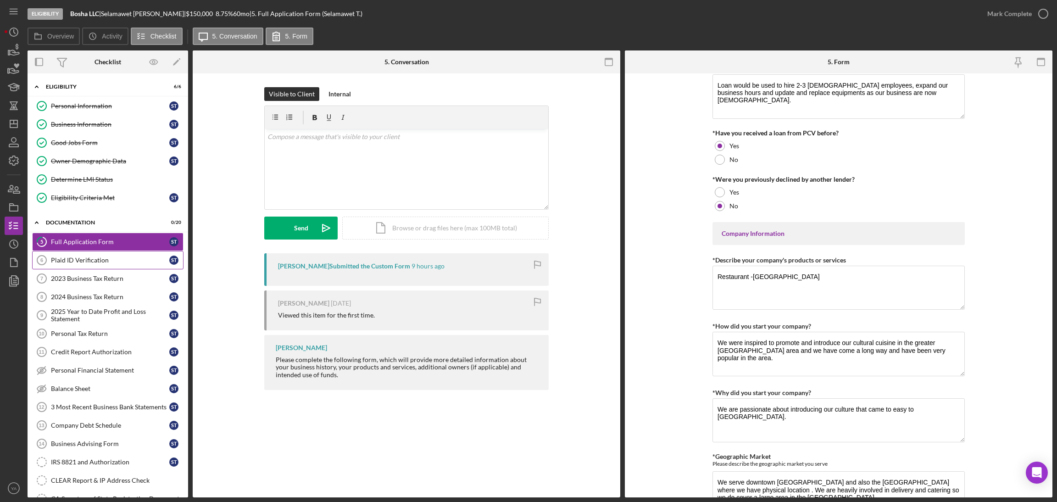
click at [97, 266] on link "Plaid ID Verification 6 Plaid ID Verification S T" at bounding box center [107, 260] width 151 height 18
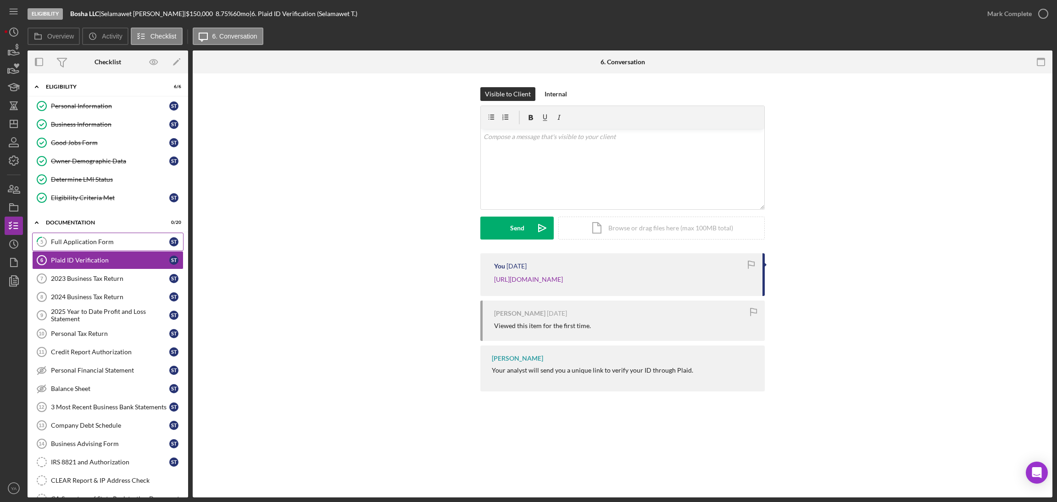
click at [111, 242] on div "Full Application Form" at bounding box center [110, 241] width 118 height 7
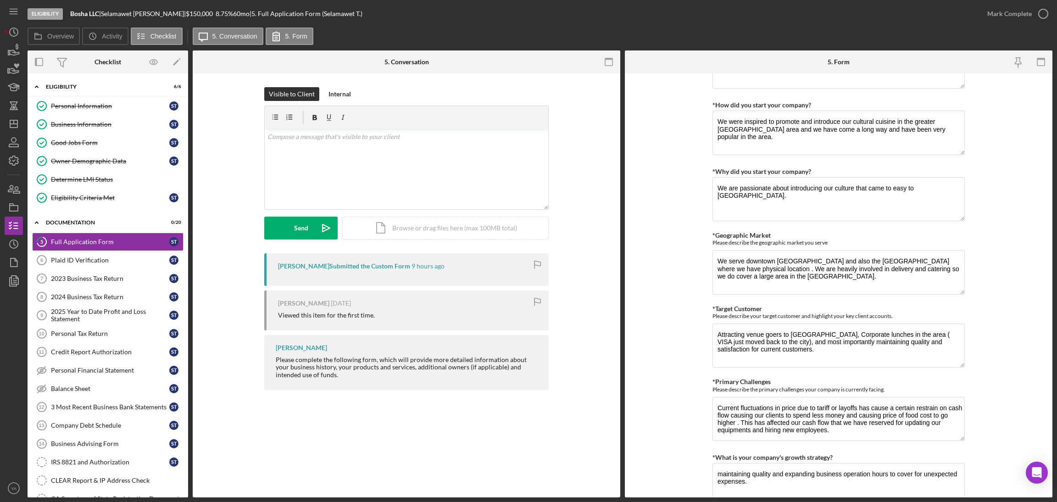
scroll to position [358, 0]
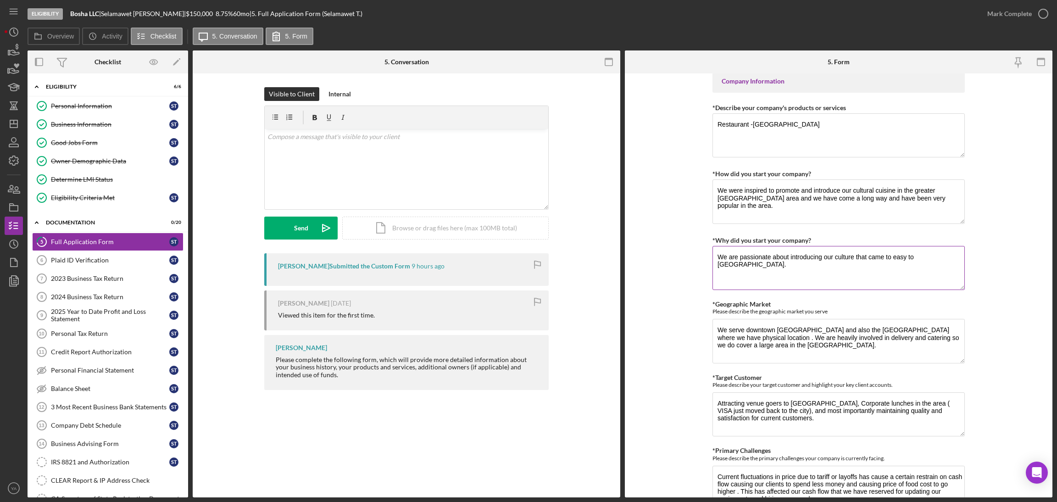
drag, startPoint x: 729, startPoint y: 264, endPoint x: 882, endPoint y: 260, distance: 152.8
click at [882, 260] on textarea "We are passionate about introducing our culture that came to easy to us." at bounding box center [838, 268] width 252 height 44
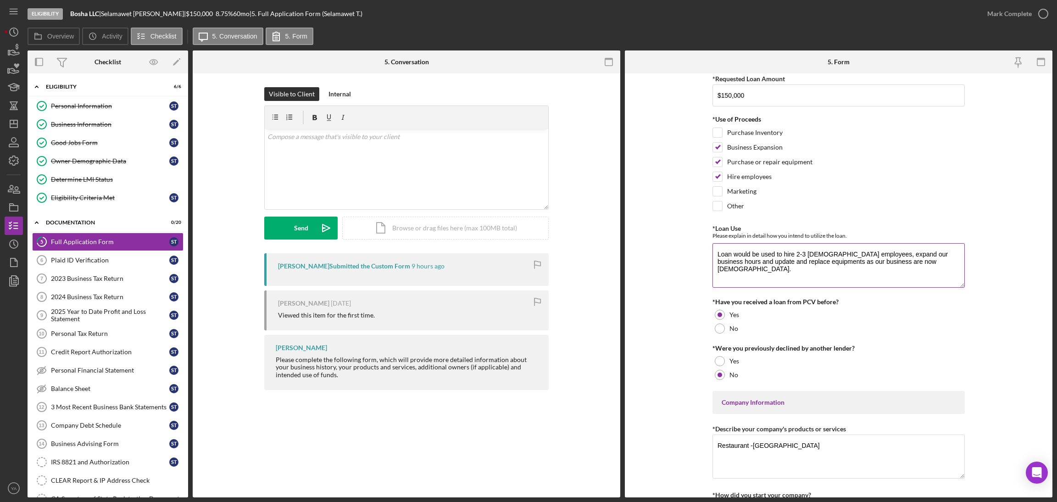
scroll to position [14, 0]
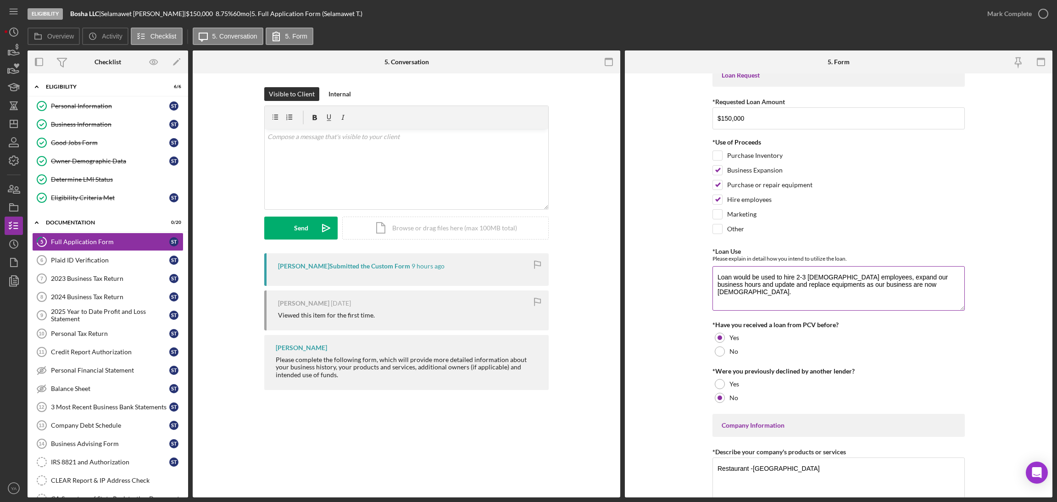
drag, startPoint x: 722, startPoint y: 275, endPoint x: 863, endPoint y: 287, distance: 140.8
click at [863, 287] on textarea "Loan would be used to hire 2-3 full time employees, expand our business hours a…" at bounding box center [838, 288] width 252 height 44
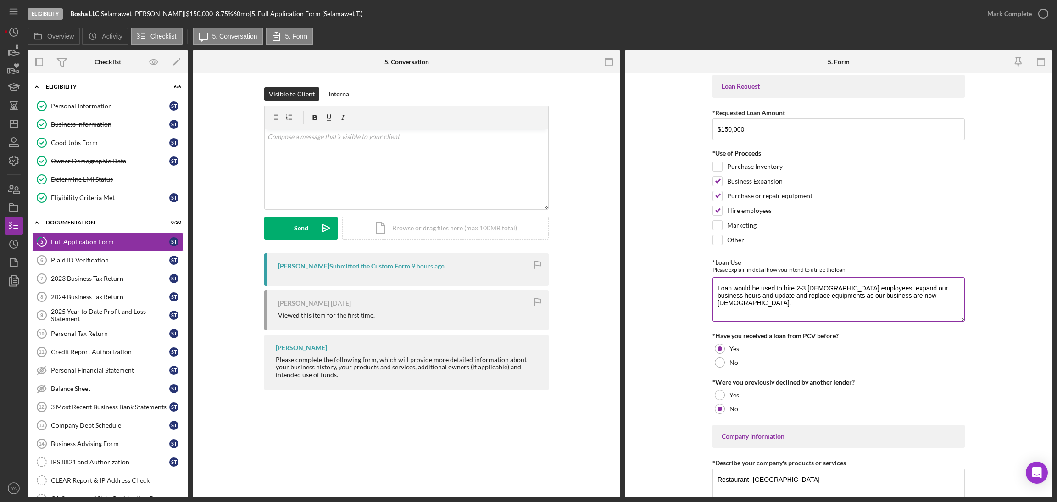
scroll to position [0, 0]
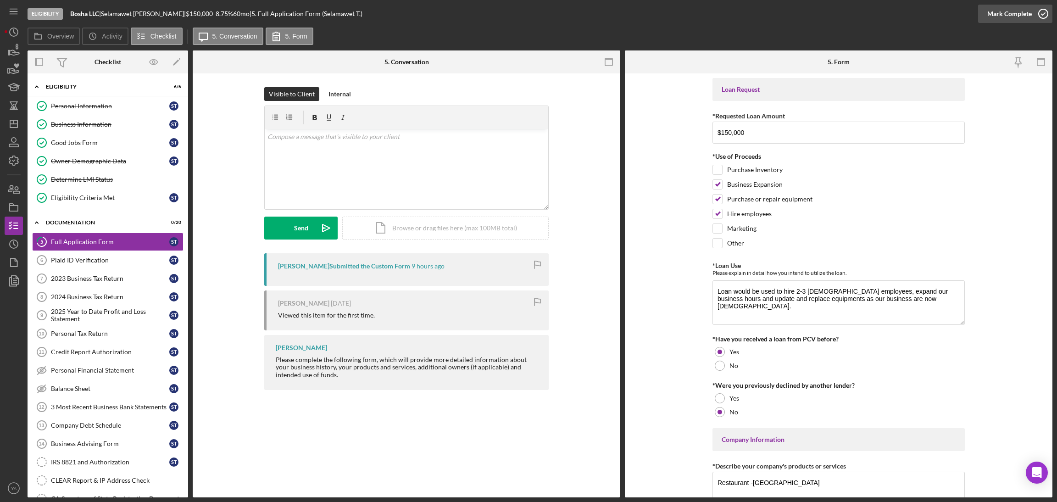
click at [1025, 17] on div "Mark Complete" at bounding box center [1009, 14] width 44 height 18
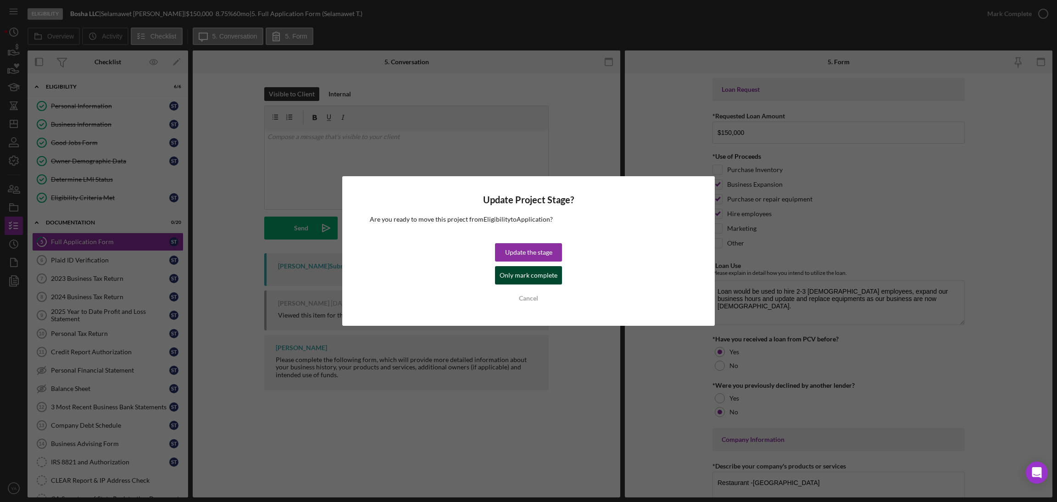
click at [535, 273] on div "Only mark complete" at bounding box center [529, 275] width 58 height 18
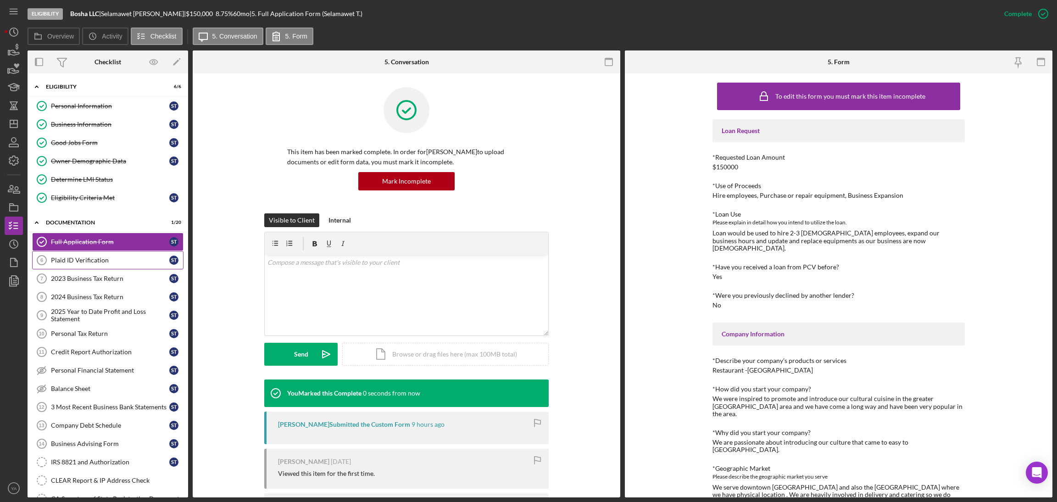
click at [96, 258] on div "Plaid ID Verification" at bounding box center [110, 259] width 118 height 7
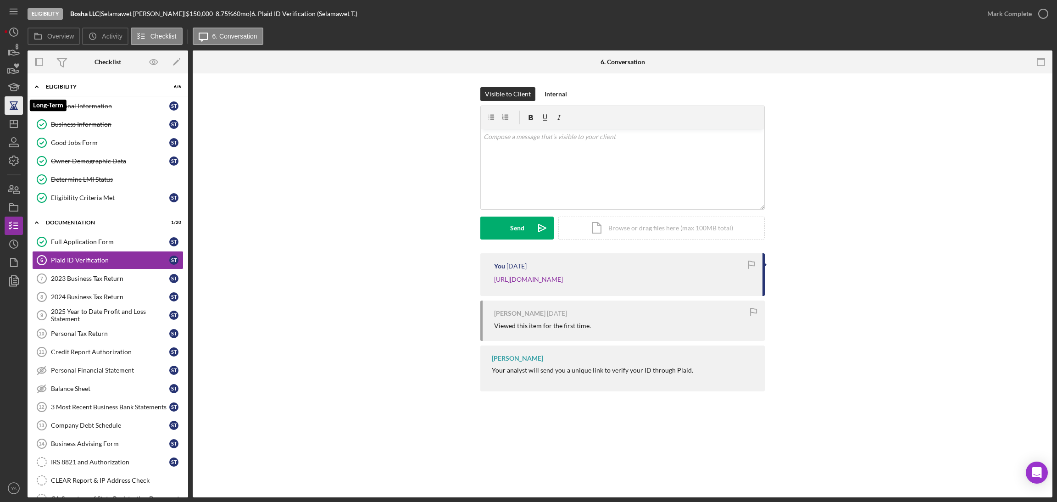
click at [5, 106] on icon "button" at bounding box center [13, 105] width 23 height 23
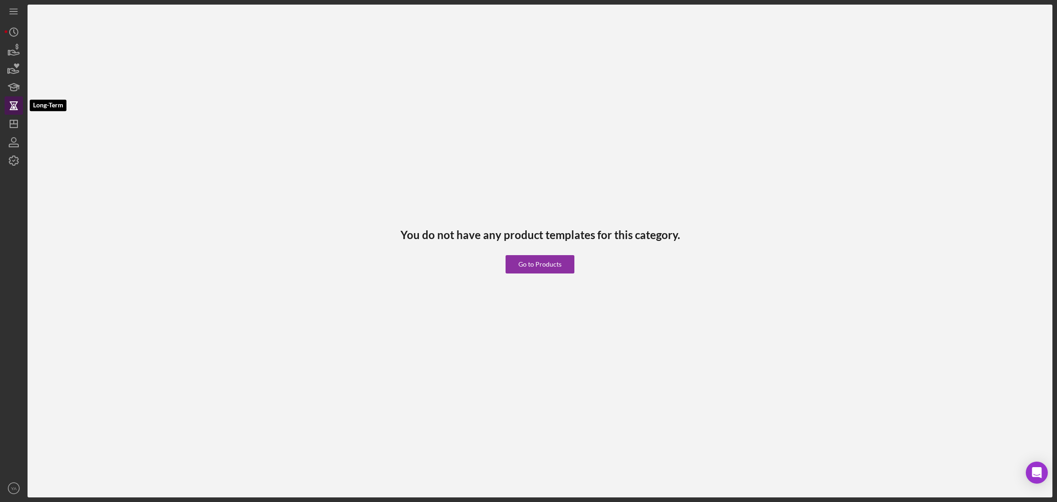
click at [7, 113] on icon "button" at bounding box center [13, 105] width 23 height 23
click at [12, 121] on icon "Icon/Dashboard" at bounding box center [13, 123] width 23 height 23
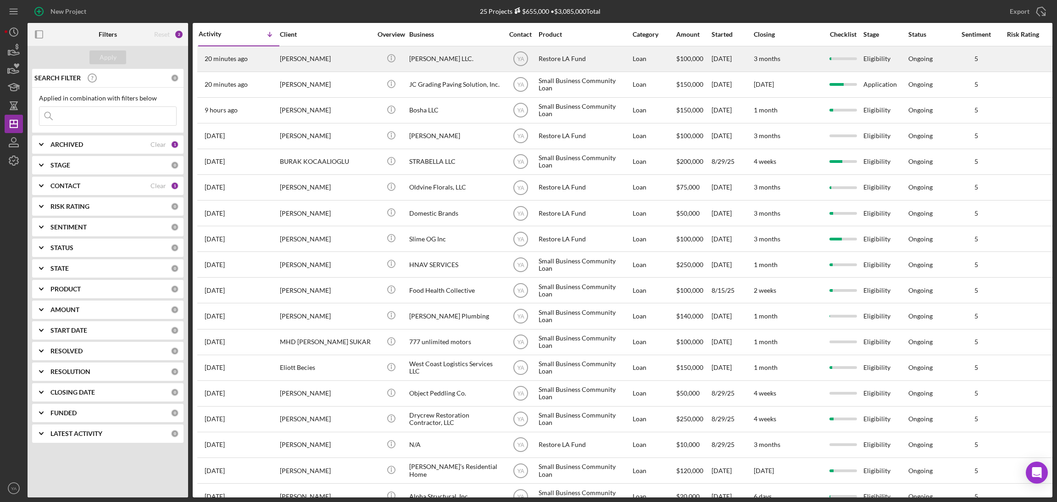
click at [453, 69] on div "Bruce Waynne LLC." at bounding box center [455, 59] width 92 height 24
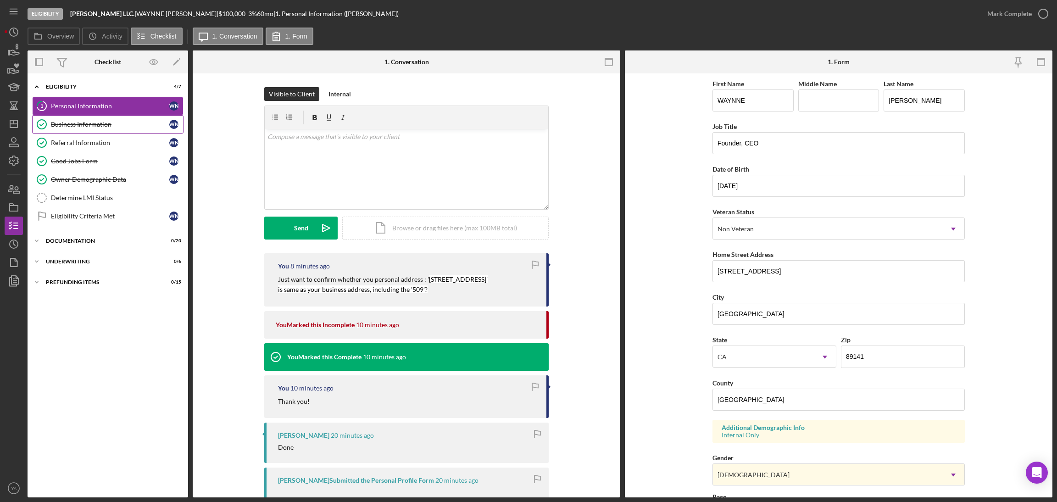
click at [120, 120] on link "Business Information Business Information W N" at bounding box center [107, 124] width 151 height 18
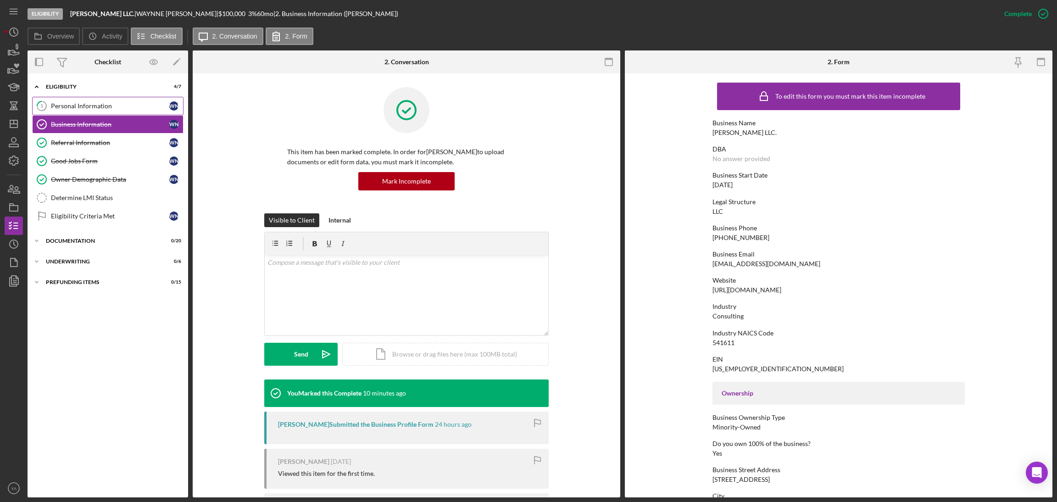
click at [111, 104] on div "Personal Information" at bounding box center [110, 105] width 118 height 7
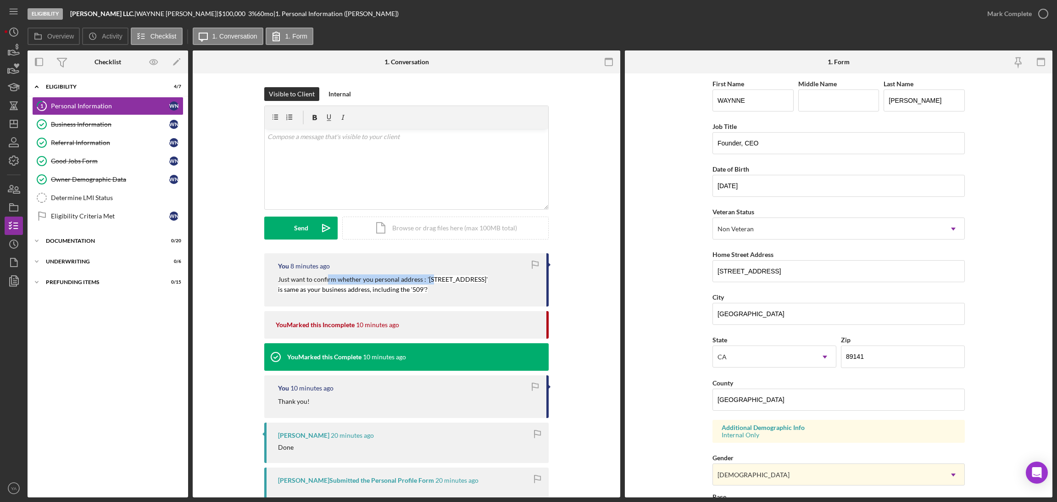
drag, startPoint x: 327, startPoint y: 278, endPoint x: 430, endPoint y: 279, distance: 103.7
click at [430, 279] on p "Just want to confirm whether you personal address : ' 6606 VARIEL AVE, 509' is …" at bounding box center [383, 284] width 210 height 21
click at [121, 195] on div "Determine LMI Status" at bounding box center [117, 197] width 132 height 7
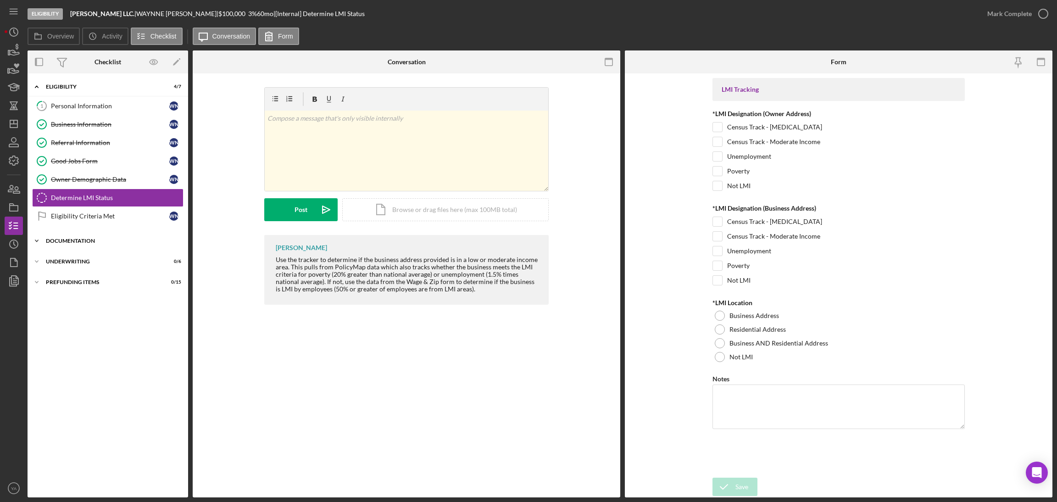
click at [89, 241] on div "Icon/Expander Documentation 0 / 20" at bounding box center [108, 241] width 161 height 18
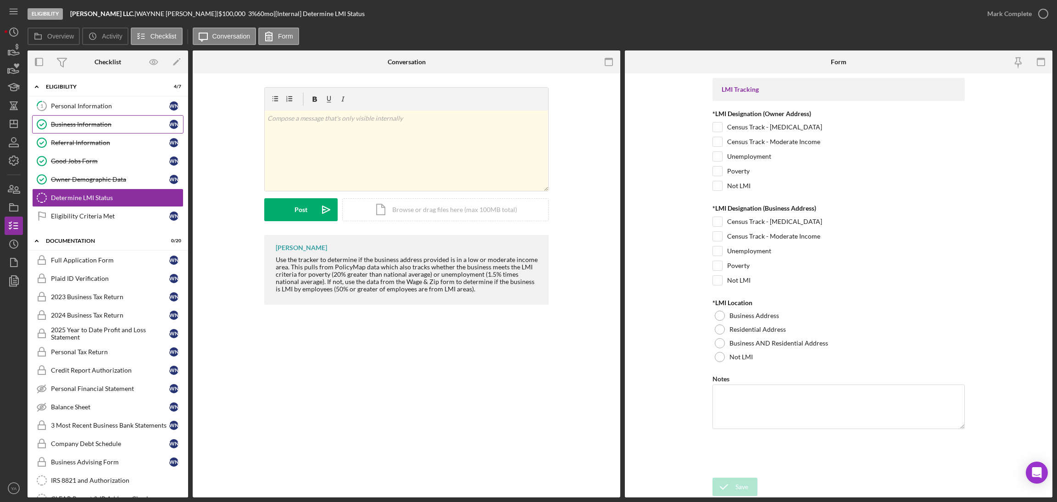
drag, startPoint x: 91, startPoint y: 109, endPoint x: 97, endPoint y: 117, distance: 10.2
click at [91, 109] on div "Personal Information" at bounding box center [110, 105] width 118 height 7
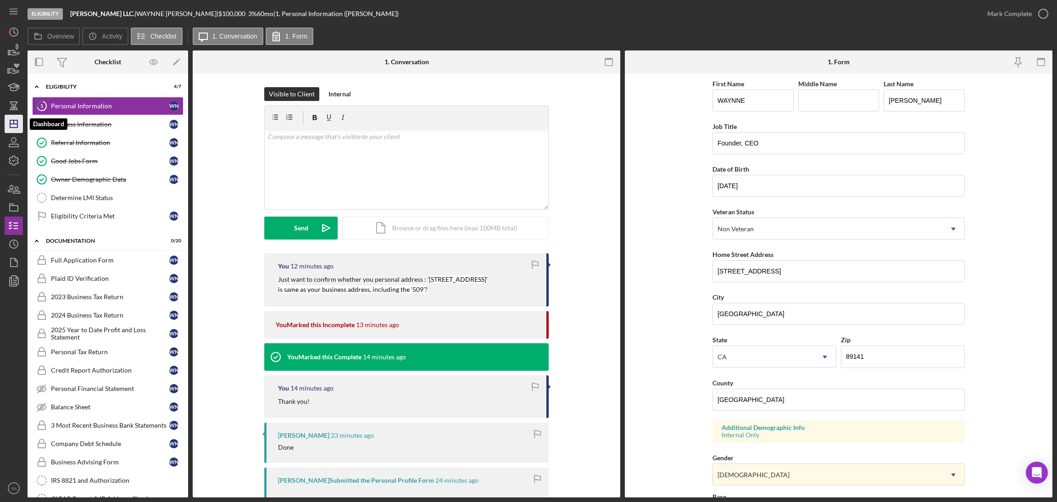
click at [19, 132] on icon "Icon/Dashboard" at bounding box center [13, 123] width 23 height 23
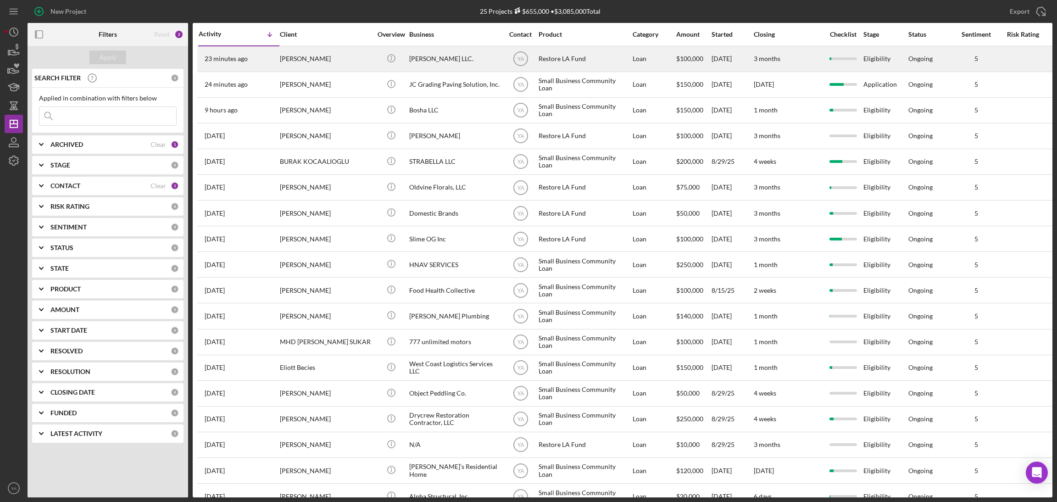
click at [431, 61] on div "Bruce Waynne LLC." at bounding box center [455, 59] width 92 height 24
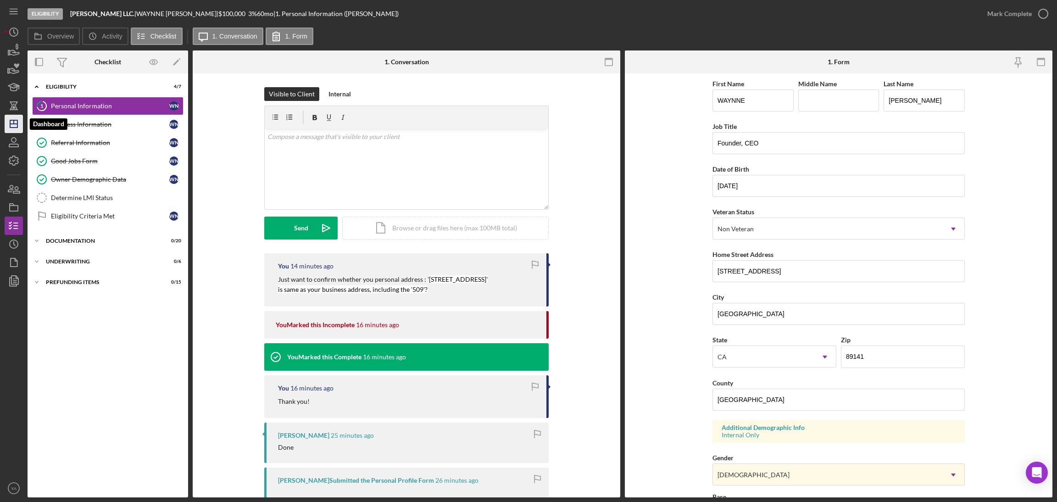
click at [6, 128] on icon "Icon/Dashboard" at bounding box center [13, 123] width 23 height 23
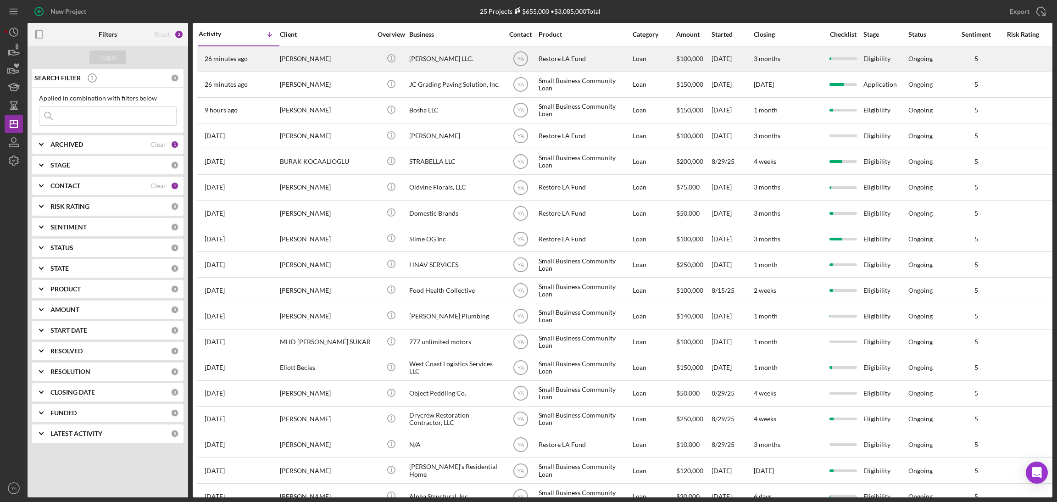
click at [461, 68] on div "Bruce Waynne LLC." at bounding box center [455, 59] width 92 height 24
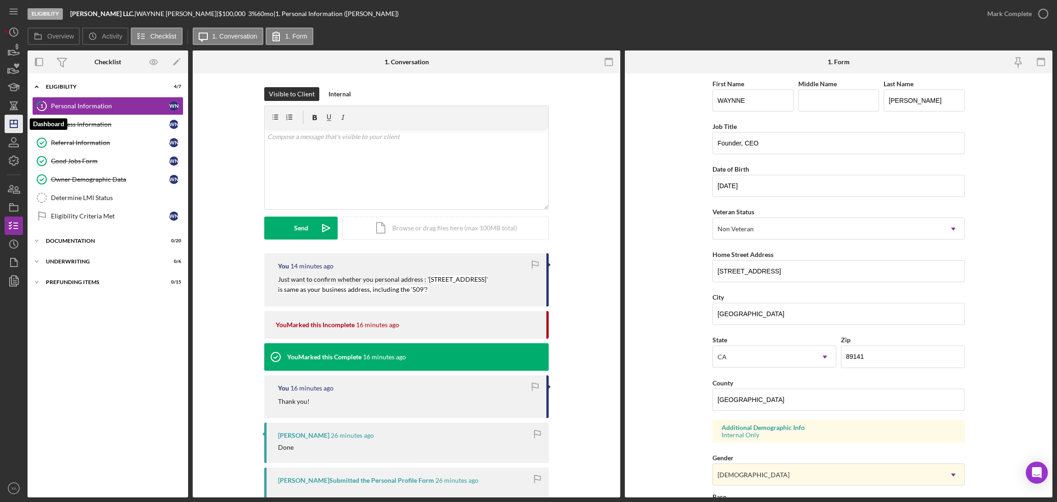
click at [16, 121] on icon "Icon/Dashboard" at bounding box center [13, 123] width 23 height 23
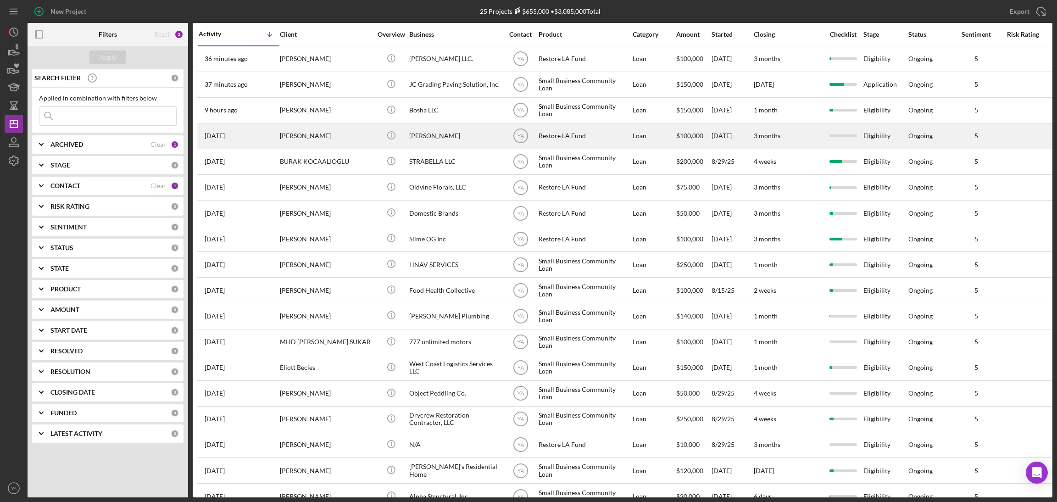
click at [474, 143] on div "Solomon Enobabor" at bounding box center [455, 136] width 92 height 24
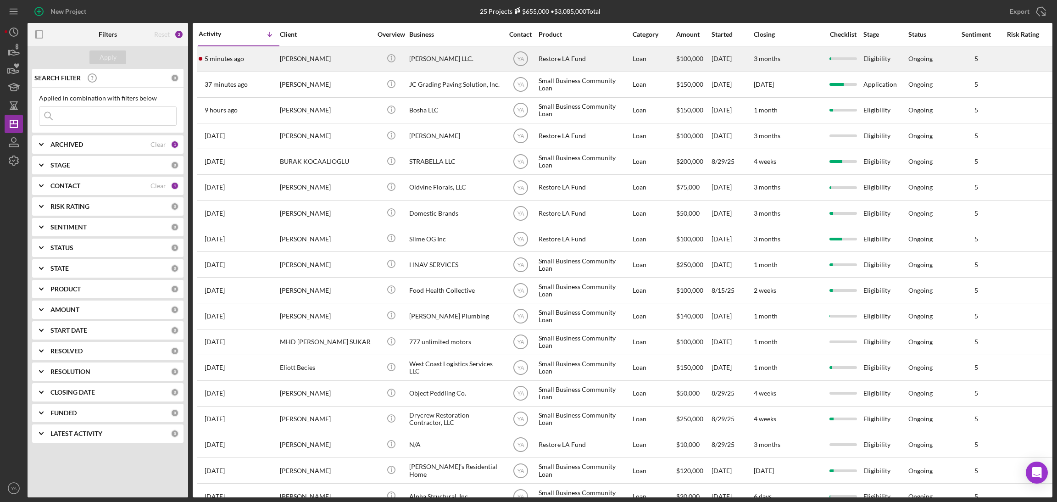
click at [437, 69] on div "Bruce Waynne LLC." at bounding box center [455, 59] width 92 height 24
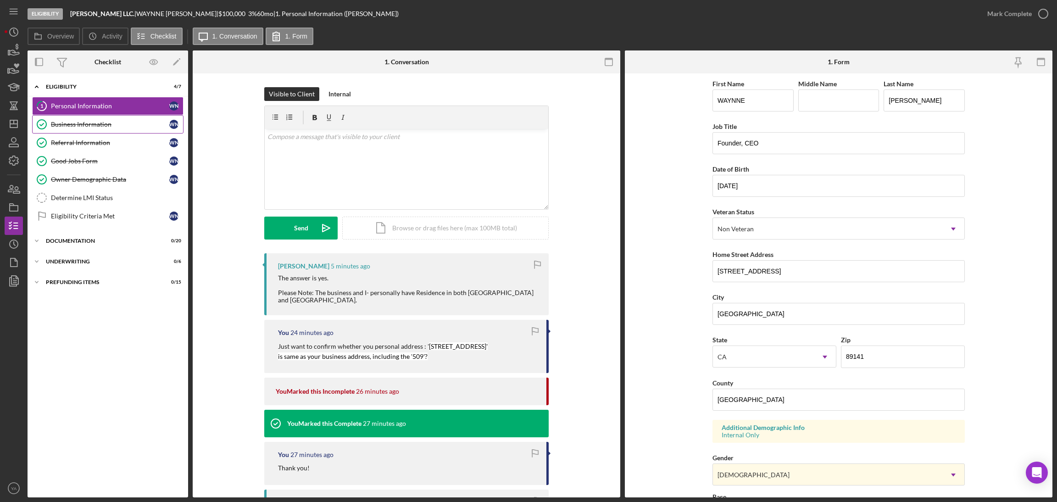
click at [130, 132] on link "Business Information Business Information W N" at bounding box center [107, 124] width 151 height 18
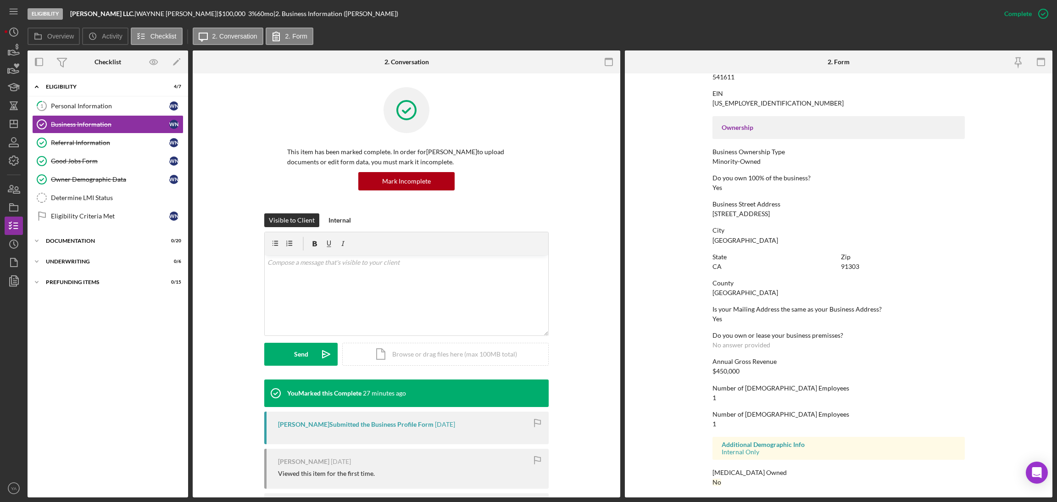
scroll to position [267, 0]
click at [140, 111] on link "1 Personal Information W N" at bounding box center [107, 106] width 151 height 18
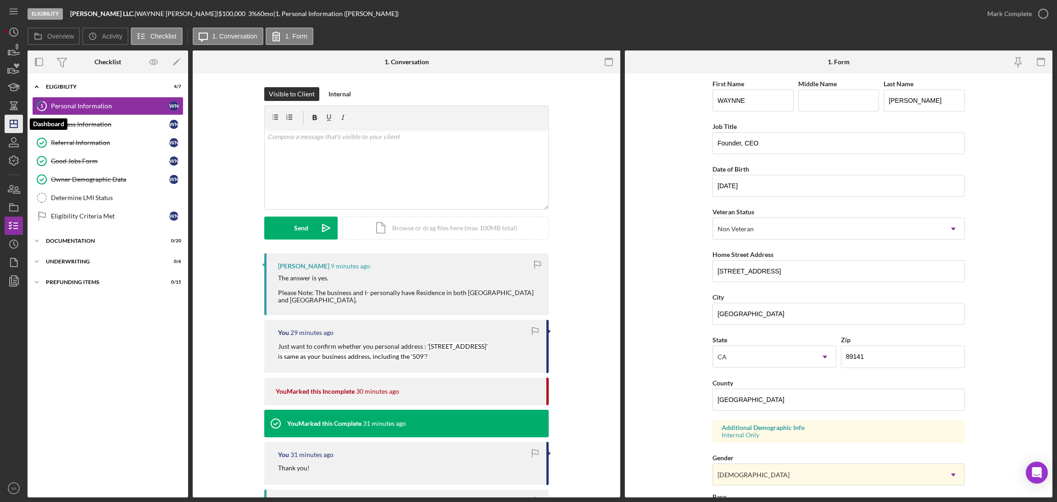
click at [11, 128] on icon "Icon/Dashboard" at bounding box center [13, 123] width 23 height 23
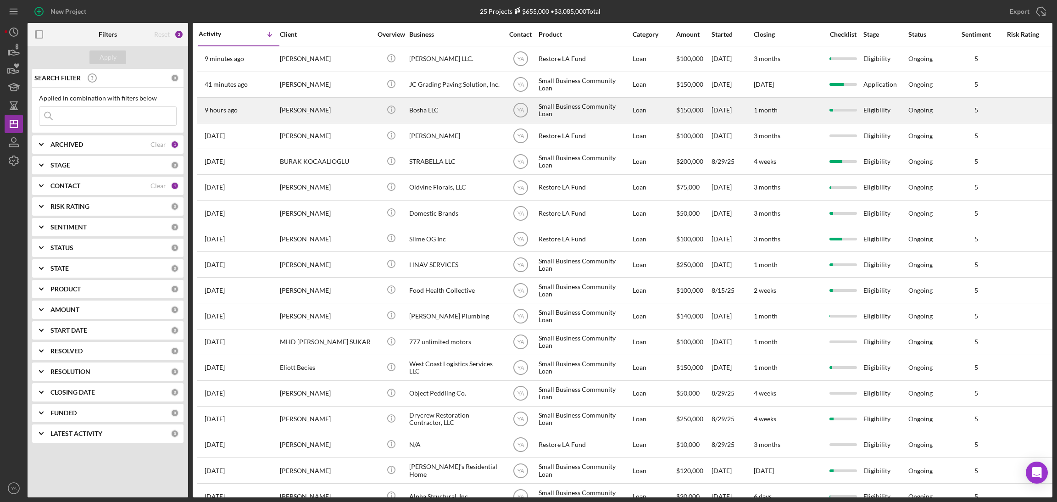
click at [466, 115] on div "Bosha LLC" at bounding box center [455, 110] width 92 height 24
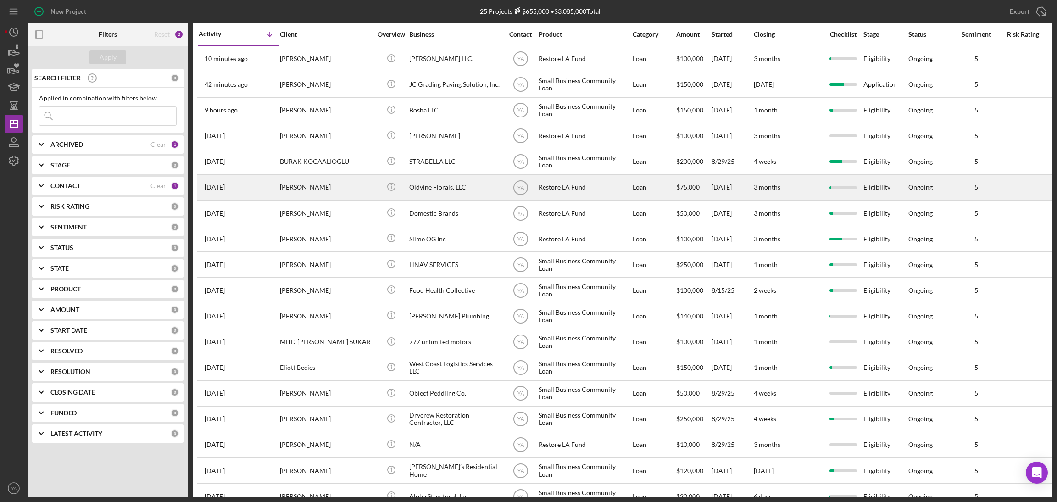
click at [452, 195] on div "Oldvine Florals, LLC" at bounding box center [455, 187] width 92 height 24
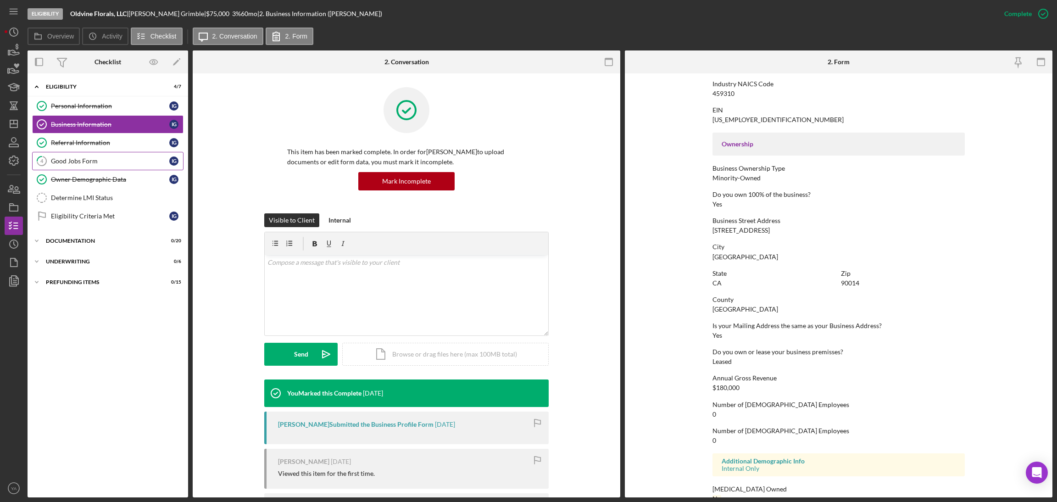
scroll to position [267, 0]
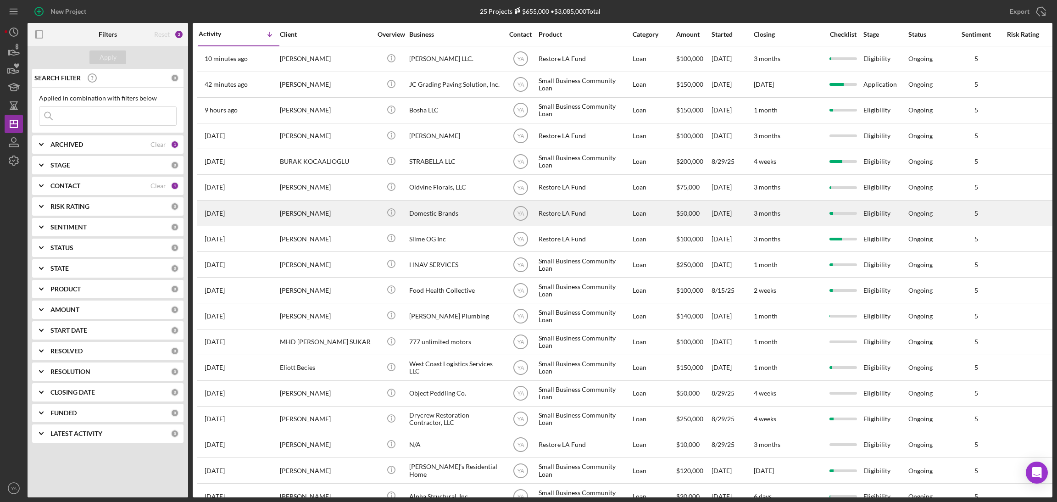
click at [456, 211] on div "Domestic Brands" at bounding box center [455, 213] width 92 height 24
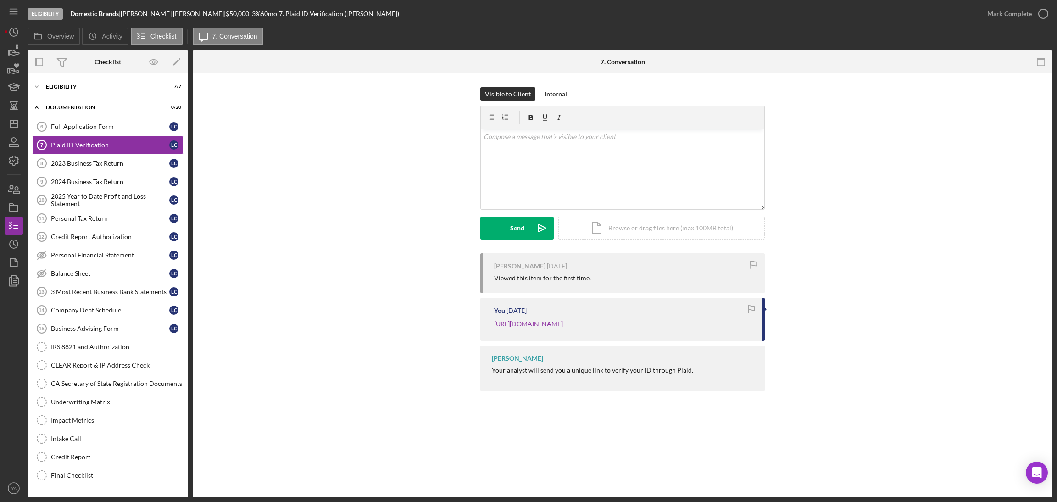
click at [304, 186] on div "Visible to Client Internal v Color teal Color pink Remove color Add row above A…" at bounding box center [622, 170] width 832 height 166
click at [7, 117] on icon "Icon/Dashboard" at bounding box center [13, 123] width 23 height 23
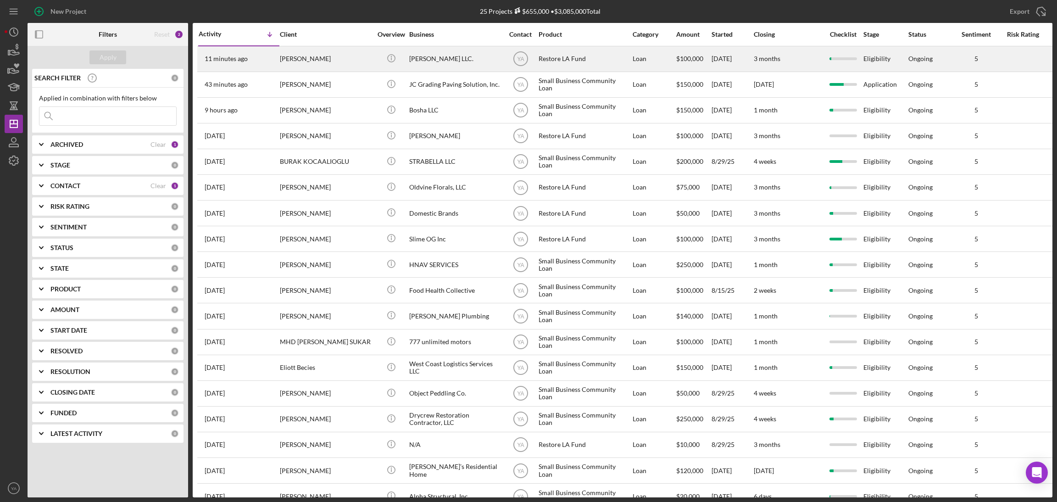
click at [472, 47] on div "Bruce Waynne LLC." at bounding box center [455, 59] width 92 height 24
